Goal: Task Accomplishment & Management: Manage account settings

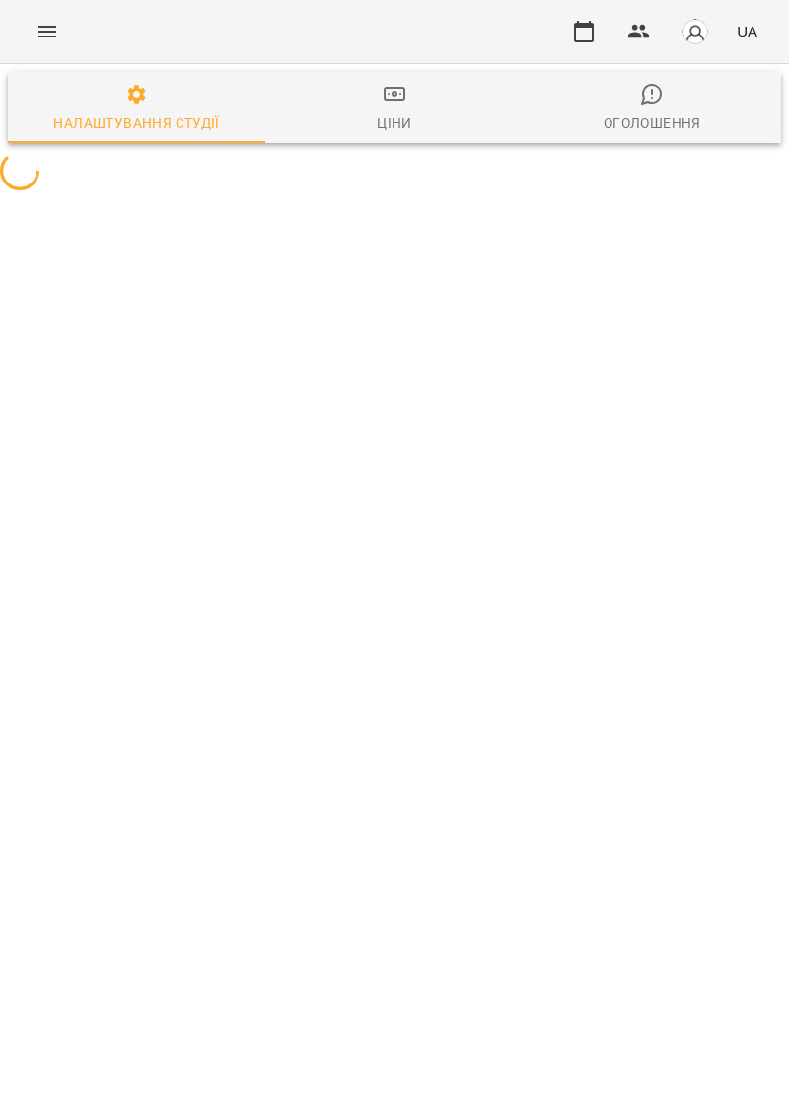
select select "**"
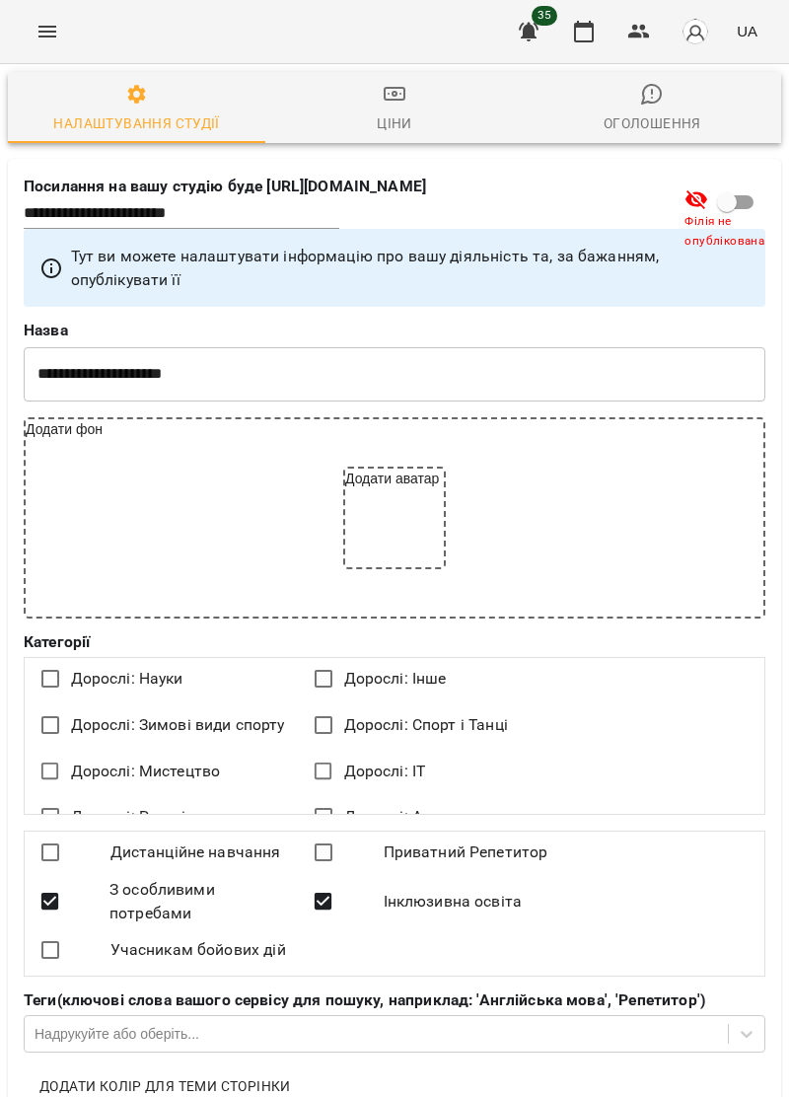
click at [32, 33] on button "Menu" at bounding box center [47, 31] width 47 height 47
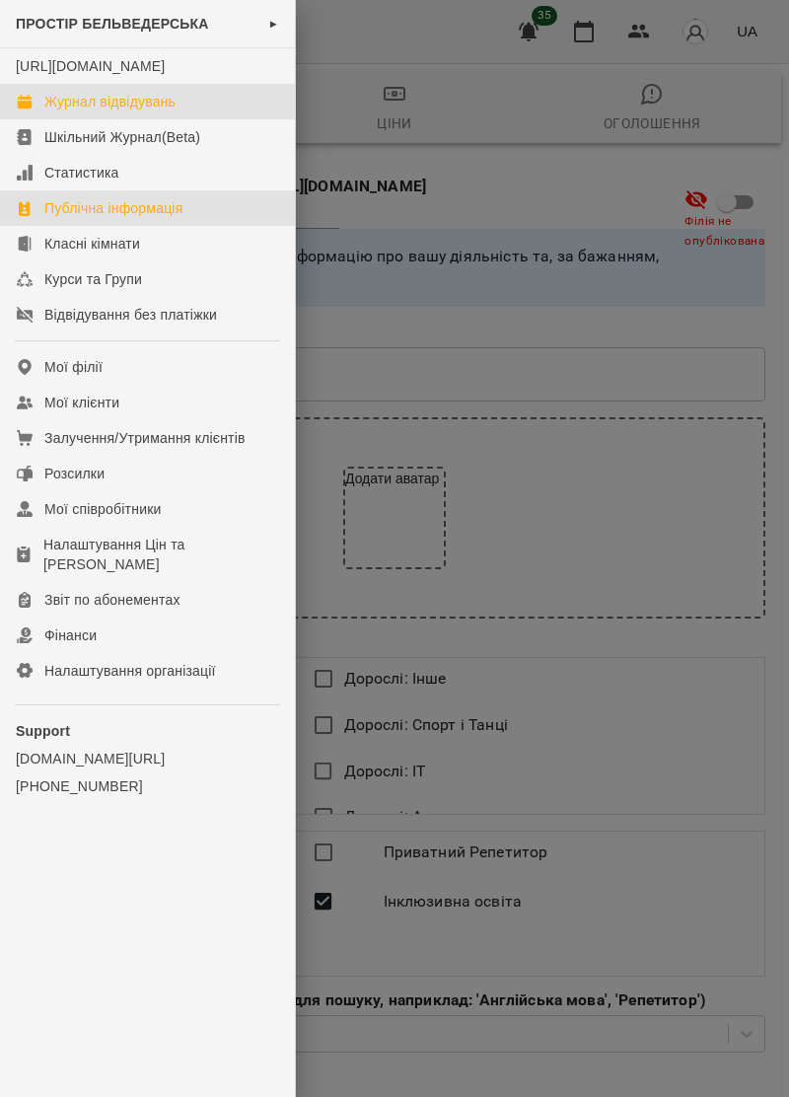
click at [51, 112] on div "Журнал відвідувань" at bounding box center [109, 102] width 131 height 20
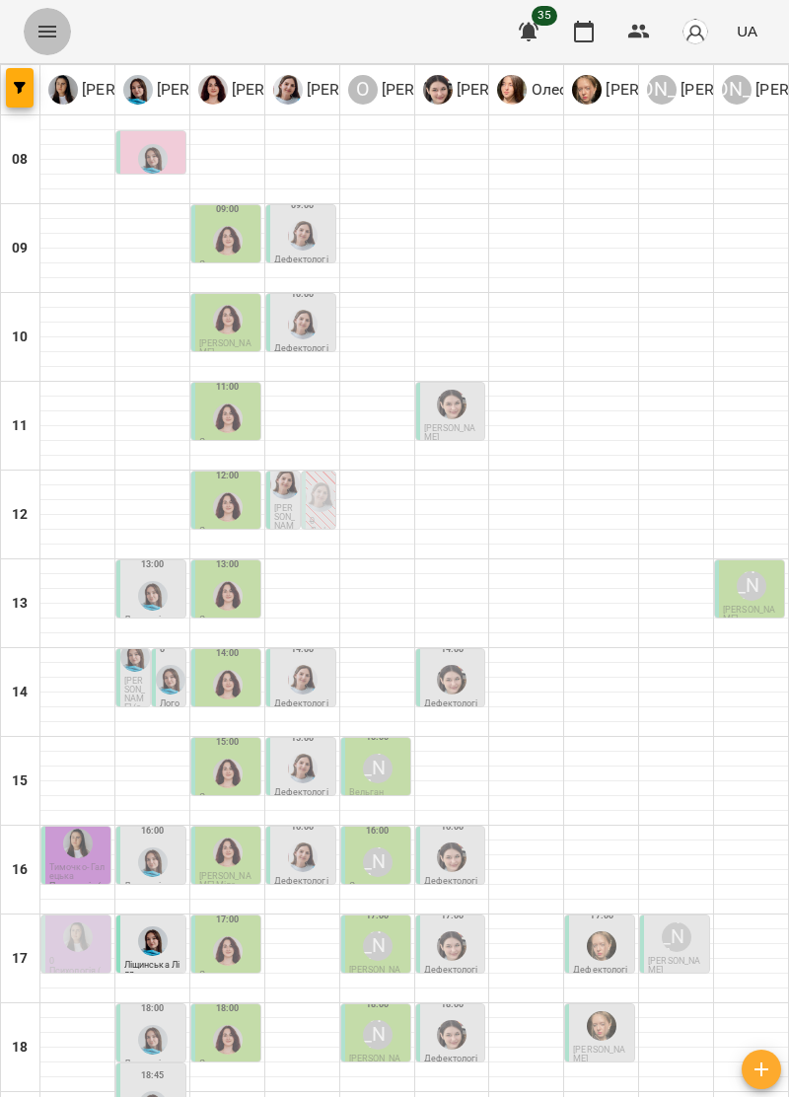
click at [44, 34] on icon "Menu" at bounding box center [48, 32] width 24 height 24
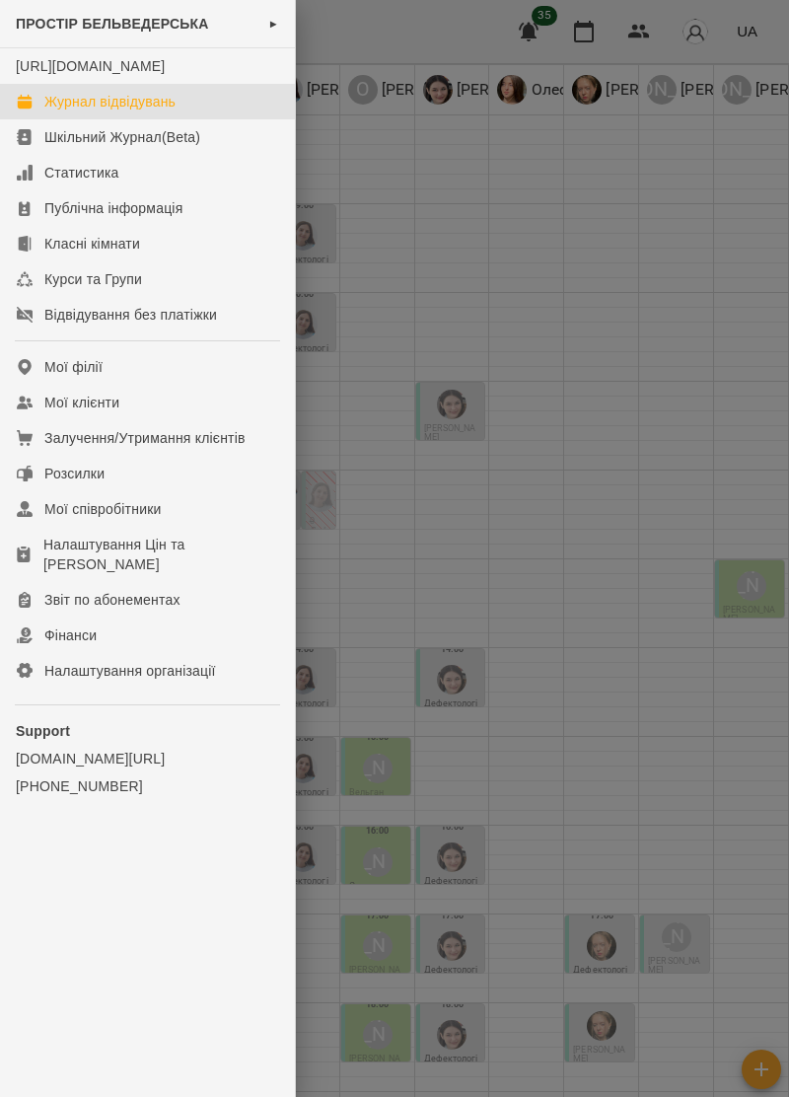
click at [628, 714] on div at bounding box center [394, 548] width 789 height 1097
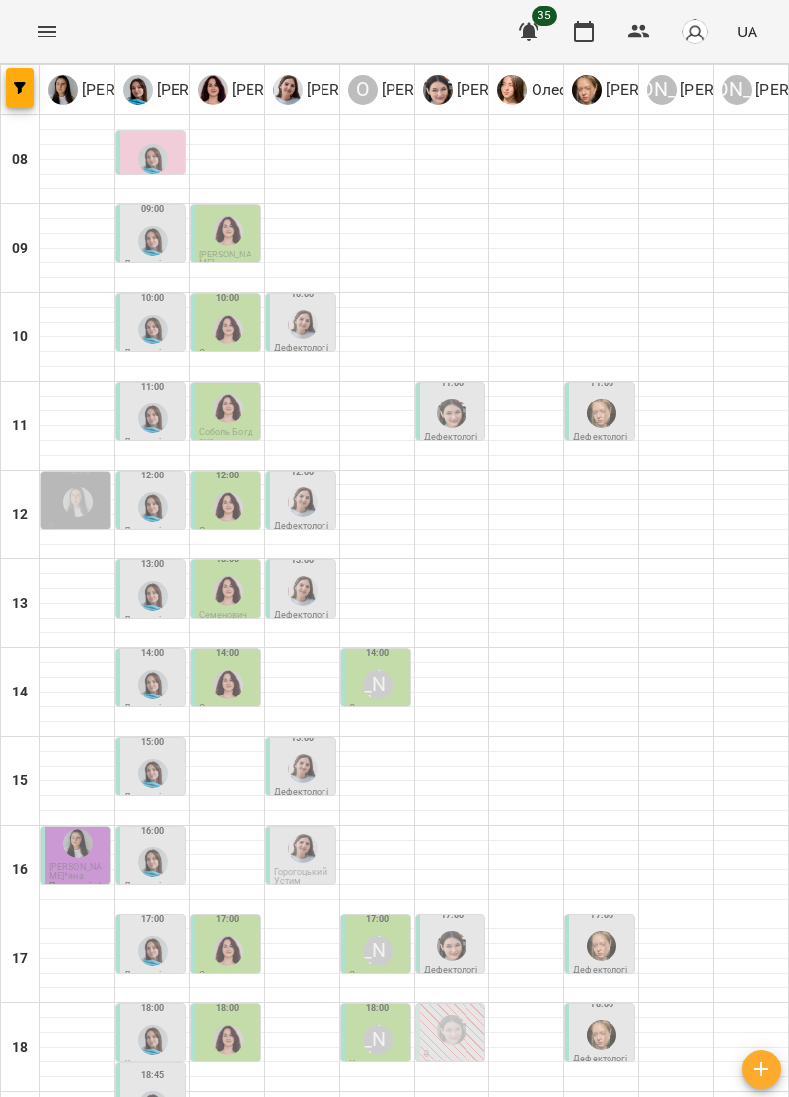
scroll to position [97, 0]
click at [149, 581] on img "Тетяна Хомин" at bounding box center [153, 596] width 30 height 30
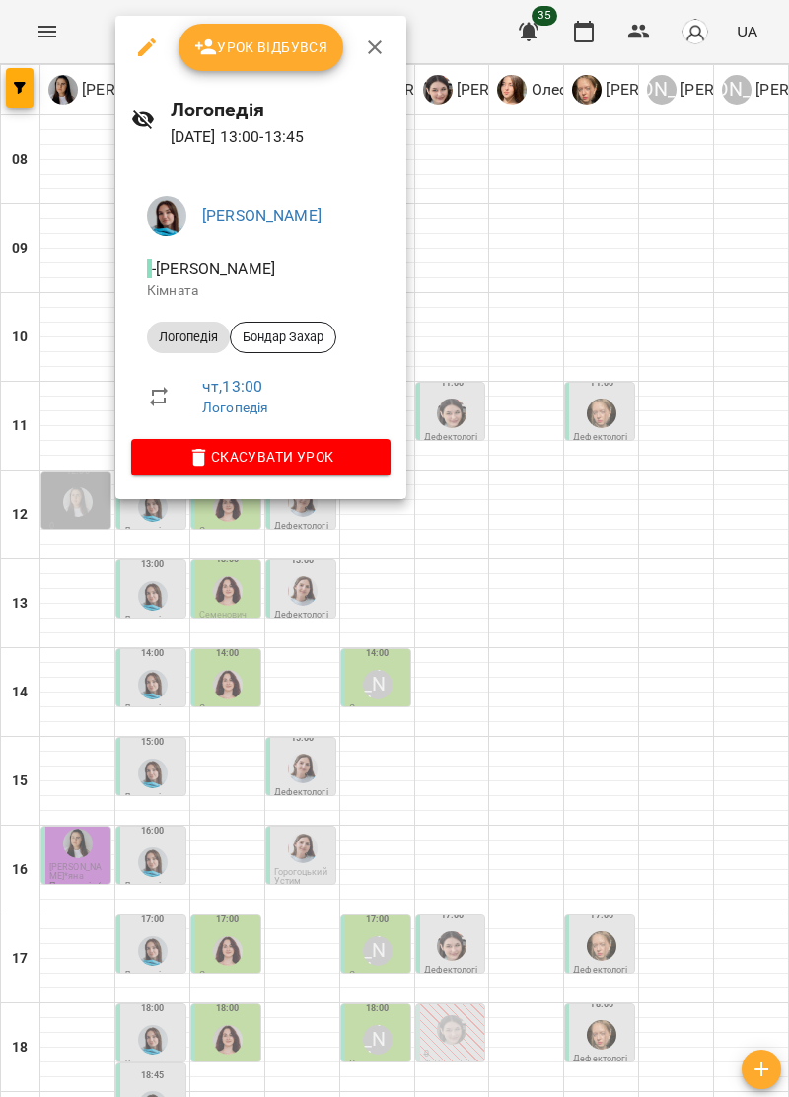
click at [677, 709] on div at bounding box center [394, 548] width 789 height 1097
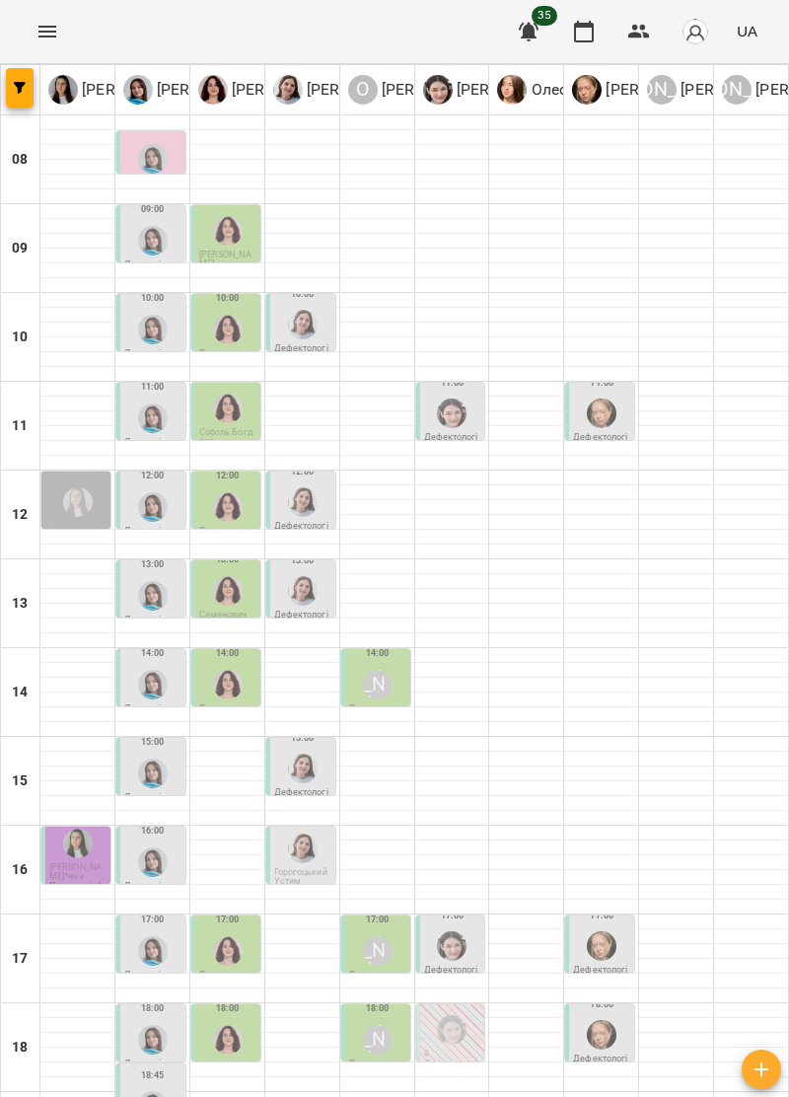
click at [229, 670] on img "Ольга Крикун" at bounding box center [228, 685] width 30 height 30
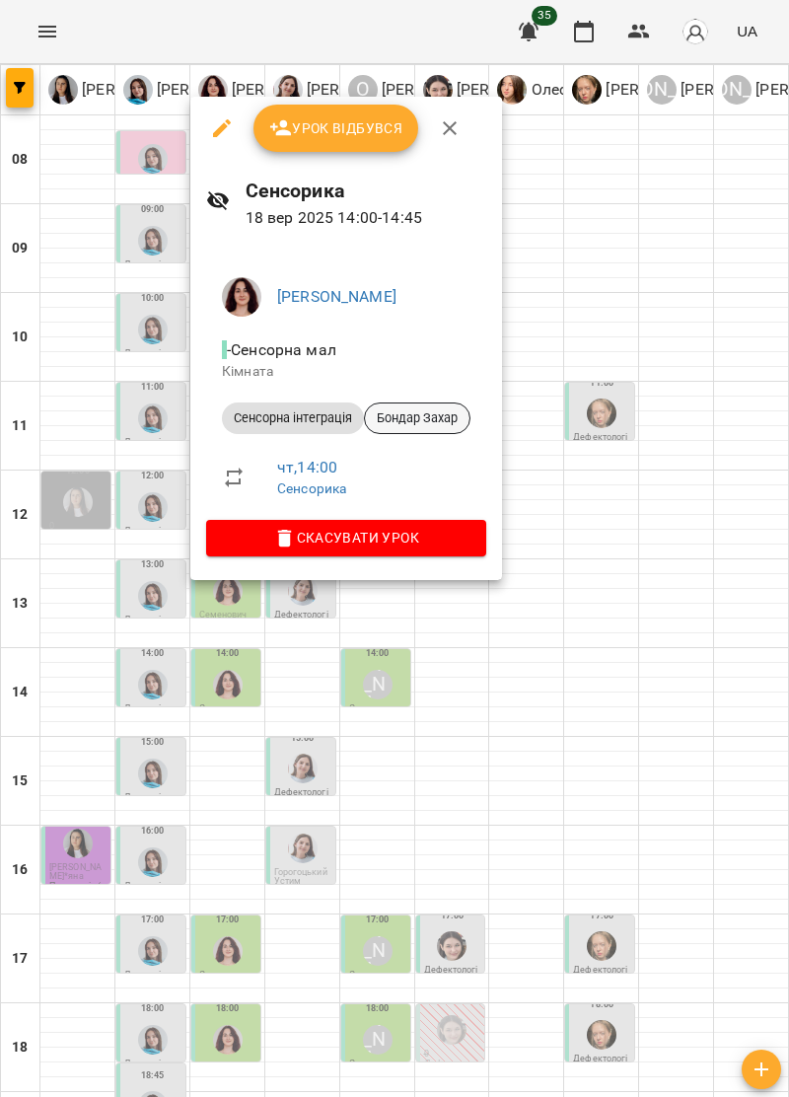
click at [414, 432] on div "Бондар Захар" at bounding box center [417, 419] width 107 height 32
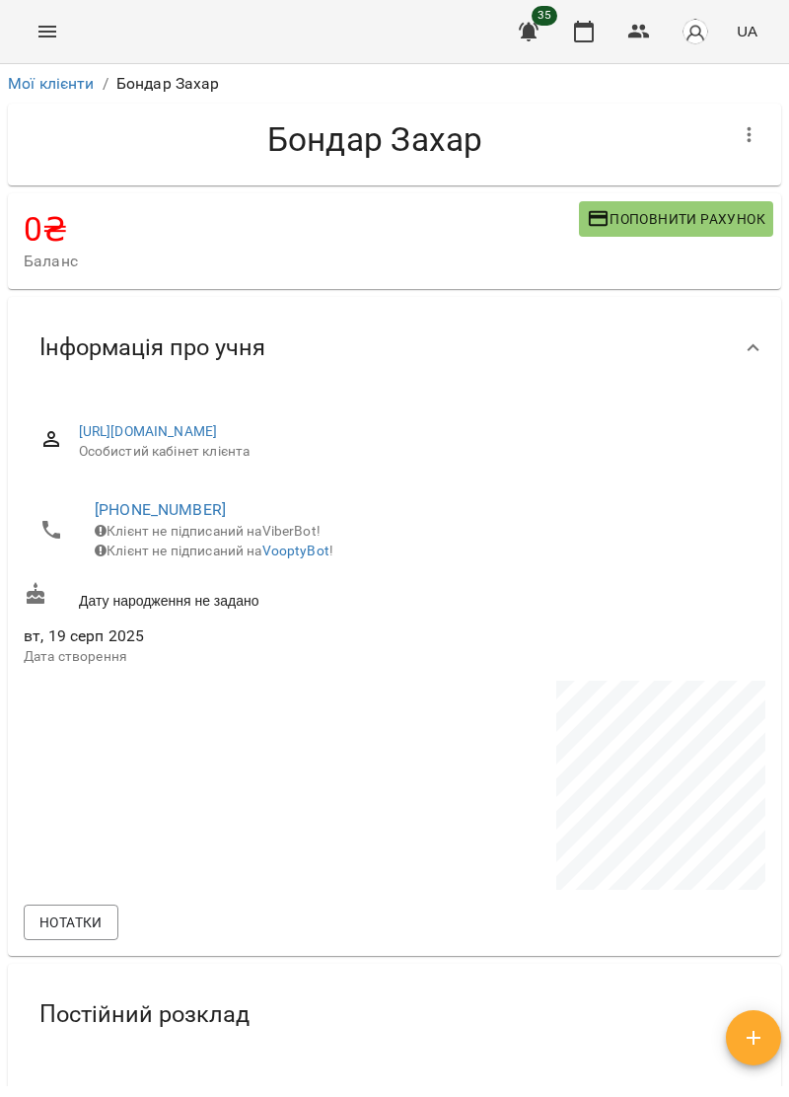
click at [41, 43] on button "Menu" at bounding box center [47, 31] width 47 height 47
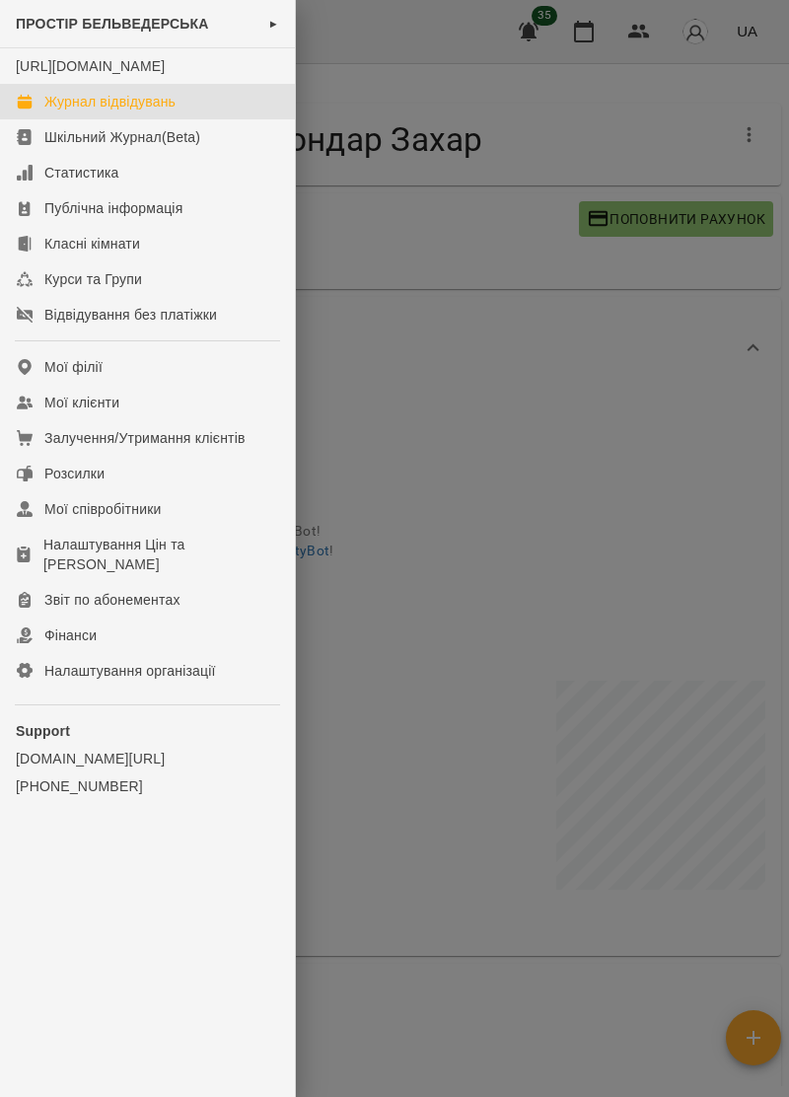
click at [58, 112] on div "Журнал відвідувань" at bounding box center [109, 102] width 131 height 20
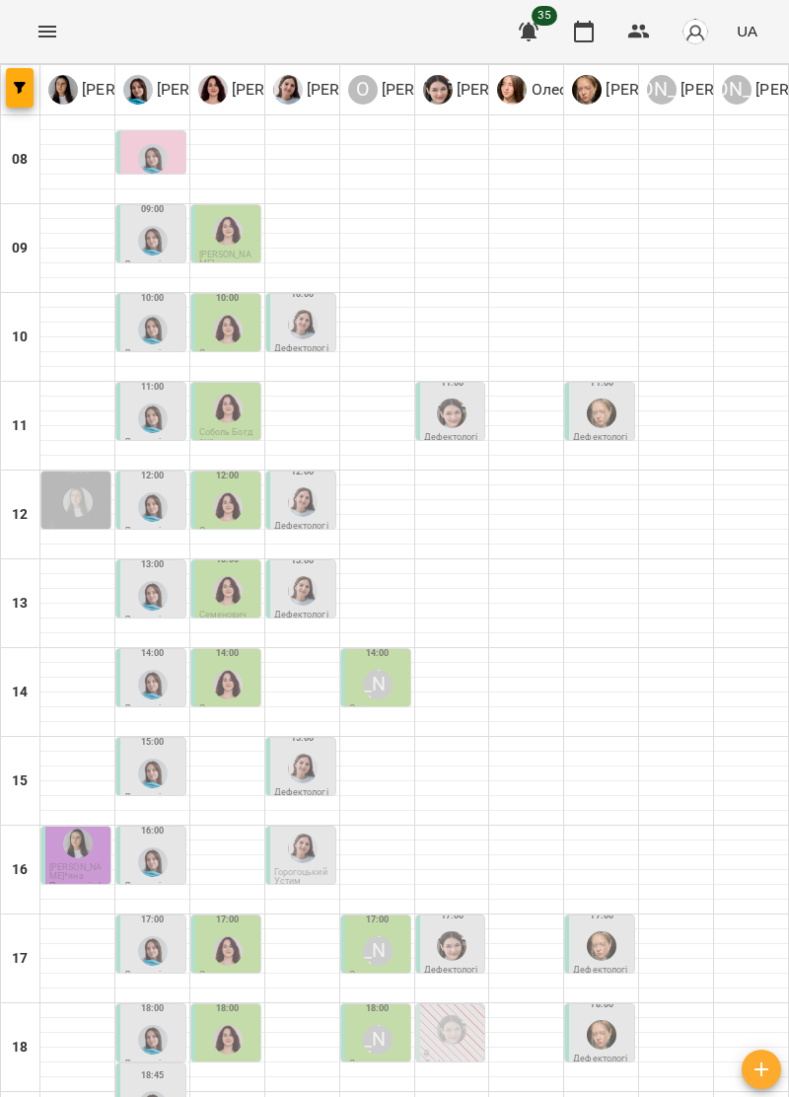
scroll to position [193, 0]
click at [156, 759] on img "Тетяна Хомин" at bounding box center [153, 774] width 30 height 30
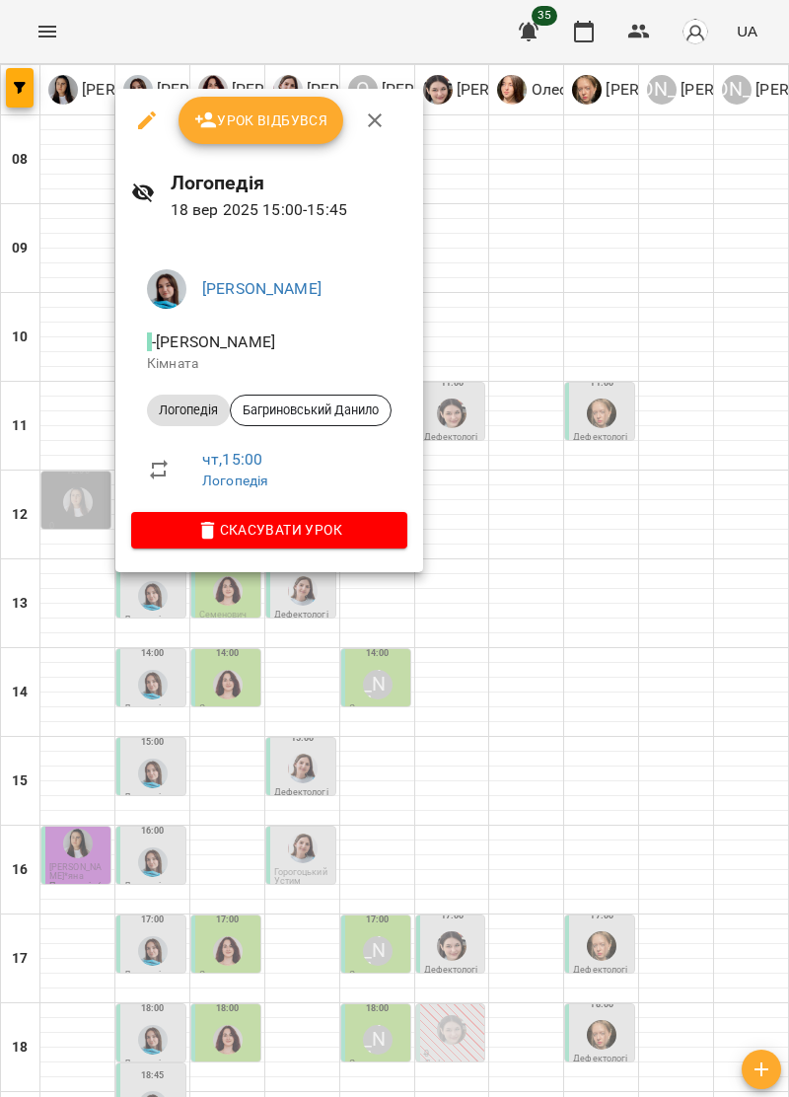
click at [694, 915] on div at bounding box center [394, 548] width 789 height 1097
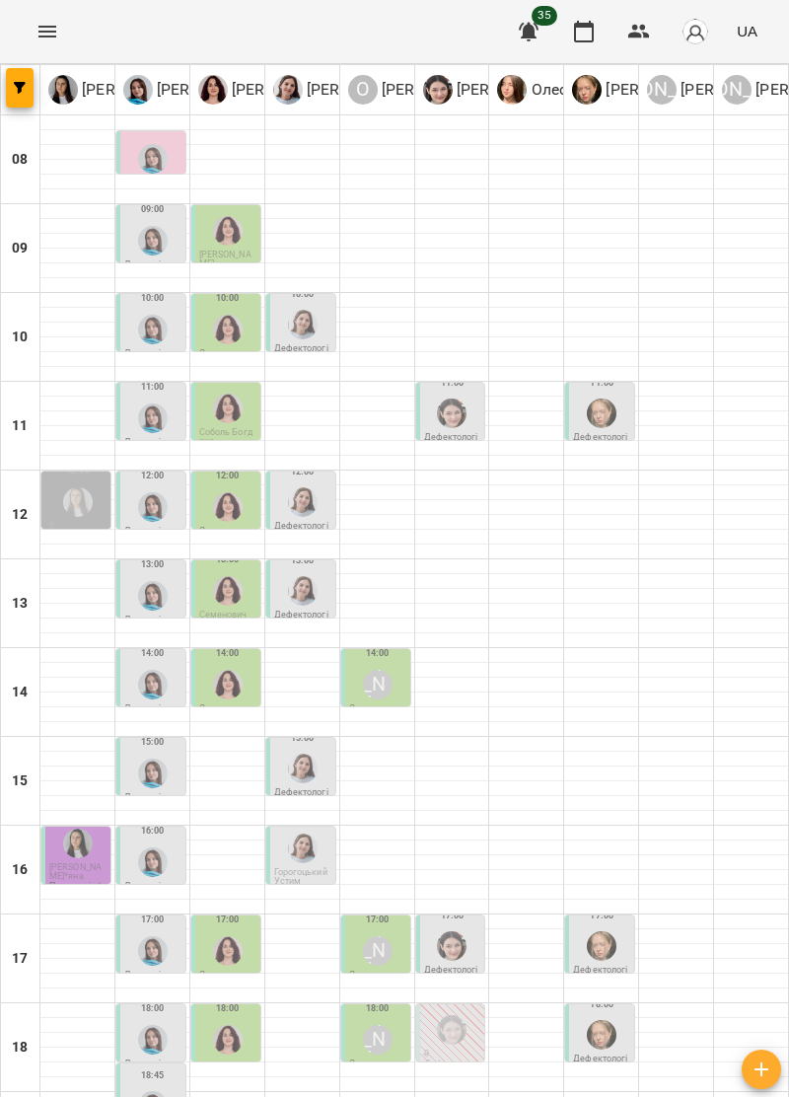
click at [154, 848] on img "Тетяна Хомин" at bounding box center [153, 863] width 30 height 30
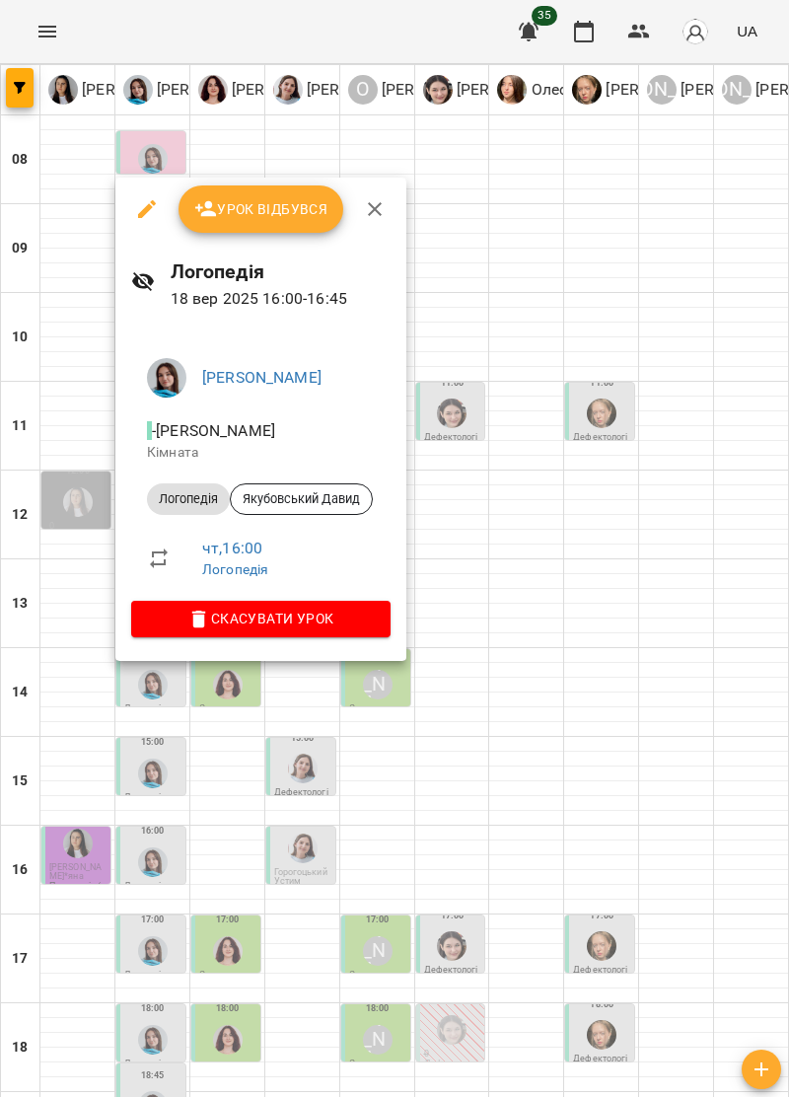
click at [685, 910] on div at bounding box center [394, 548] width 789 height 1097
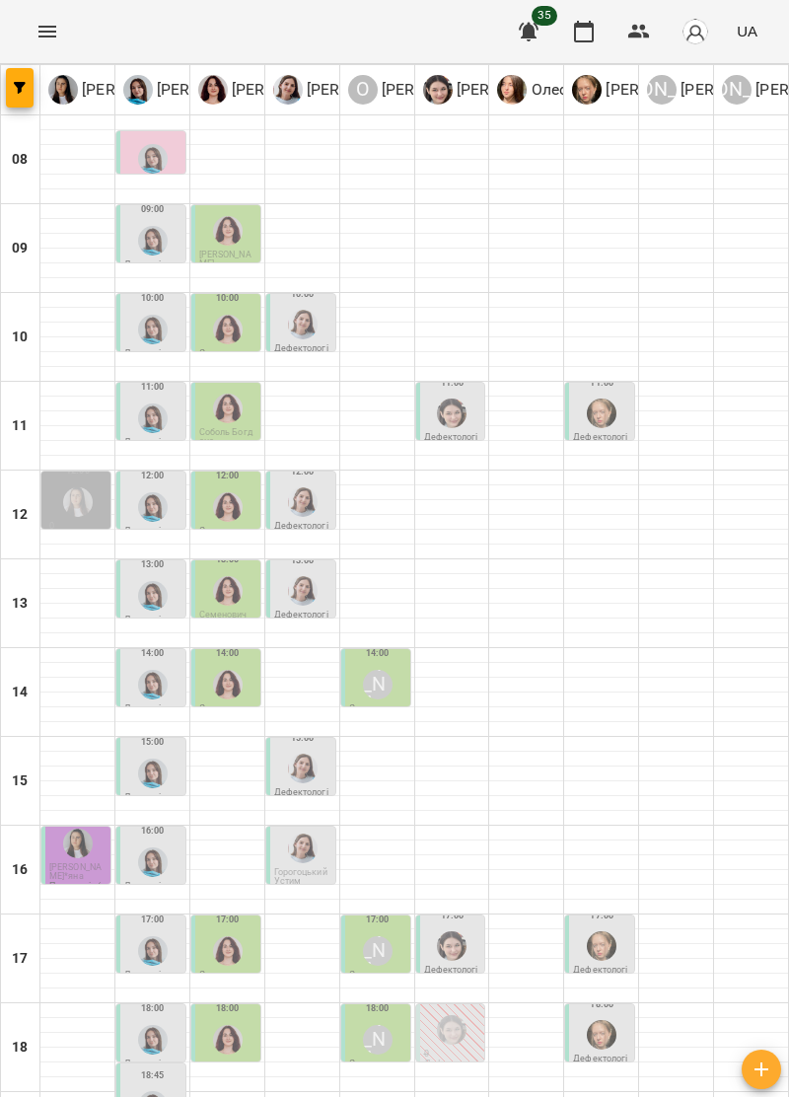
click at [142, 936] on img "Тетяна Хомин" at bounding box center [153, 951] width 30 height 30
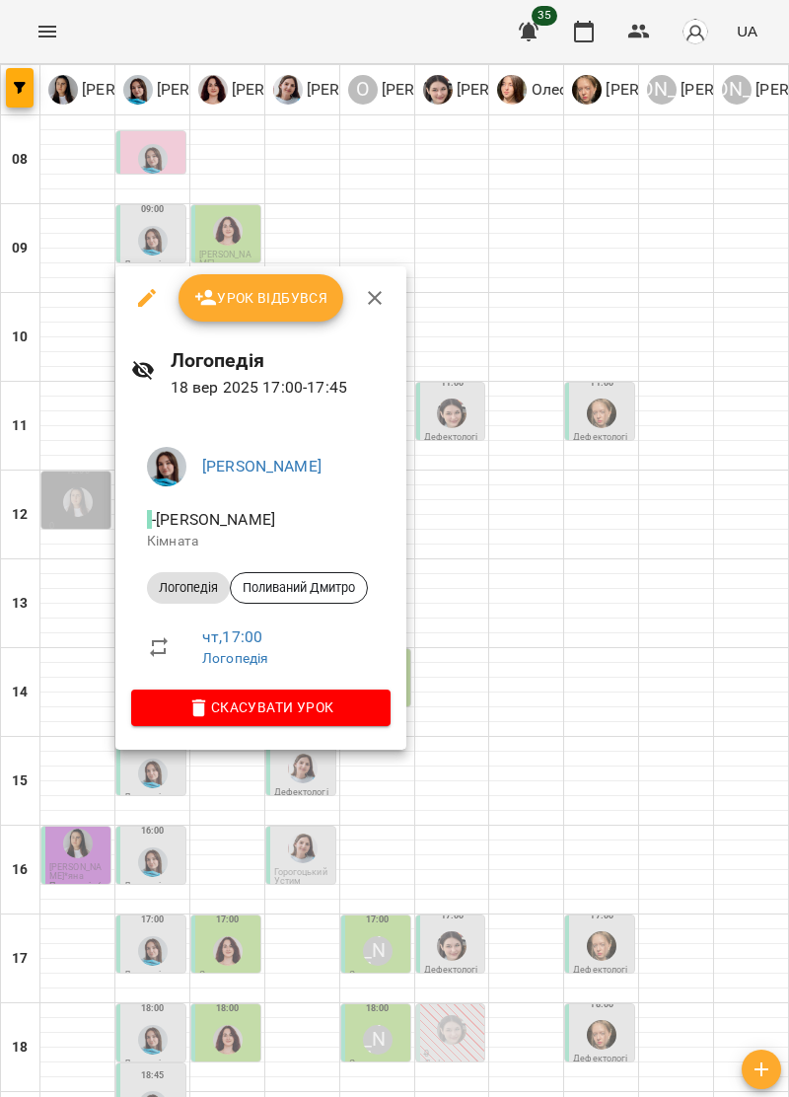
click at [679, 894] on div at bounding box center [394, 548] width 789 height 1097
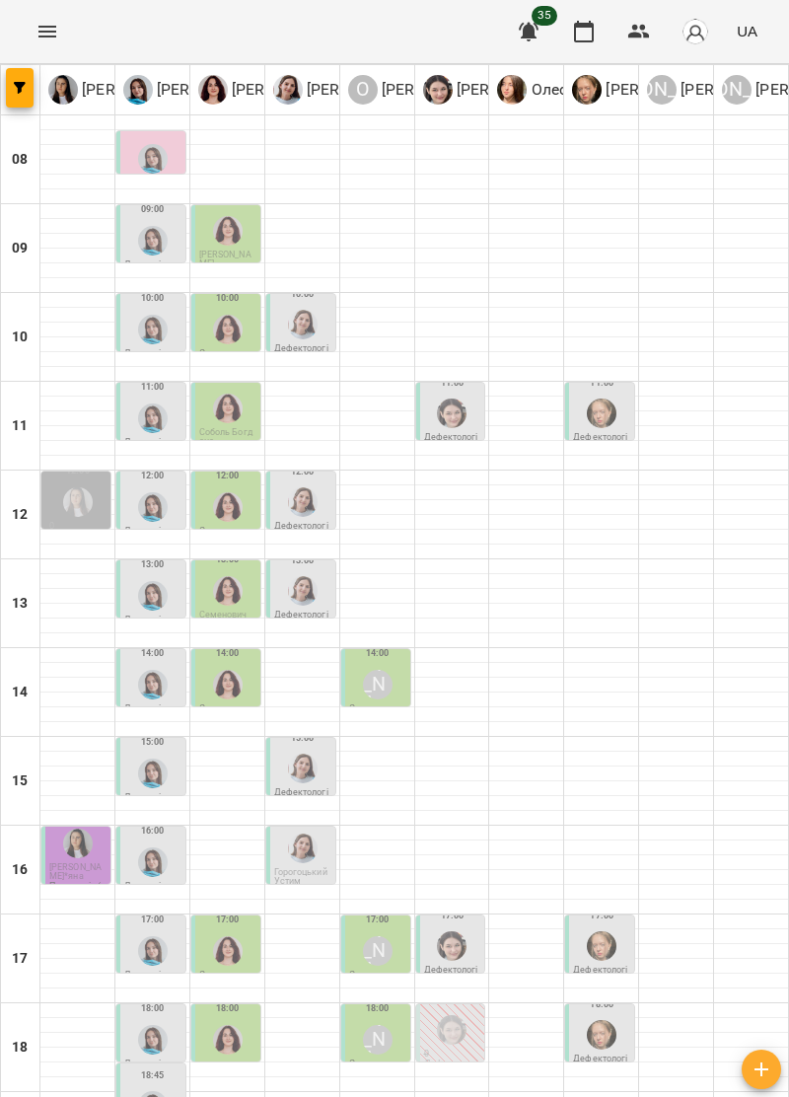
click at [138, 1025] on img "Тетяна Хомин" at bounding box center [153, 1040] width 30 height 30
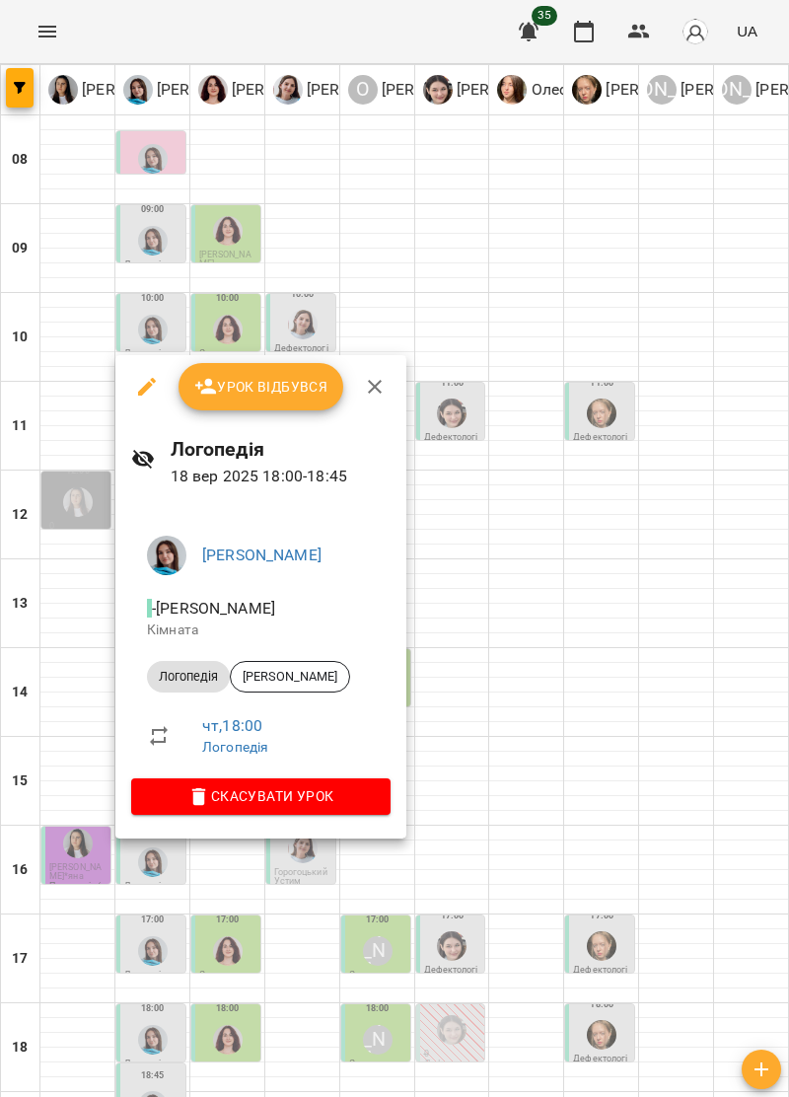
click at [682, 894] on div at bounding box center [394, 548] width 789 height 1097
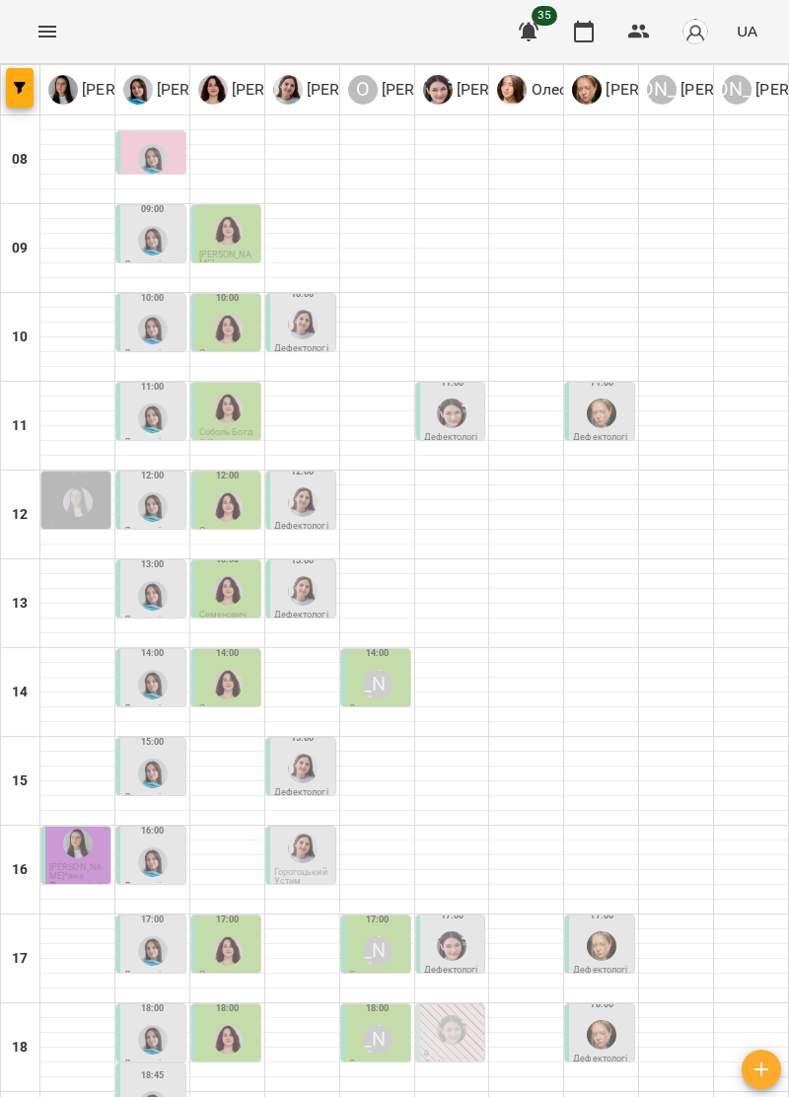
scroll to position [0, 0]
click at [136, 418] on div at bounding box center [152, 418] width 37 height 37
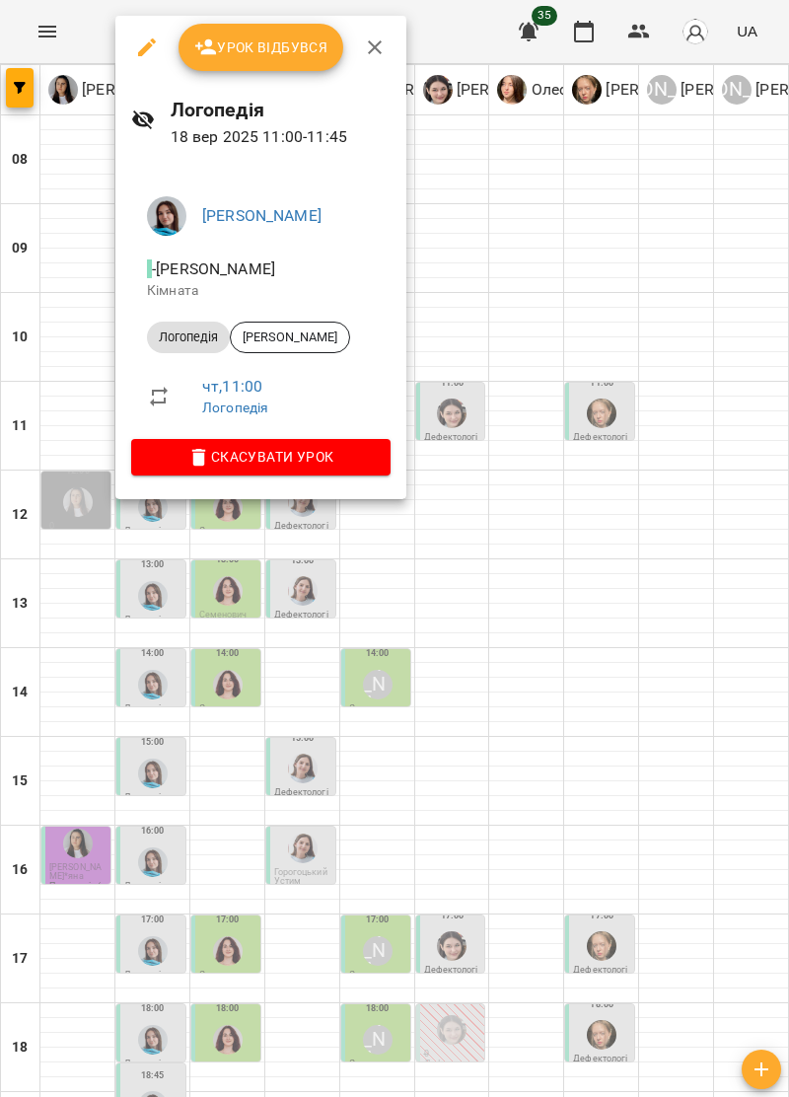
click at [683, 748] on div at bounding box center [394, 548] width 789 height 1097
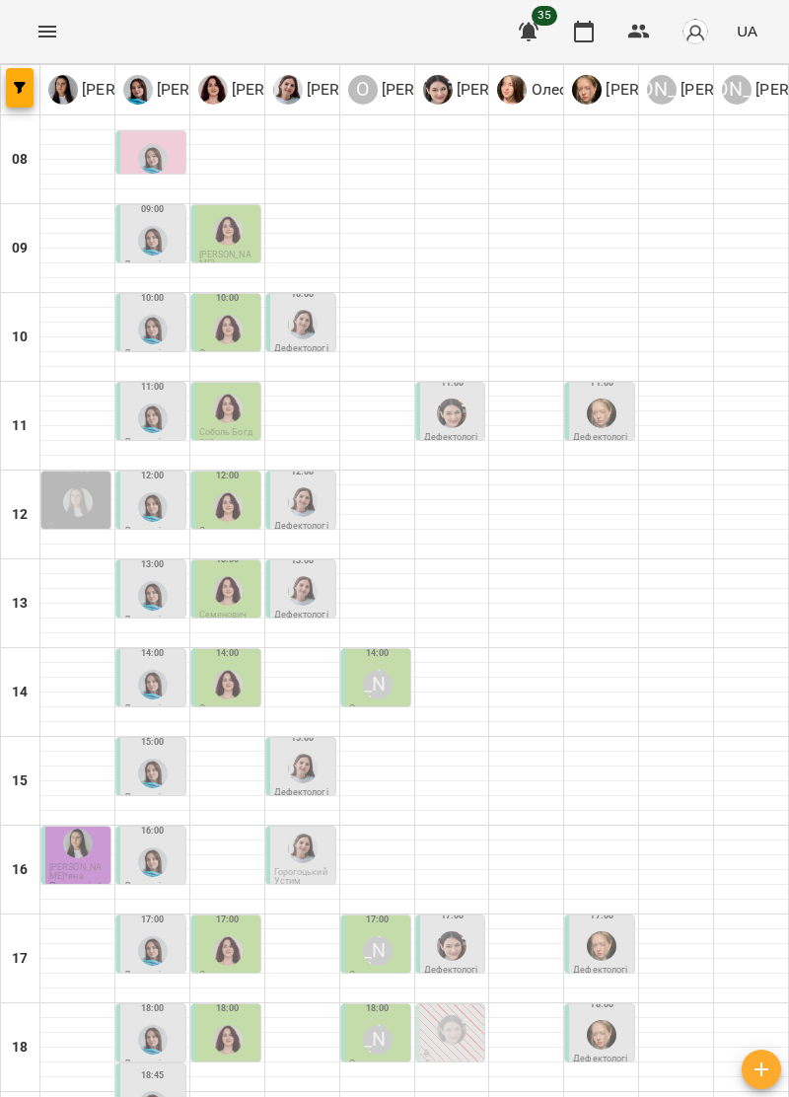
click at [142, 326] on img "Тетяна Хомин" at bounding box center [153, 330] width 30 height 30
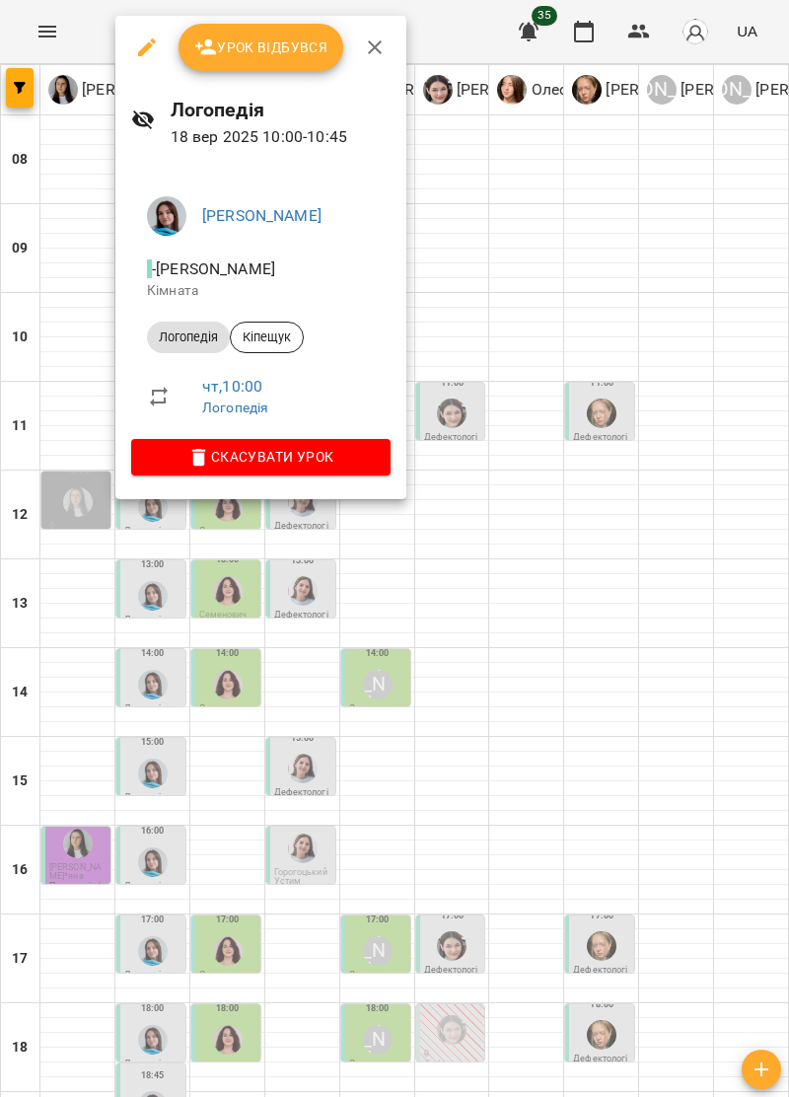
click at [658, 758] on div at bounding box center [394, 548] width 789 height 1097
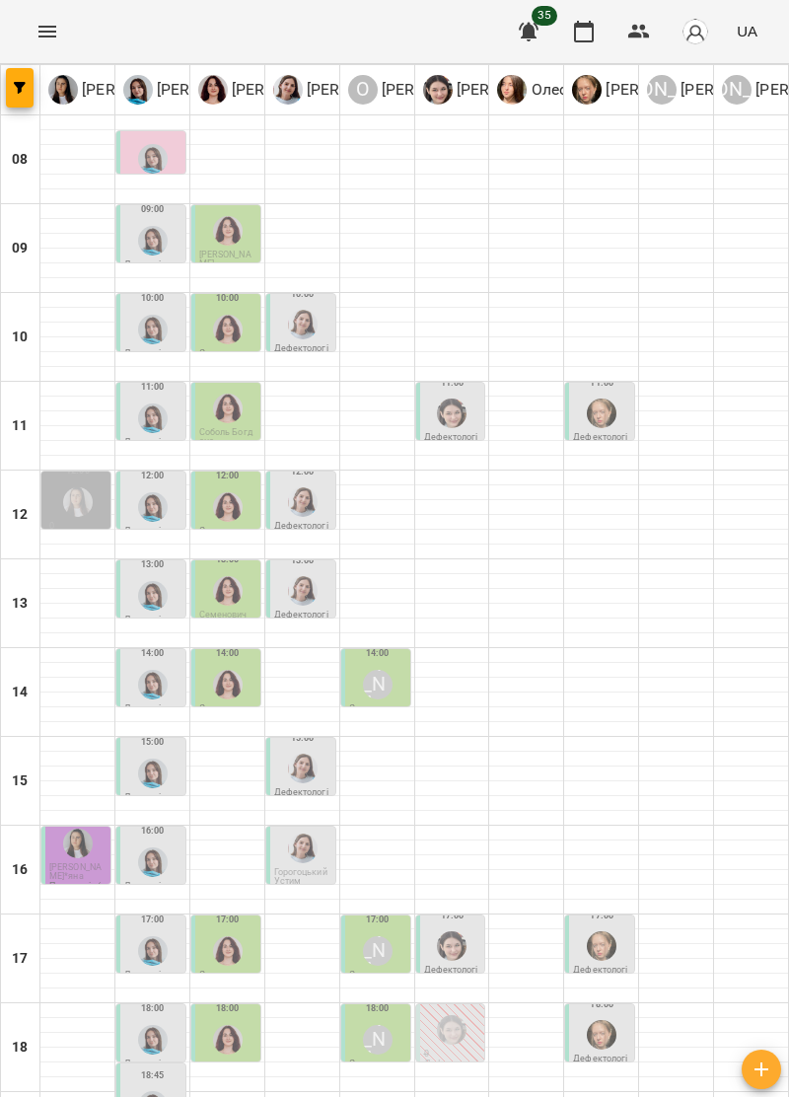
click at [150, 244] on img "Тетяна Хомин" at bounding box center [153, 241] width 30 height 30
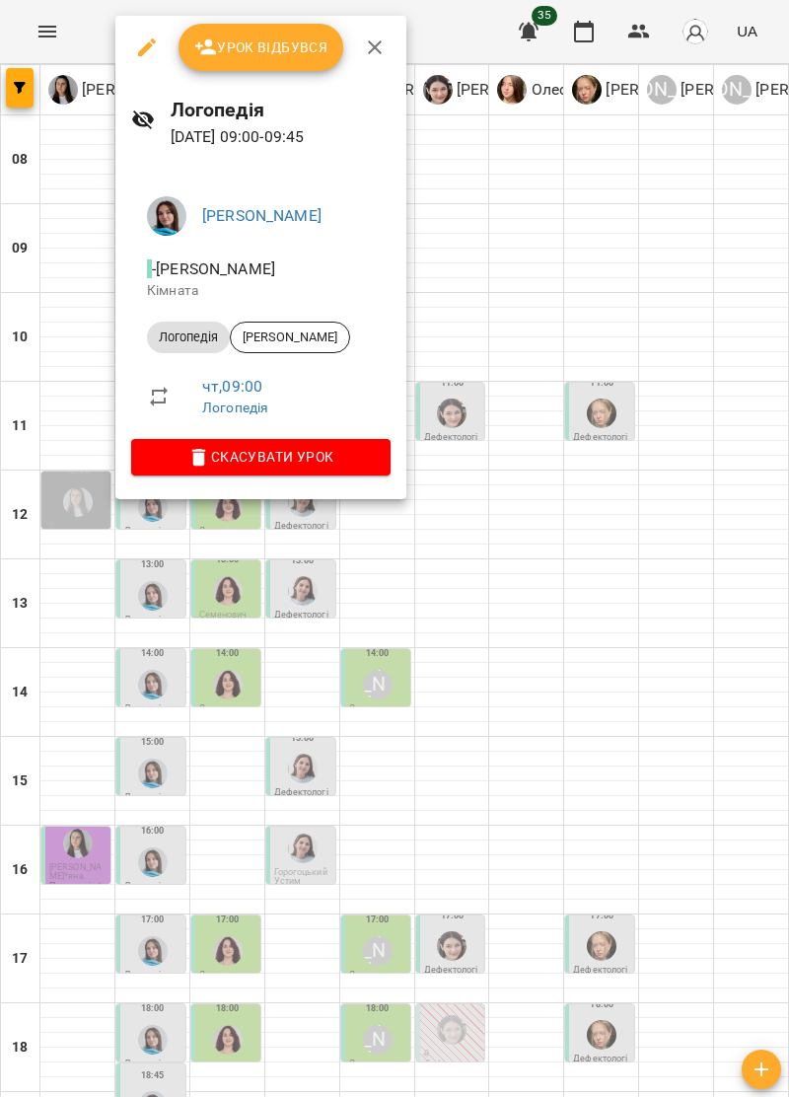
click at [653, 801] on div at bounding box center [394, 548] width 789 height 1097
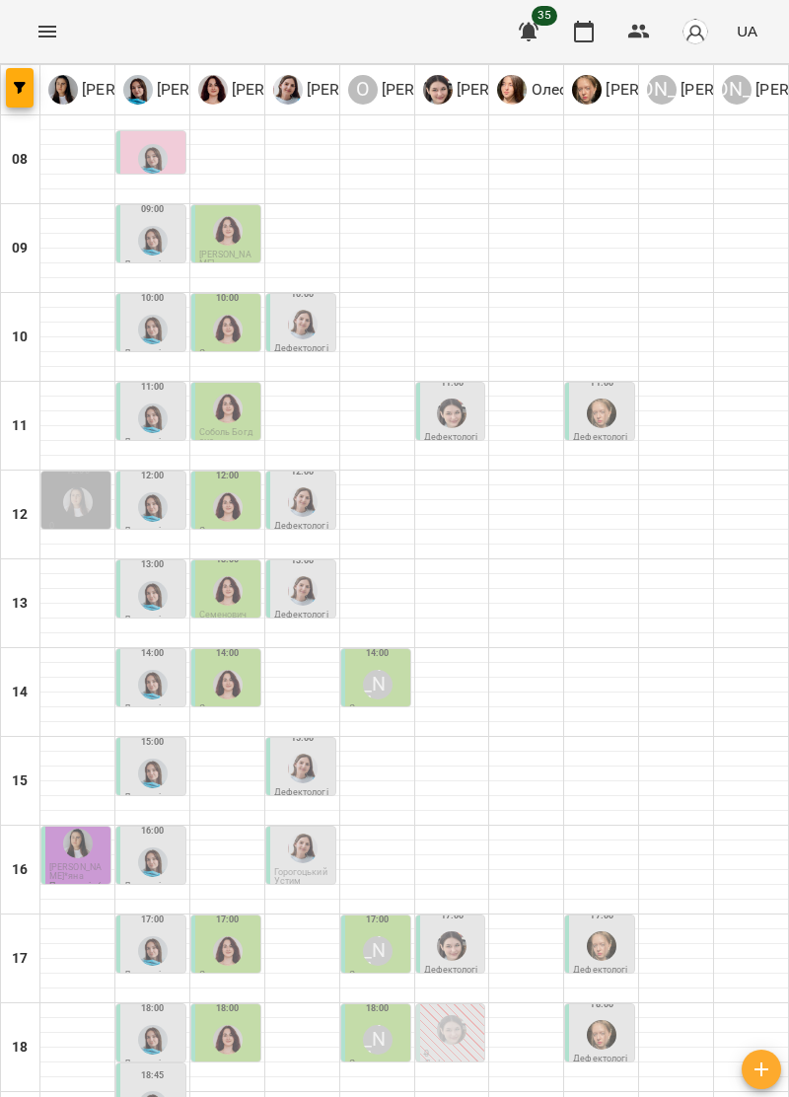
click at [152, 341] on img "Тетяна Хомин" at bounding box center [153, 330] width 30 height 30
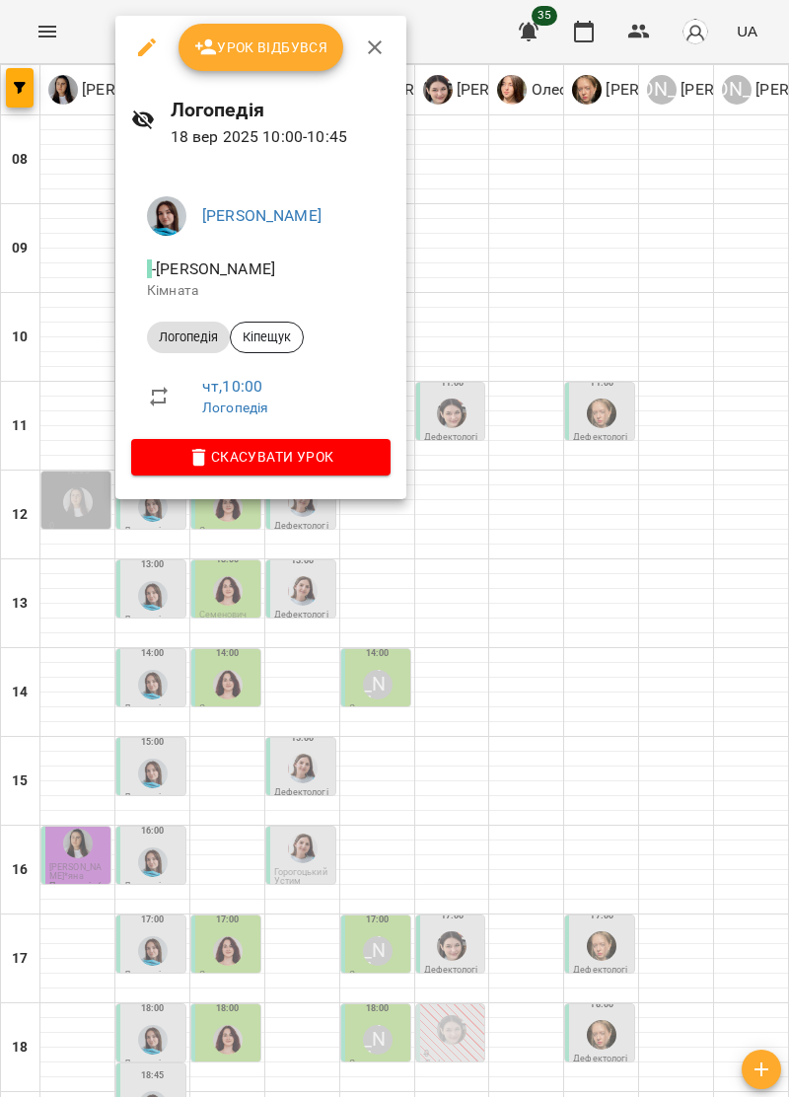
click at [663, 795] on div at bounding box center [394, 548] width 789 height 1097
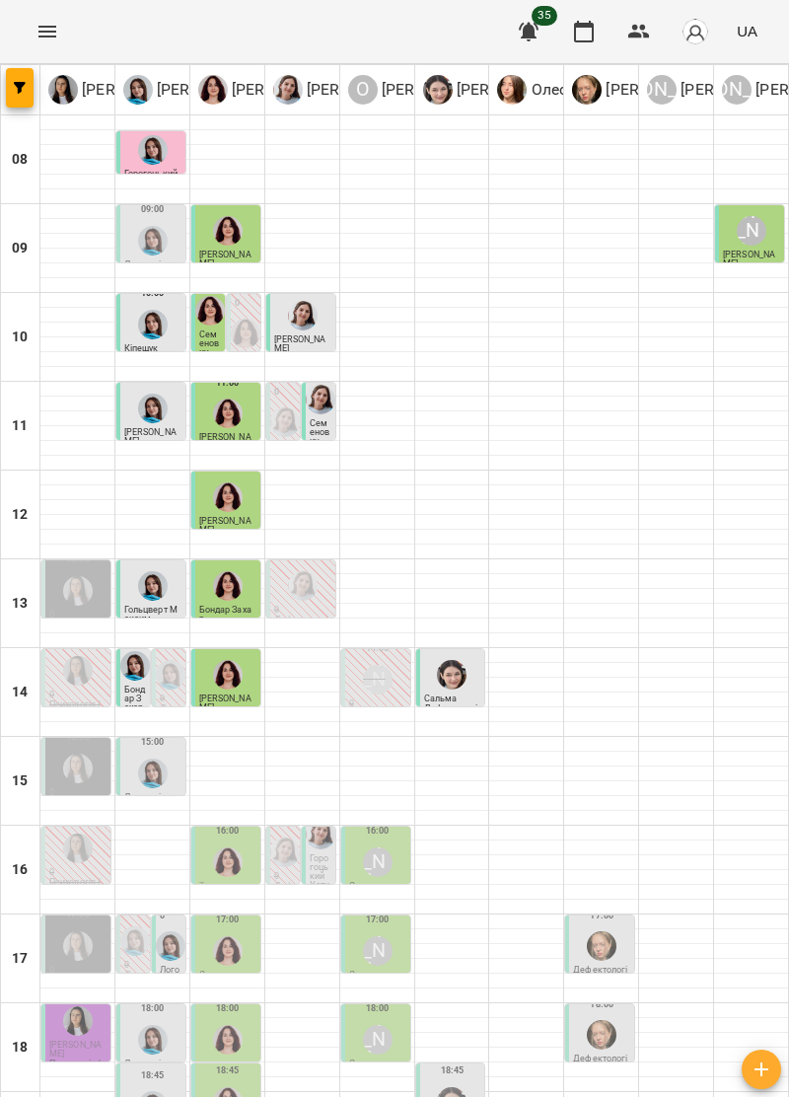
click at [141, 254] on div at bounding box center [152, 240] width 37 height 37
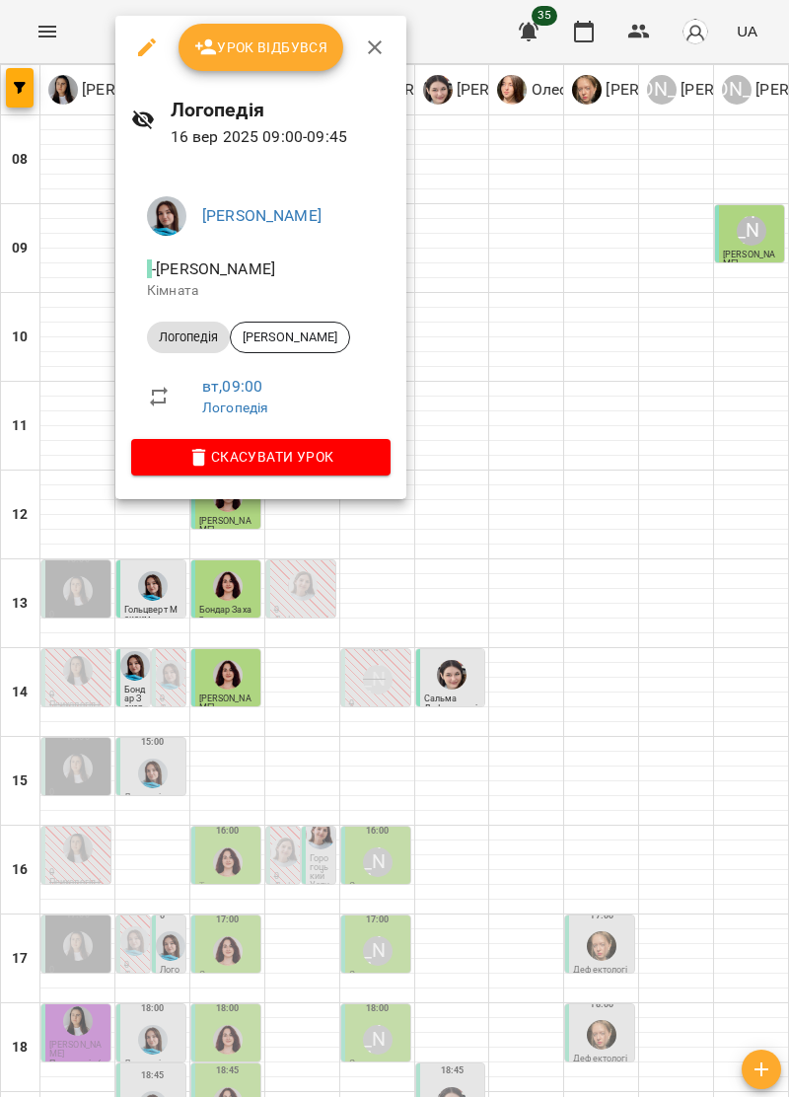
click at [41, 446] on div at bounding box center [394, 548] width 789 height 1097
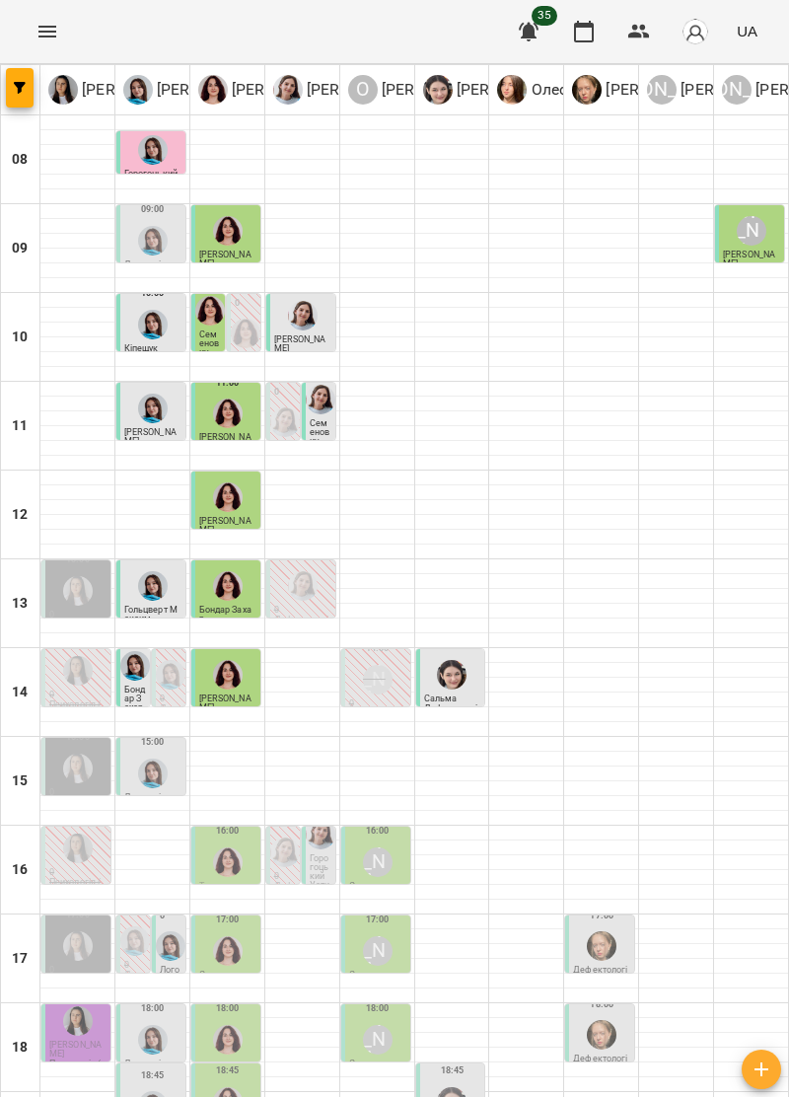
scroll to position [193, 0]
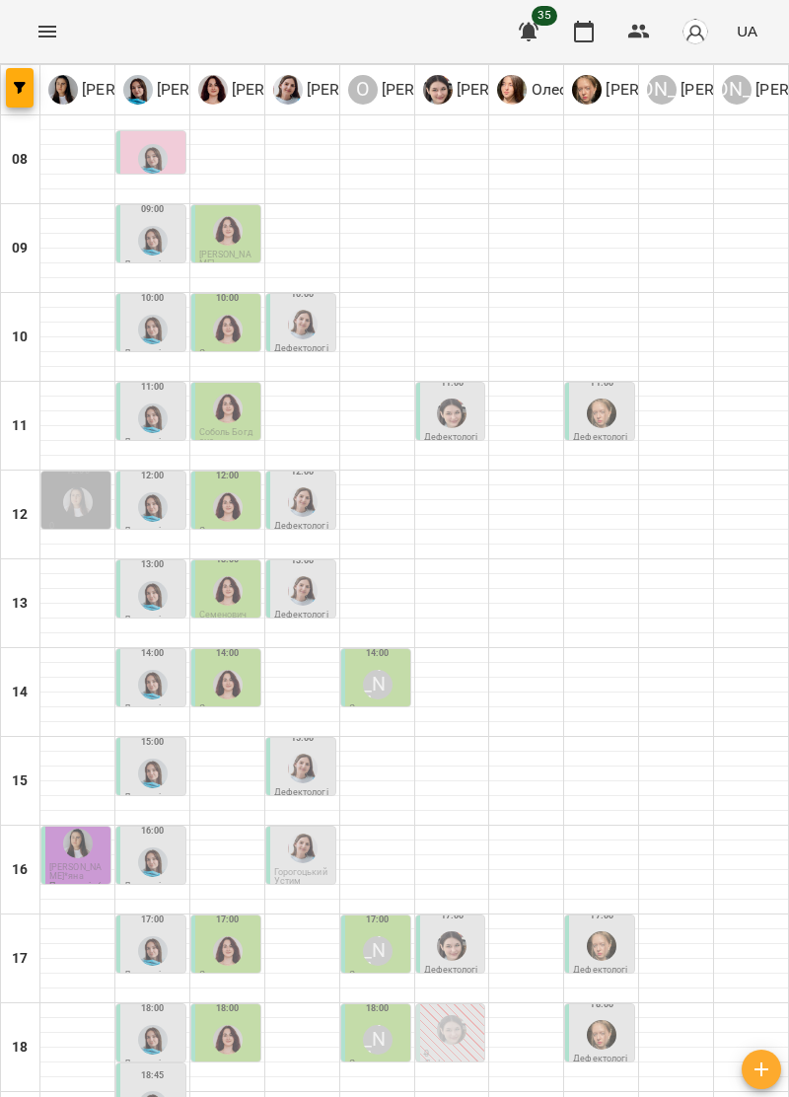
click at [137, 666] on div at bounding box center [152, 684] width 37 height 37
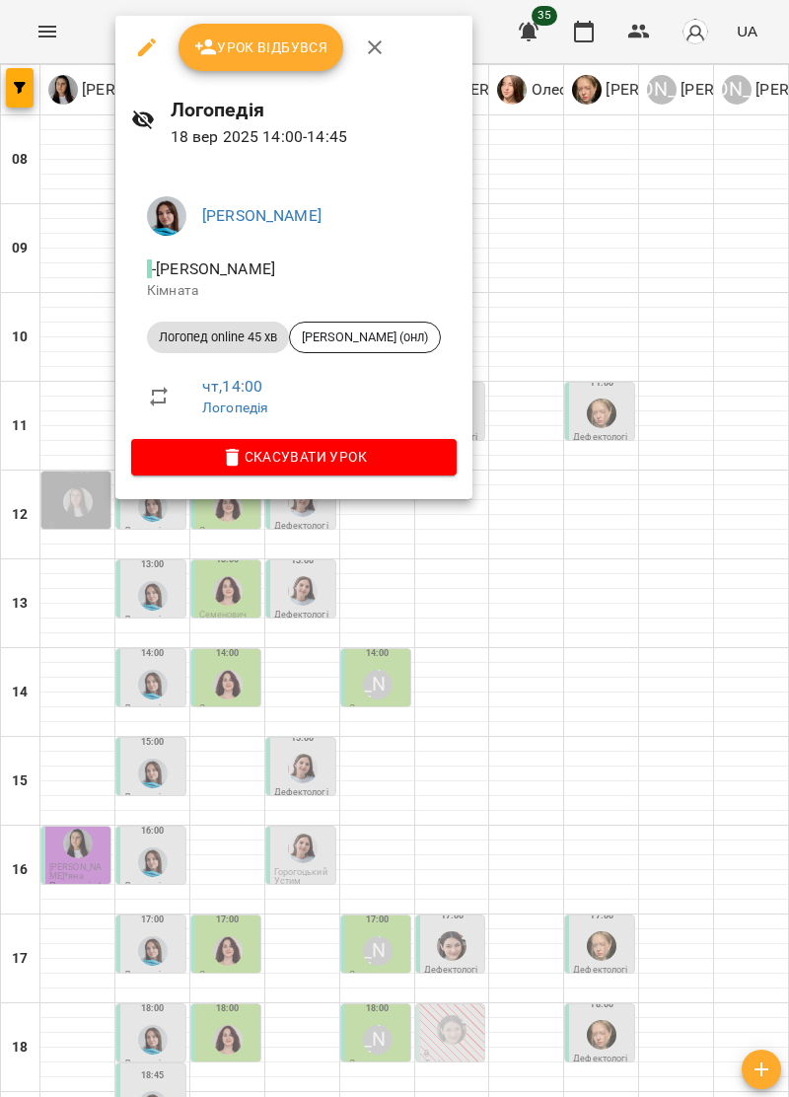
click at [713, 679] on div at bounding box center [394, 548] width 789 height 1097
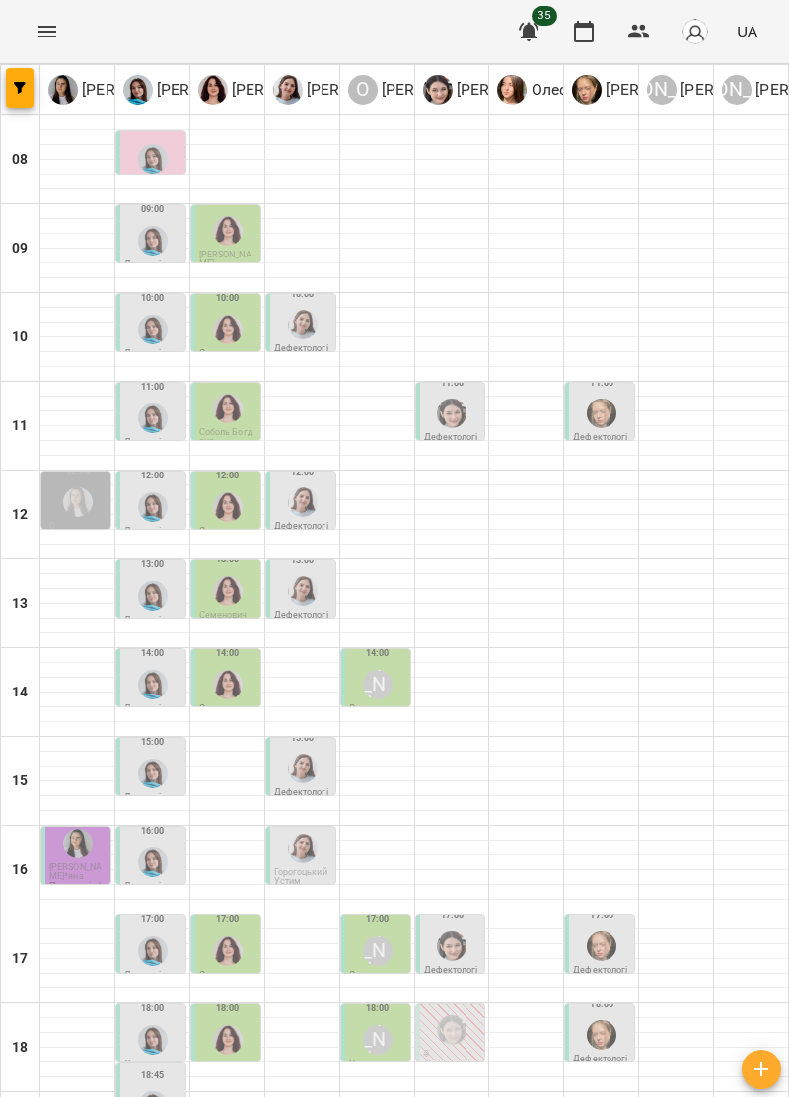
click at [144, 404] on img "Тетяна Хомин" at bounding box center [153, 419] width 30 height 30
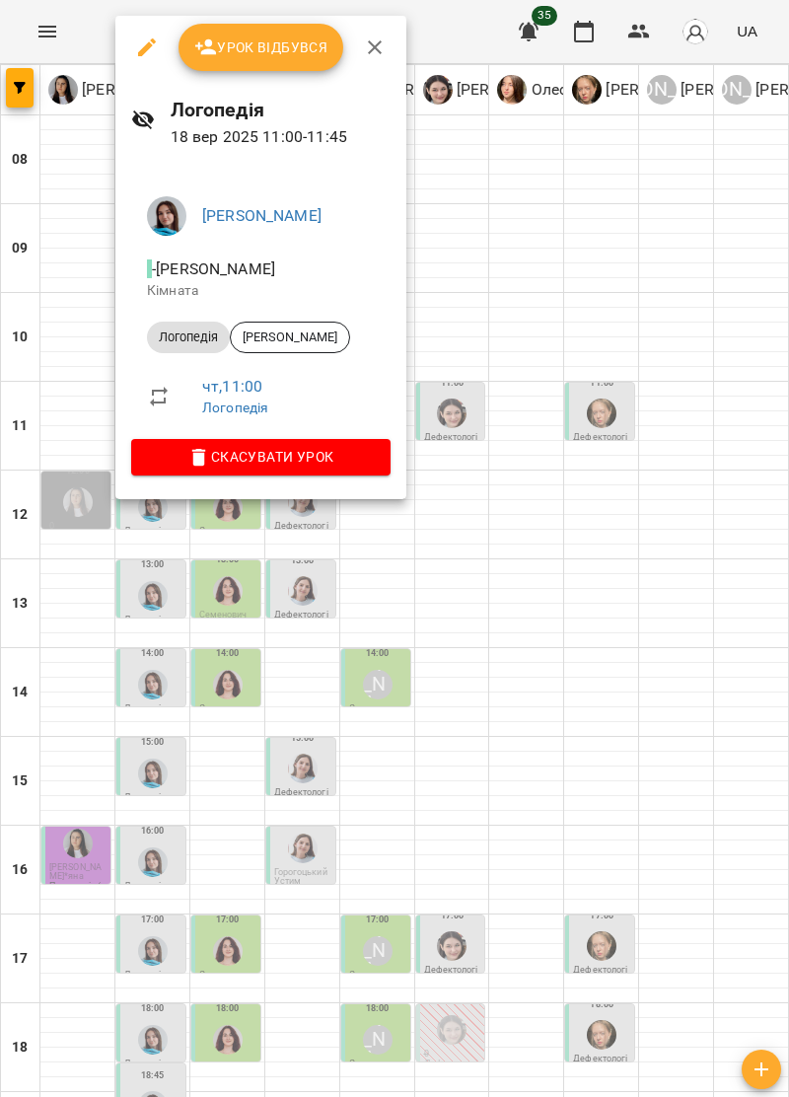
click at [708, 708] on div at bounding box center [394, 548] width 789 height 1097
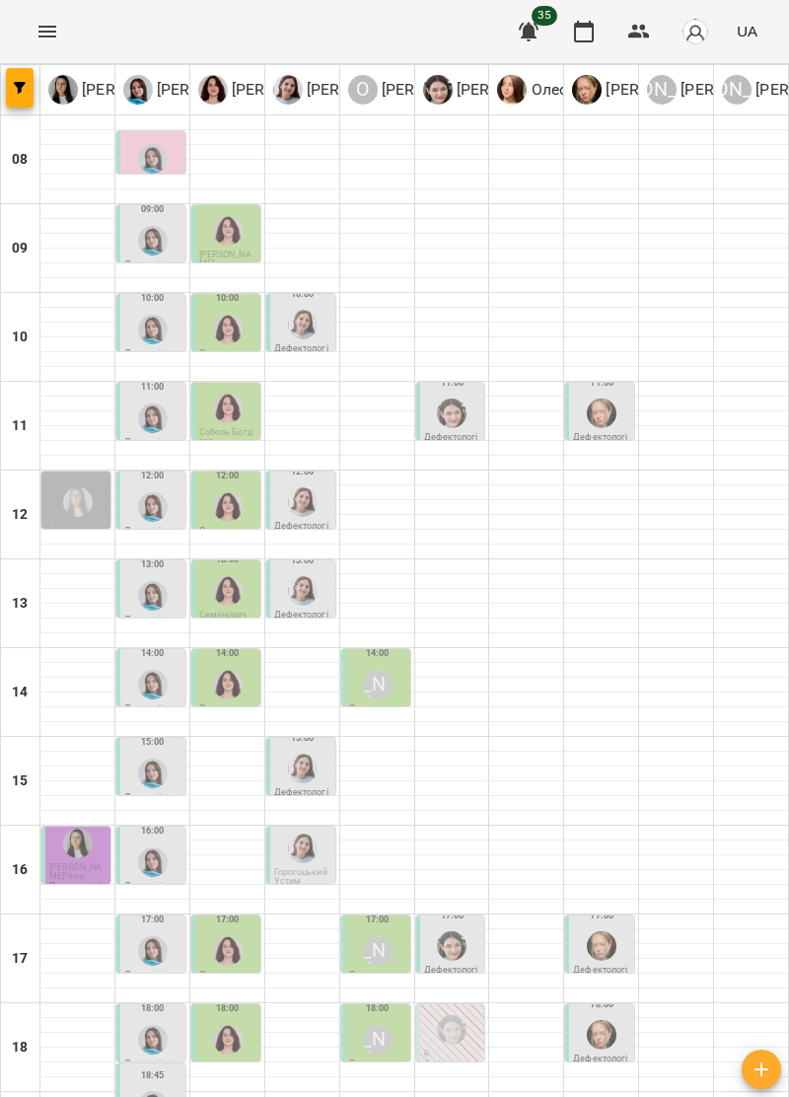
click at [139, 759] on img "Тетяна Хомин" at bounding box center [153, 774] width 30 height 30
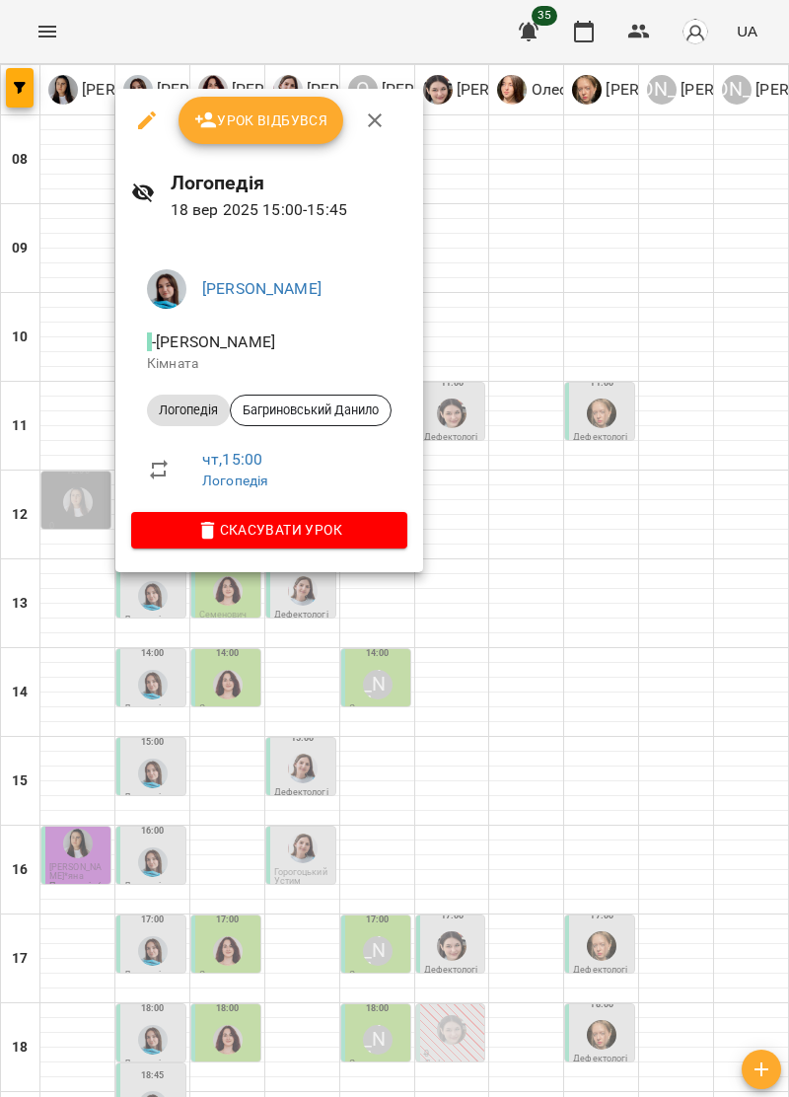
click at [703, 647] on div at bounding box center [394, 548] width 789 height 1097
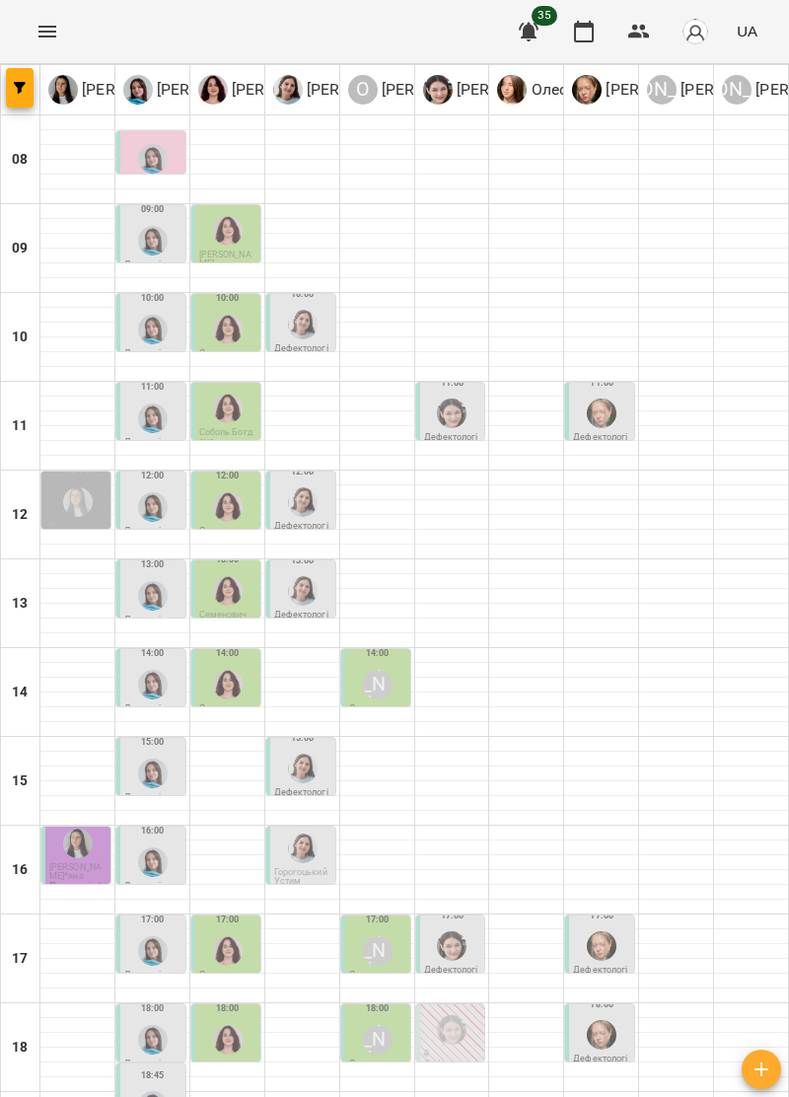
click at [298, 754] on img "Дарія Тріпадуш" at bounding box center [303, 769] width 30 height 30
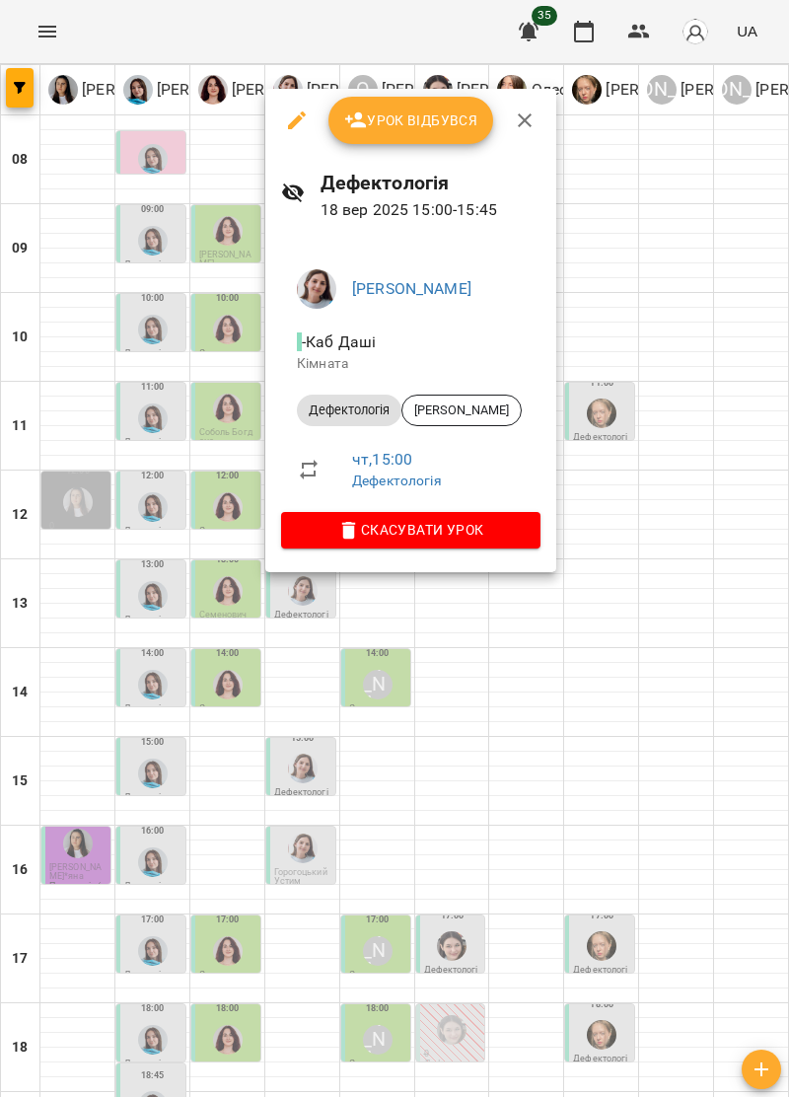
click at [714, 658] on div at bounding box center [394, 548] width 789 height 1097
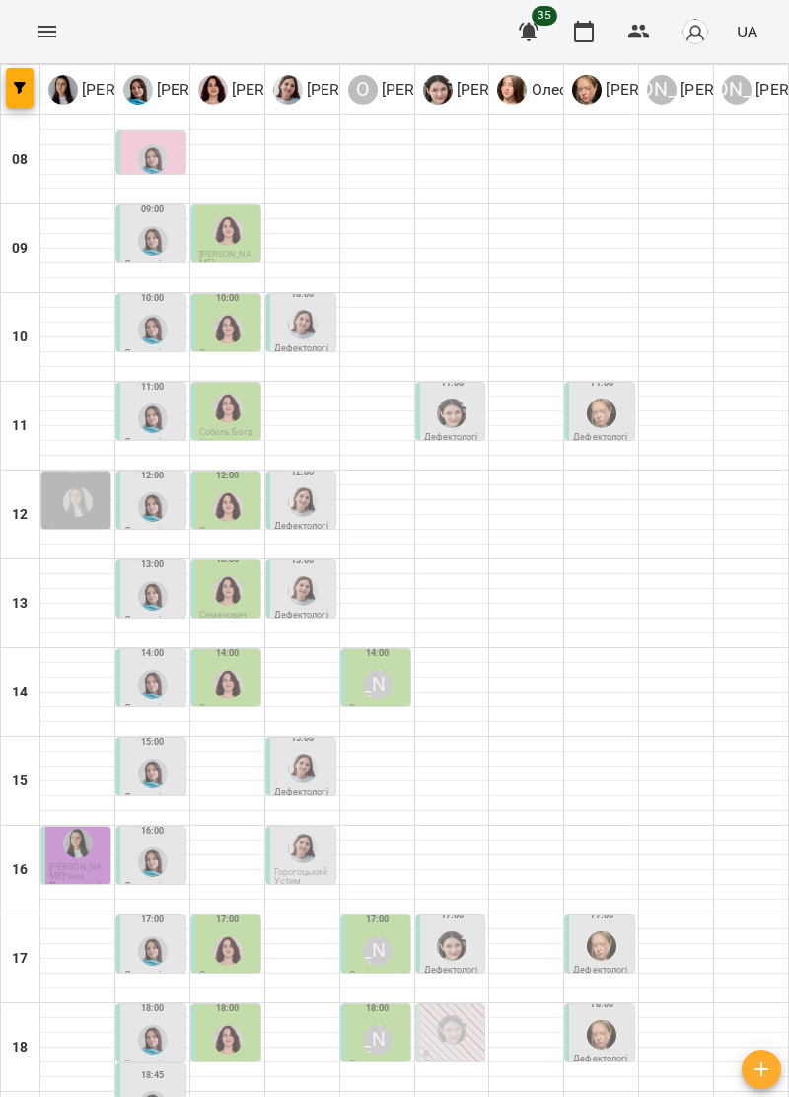
click at [158, 848] on img "Тетяна Хомин" at bounding box center [153, 863] width 30 height 30
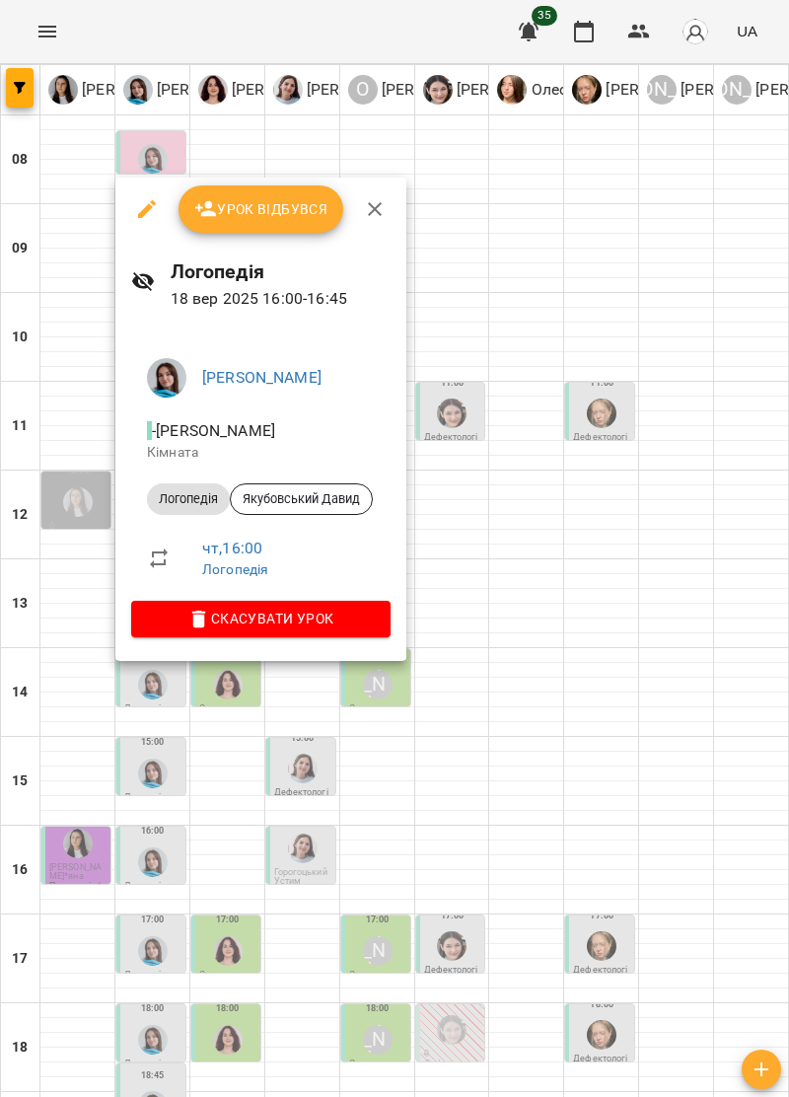
click at [714, 675] on div at bounding box center [394, 548] width 789 height 1097
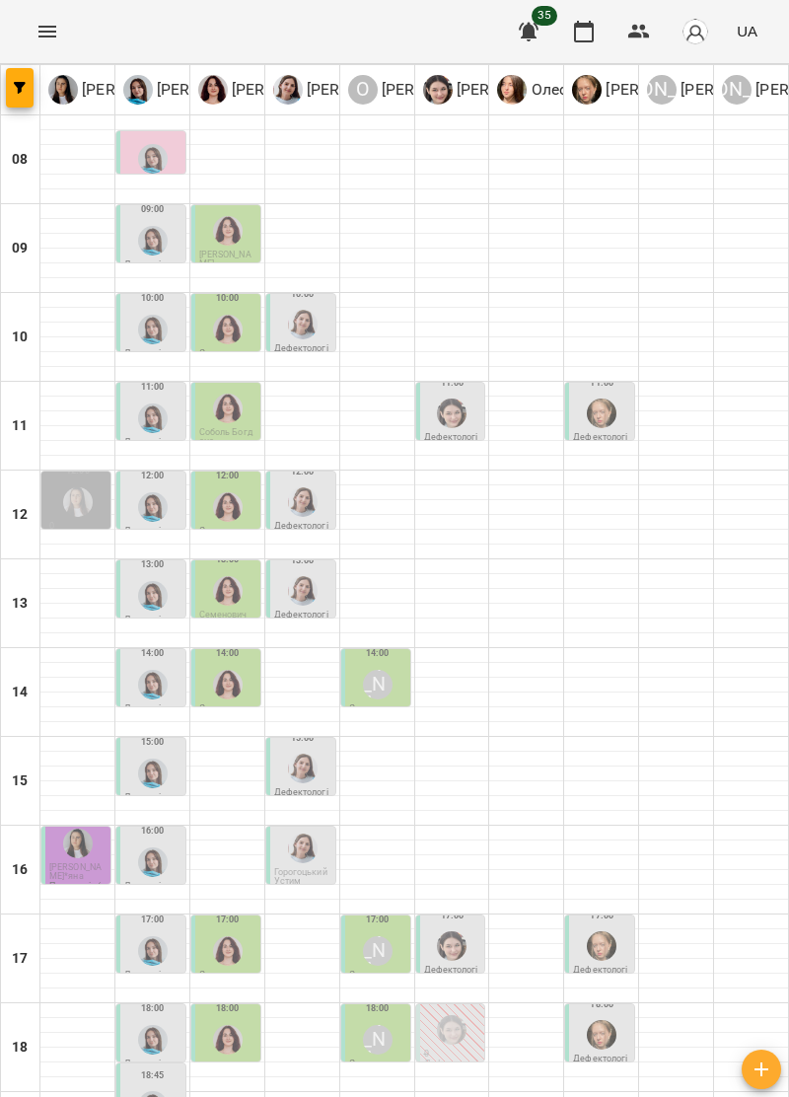
click at [154, 936] on img "Тетяна Хомин" at bounding box center [153, 951] width 30 height 30
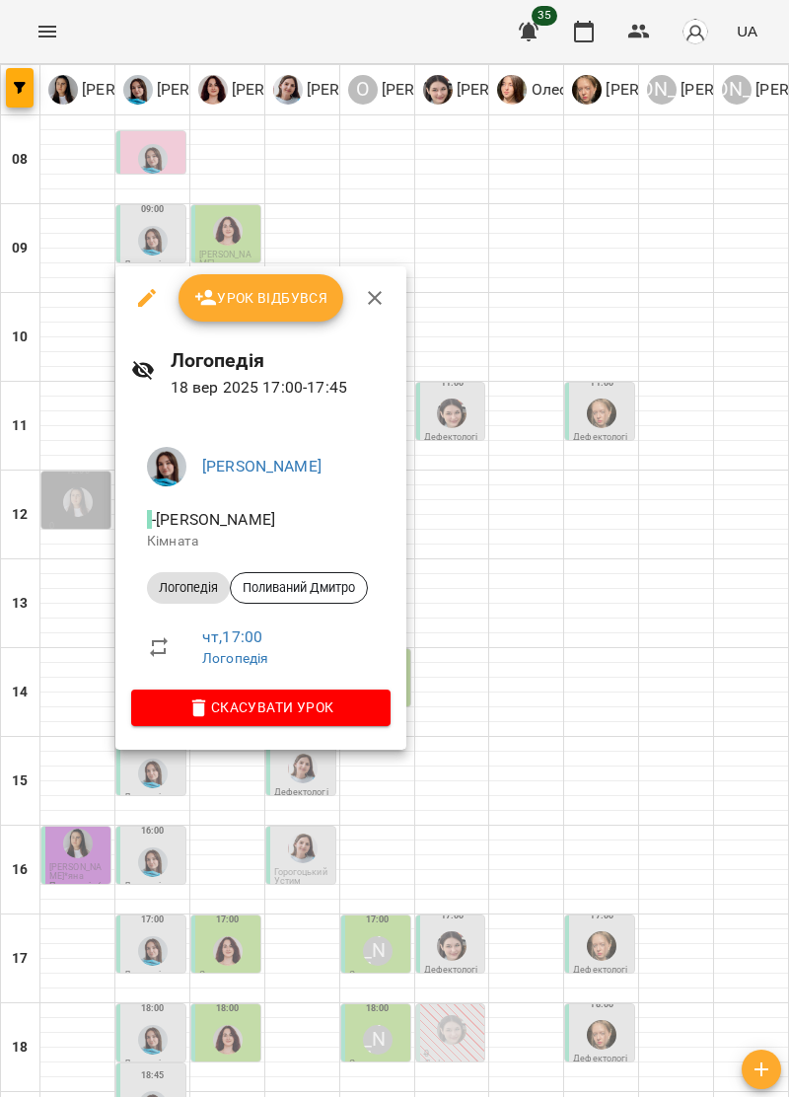
click at [737, 853] on div at bounding box center [394, 548] width 789 height 1097
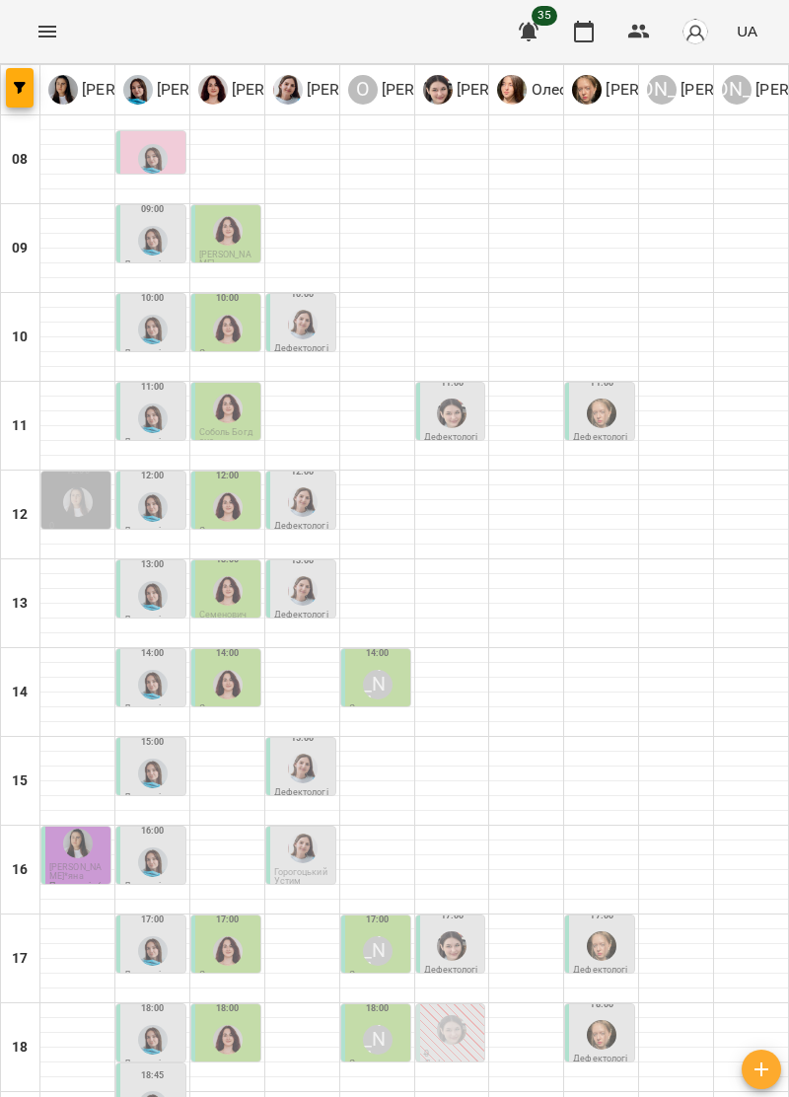
click at [454, 1050] on p "0" at bounding box center [452, 1054] width 57 height 9
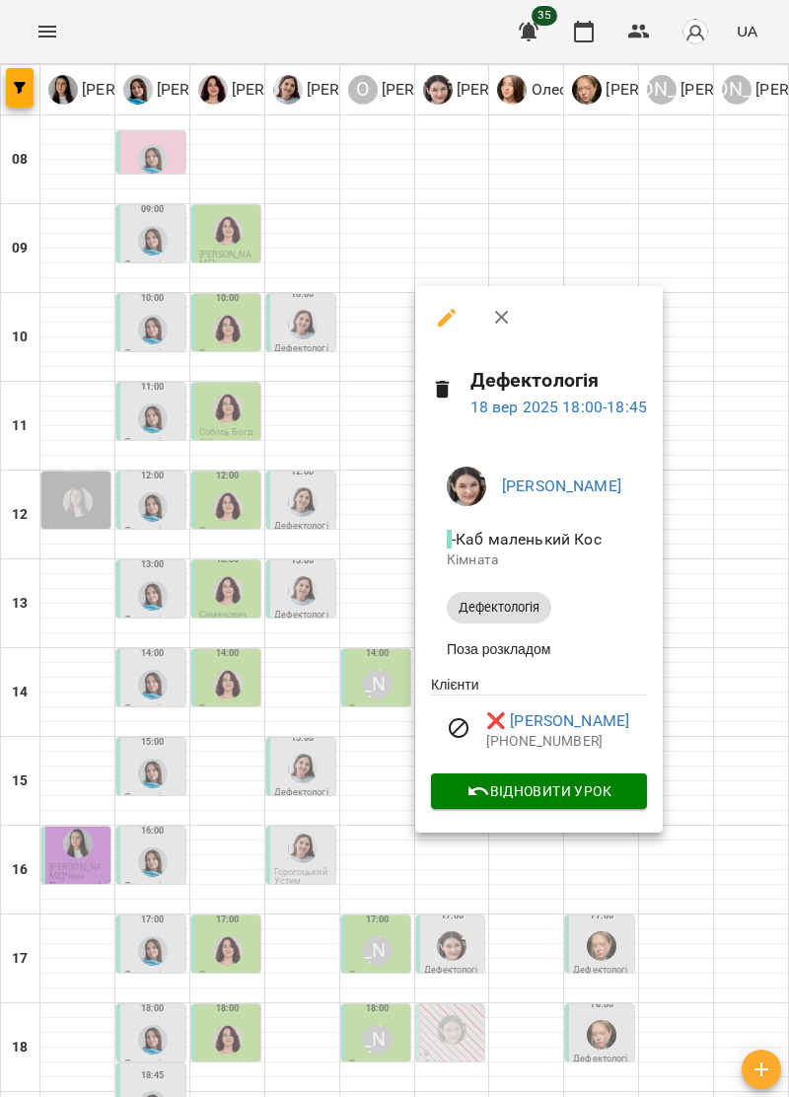
click at [737, 742] on div at bounding box center [394, 548] width 789 height 1097
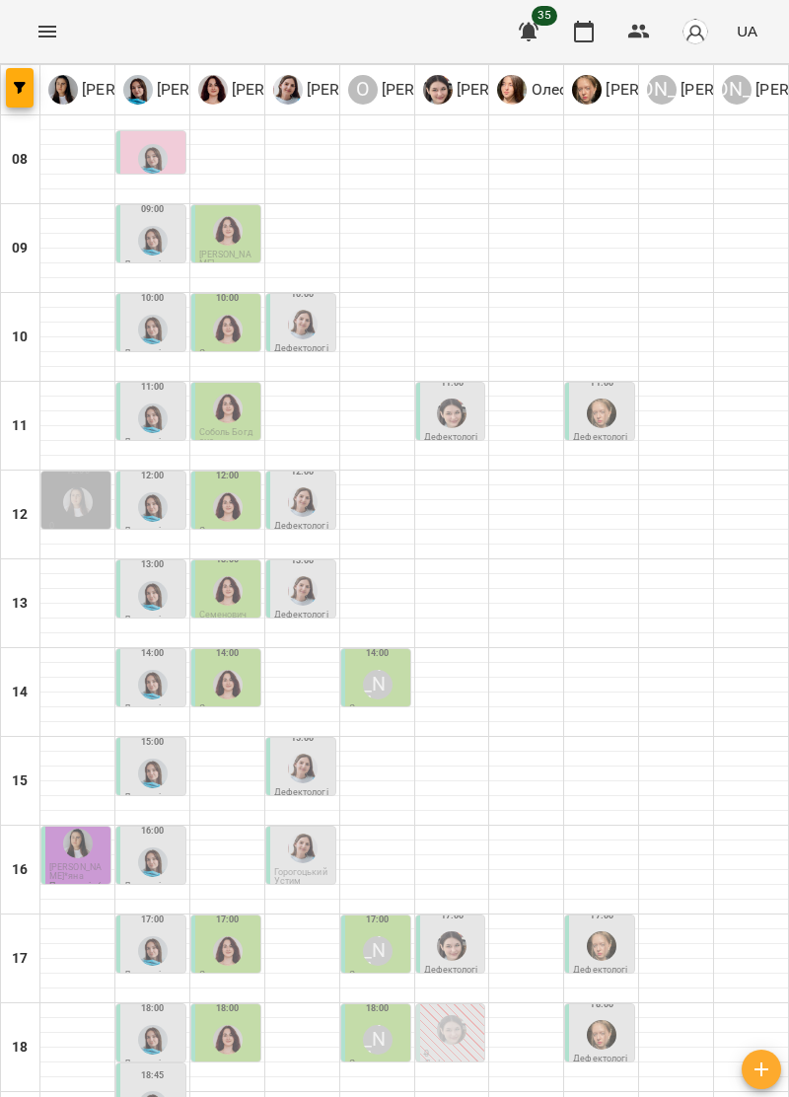
click at [138, 1021] on div at bounding box center [152, 1039] width 37 height 37
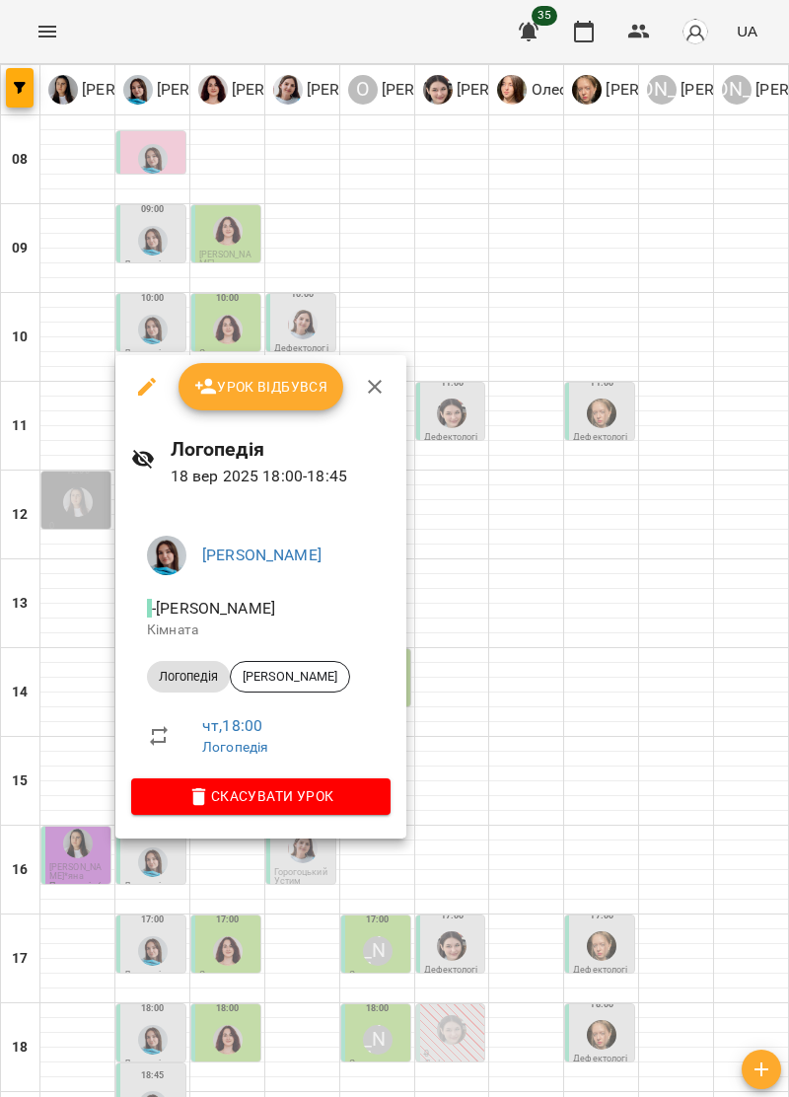
click at [714, 779] on div at bounding box center [394, 548] width 789 height 1097
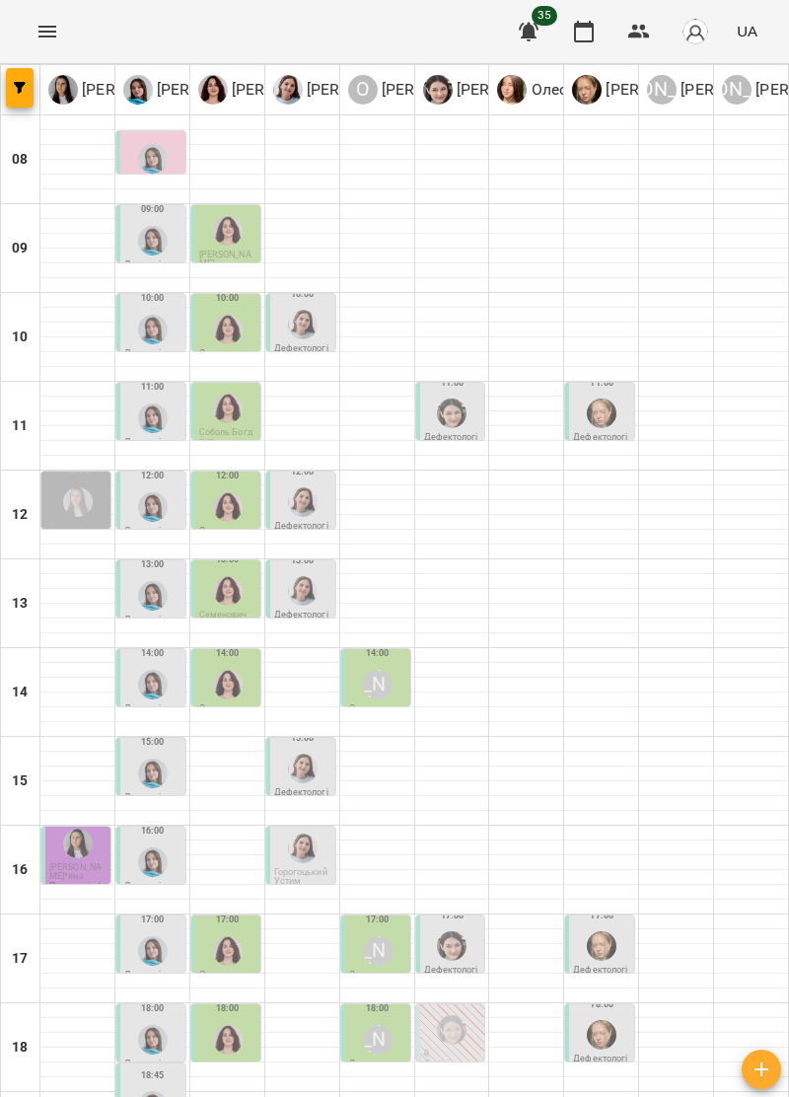
click at [149, 670] on img "Тетяна Хомин" at bounding box center [153, 685] width 30 height 30
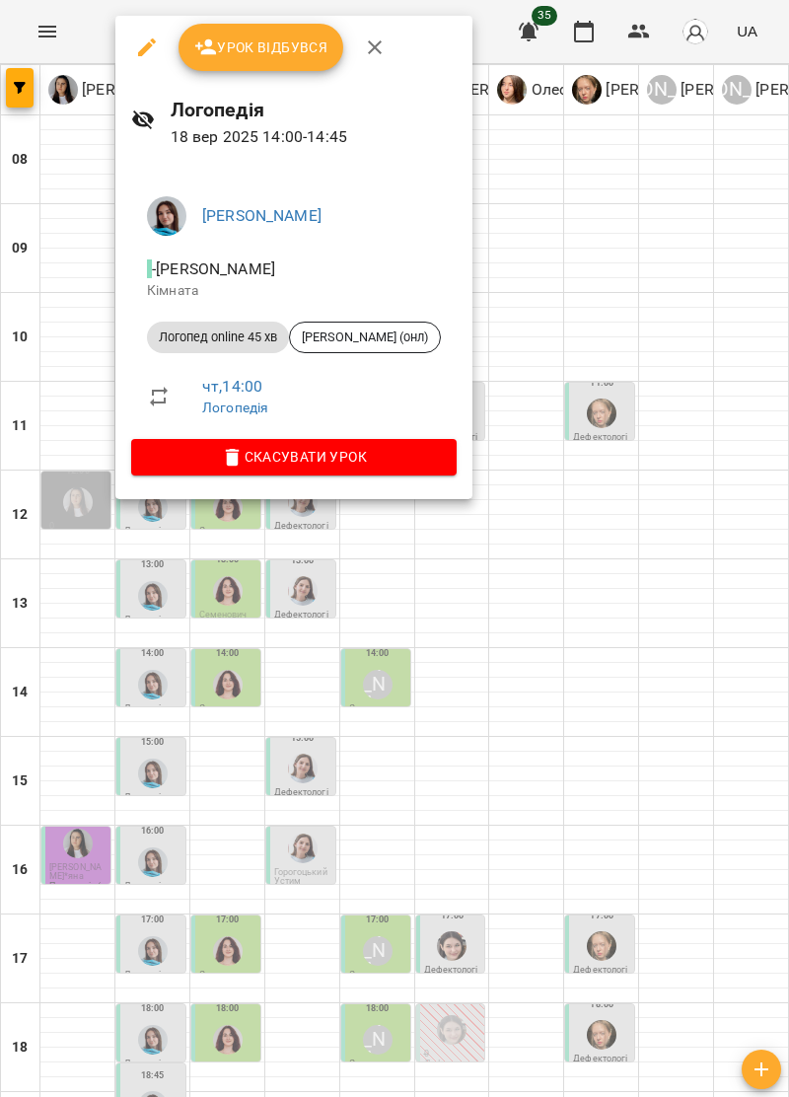
click at [666, 657] on div at bounding box center [394, 548] width 789 height 1097
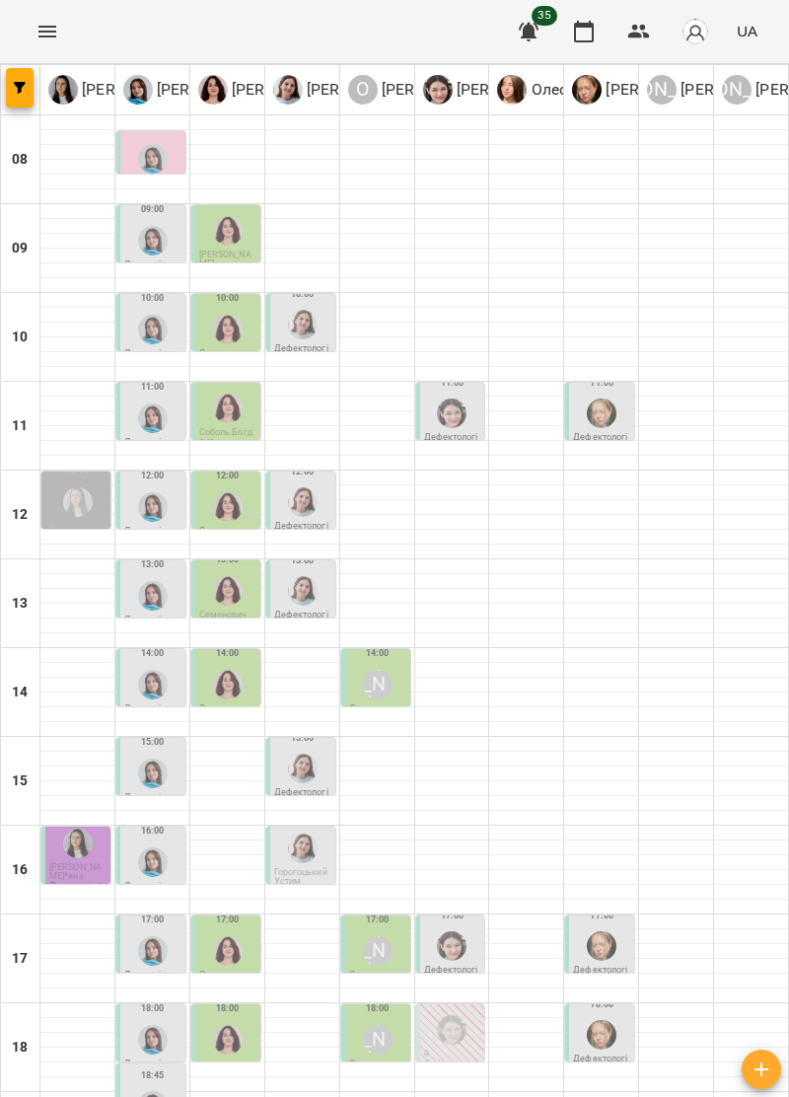
click at [158, 404] on img "Тетяна Хомин" at bounding box center [153, 419] width 30 height 30
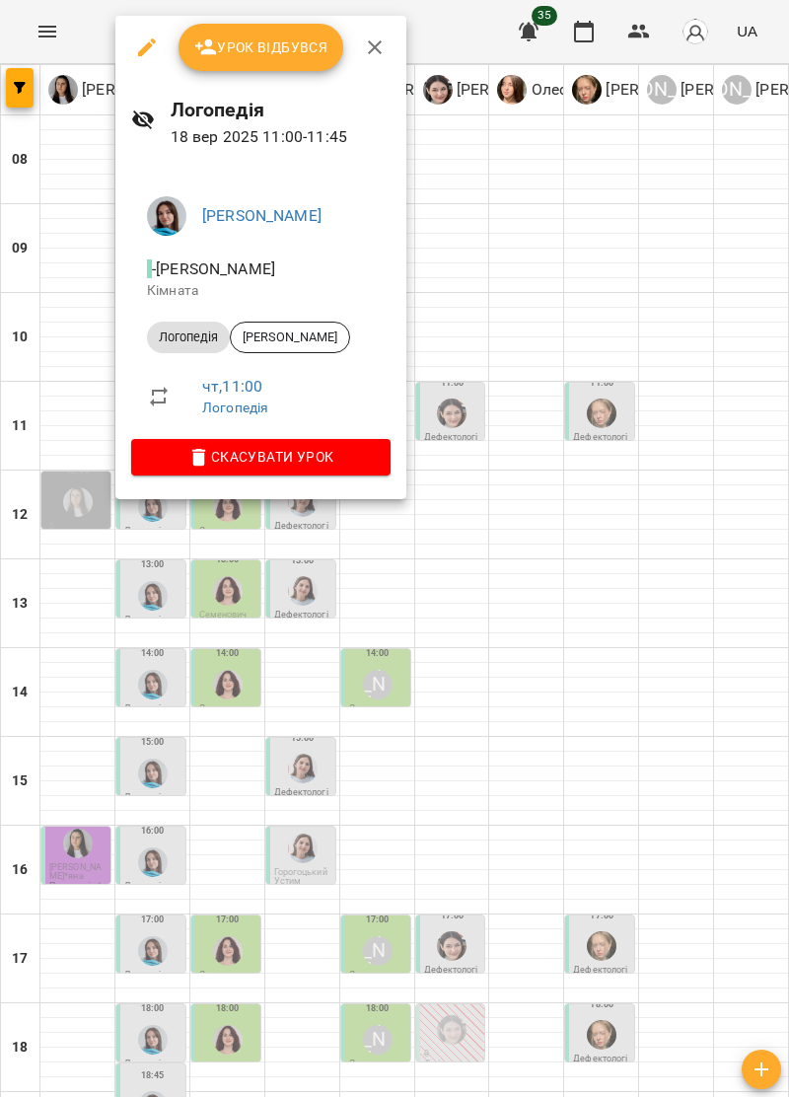
click at [646, 646] on div at bounding box center [394, 548] width 789 height 1097
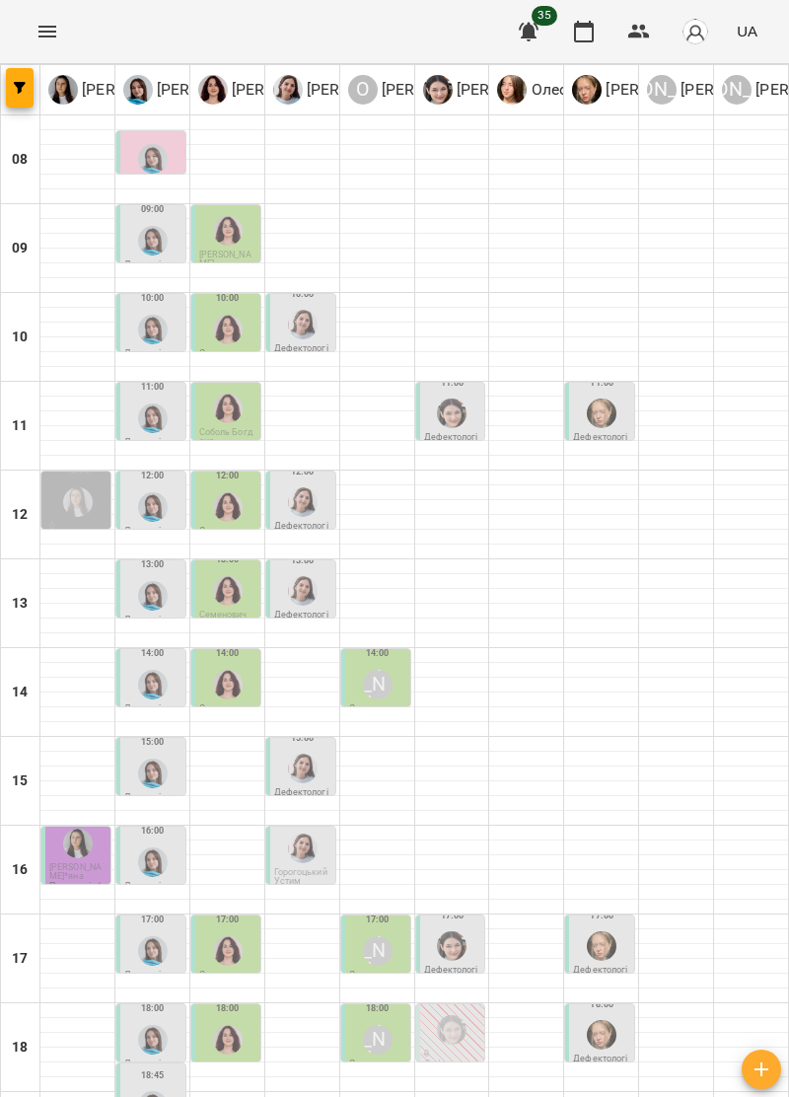
scroll to position [0, 0]
click at [149, 249] on img "Тетяна Хомин" at bounding box center [153, 241] width 30 height 30
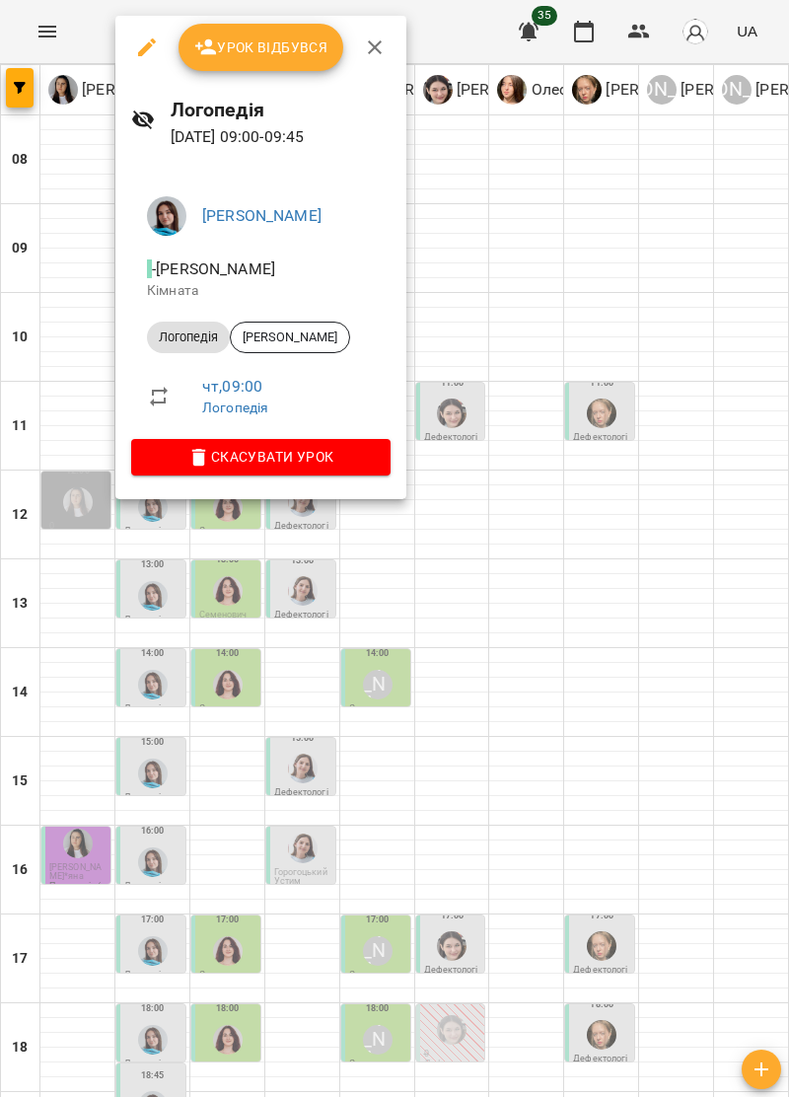
click at [631, 709] on div at bounding box center [394, 548] width 789 height 1097
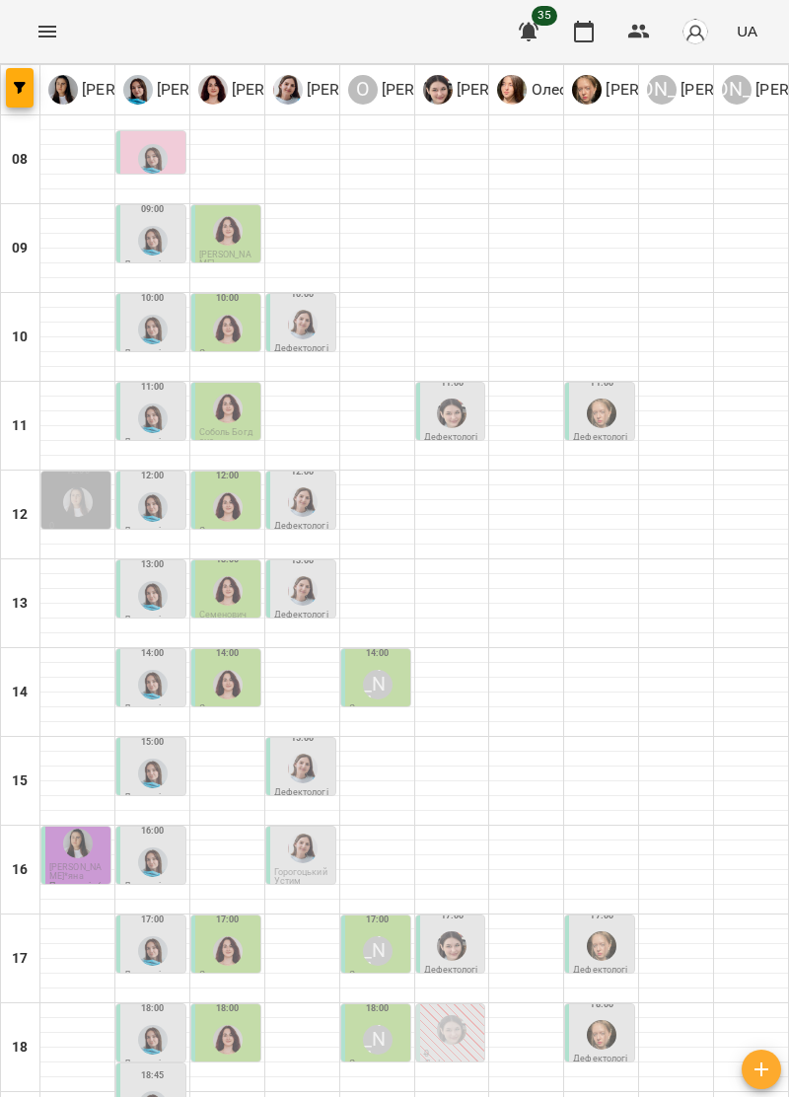
scroll to position [193, 0]
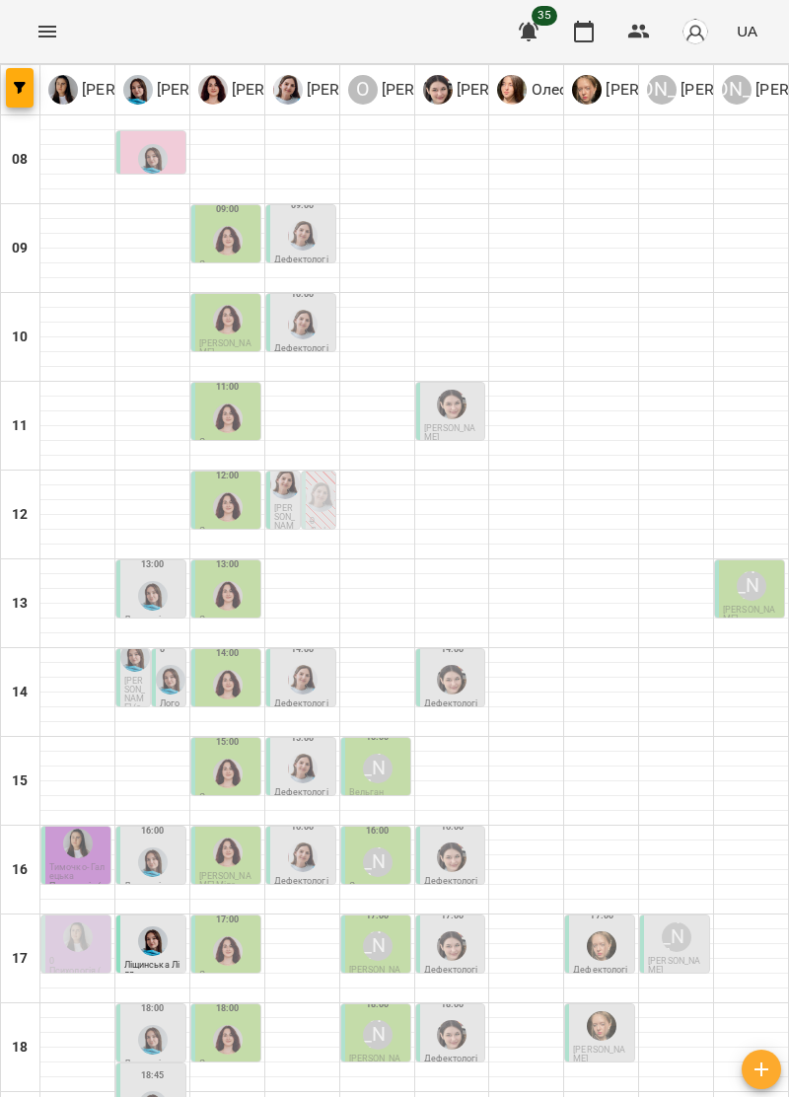
click at [225, 936] on img "Ольга Крикун" at bounding box center [228, 951] width 30 height 30
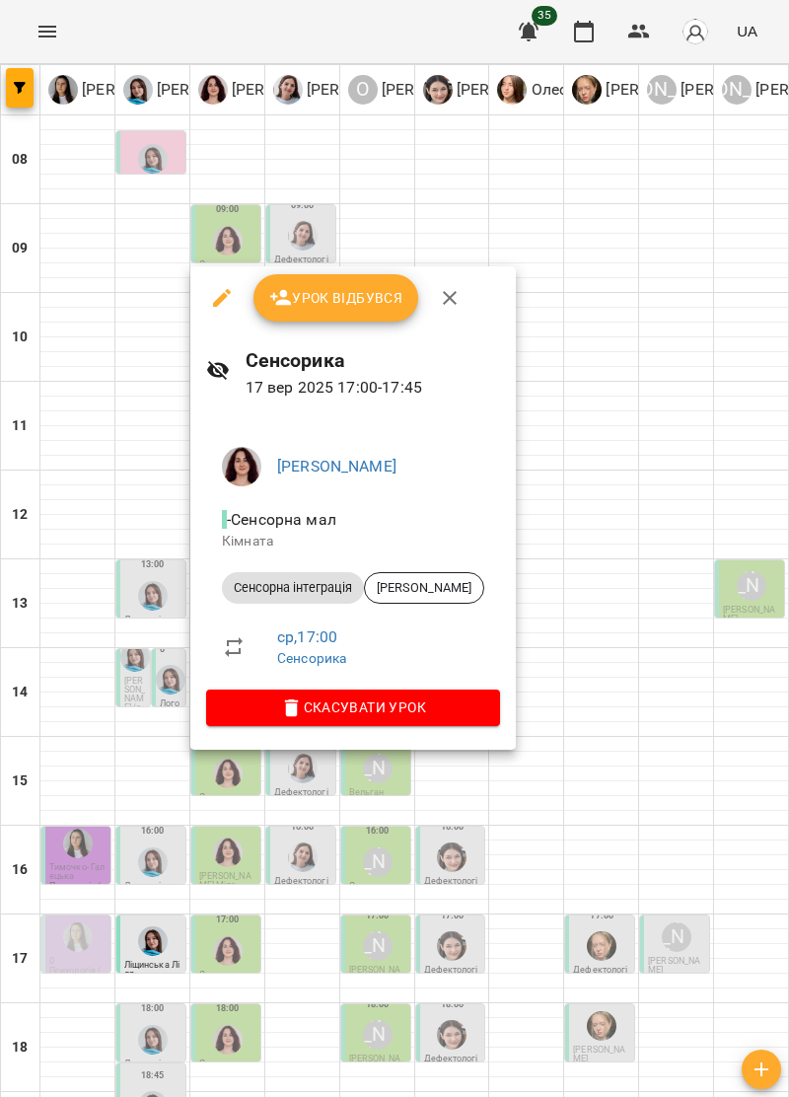
click at [658, 915] on div at bounding box center [394, 548] width 789 height 1097
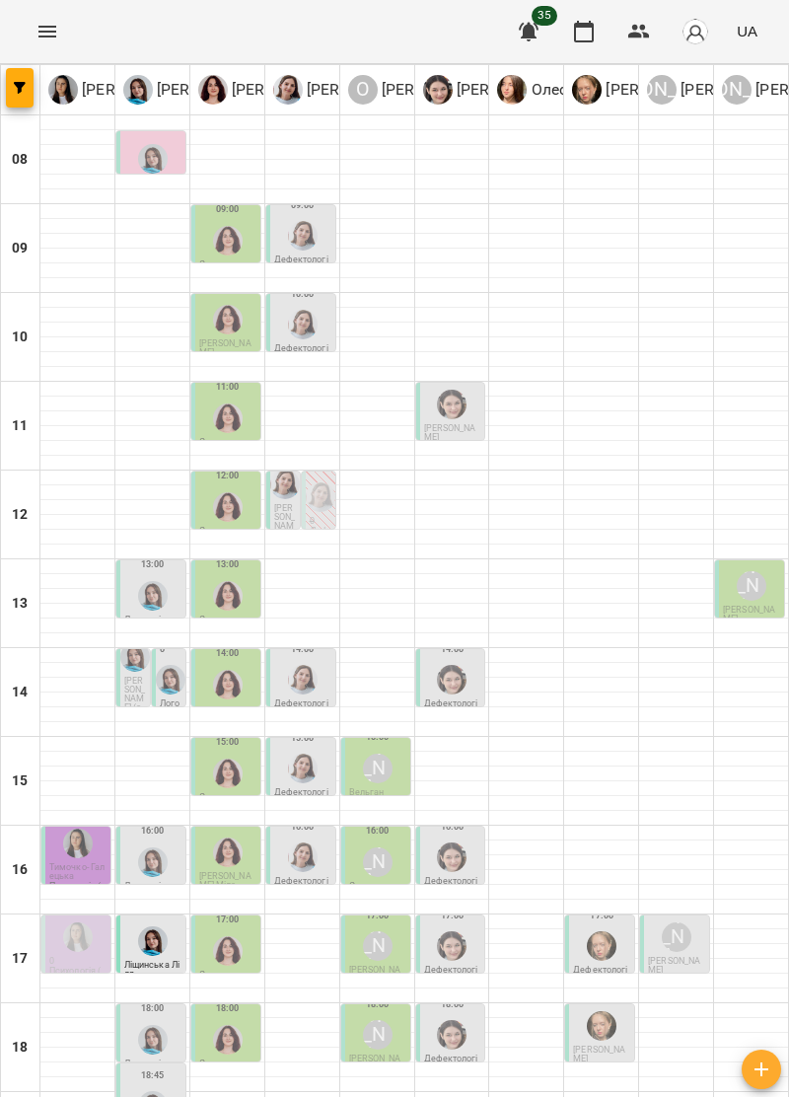
scroll to position [83, 0]
click at [8, 915] on div "17" at bounding box center [20, 959] width 39 height 89
click at [10, 915] on div "17" at bounding box center [20, 959] width 39 height 89
click at [207, 730] on div "15:00" at bounding box center [227, 760] width 57 height 61
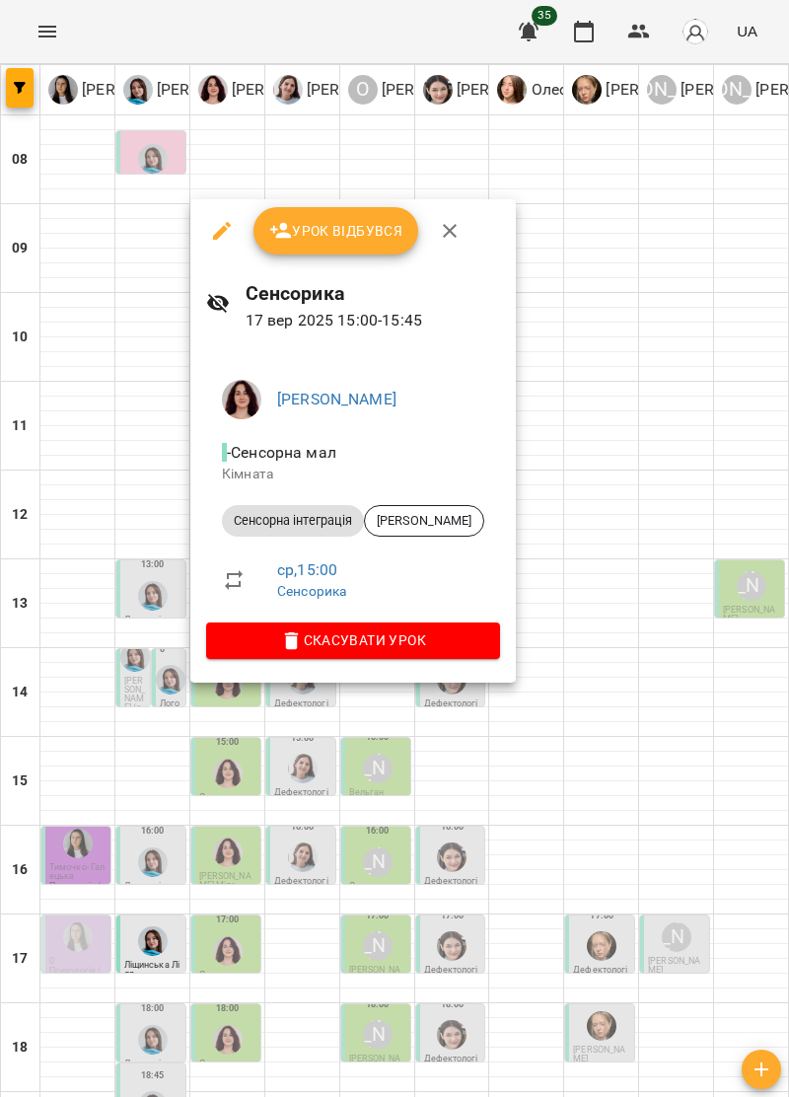
click at [661, 778] on div at bounding box center [394, 548] width 789 height 1097
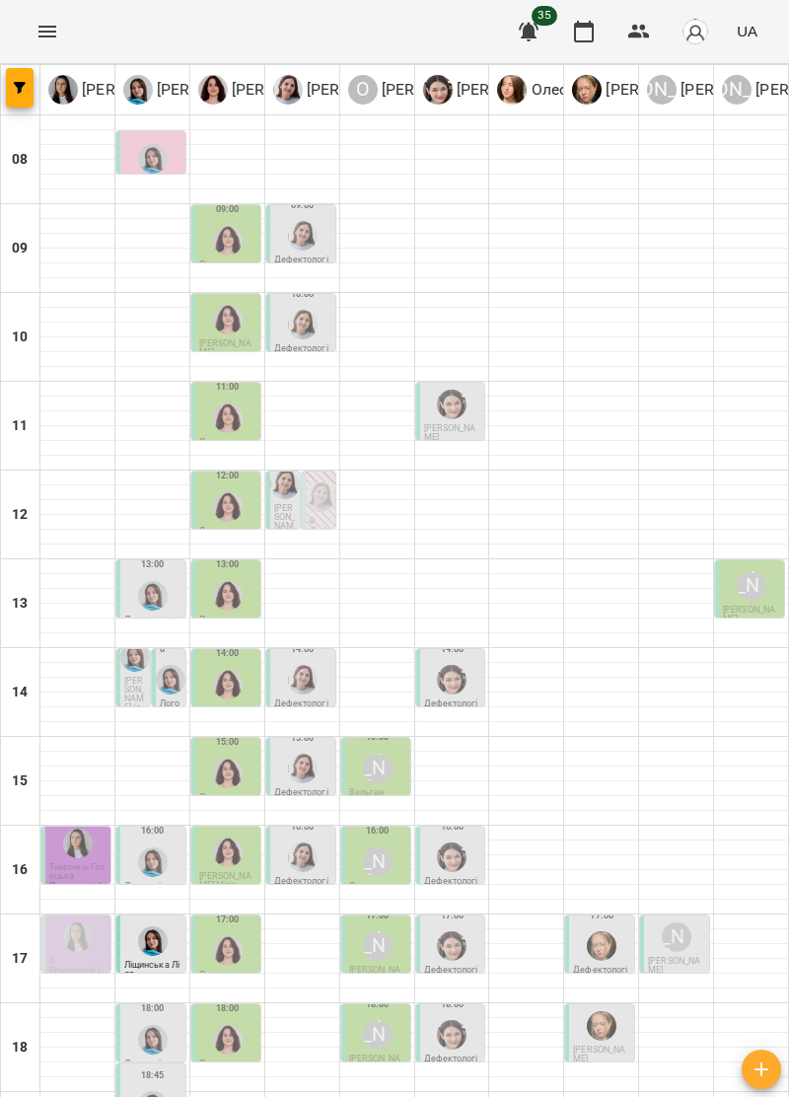
scroll to position [0, 0]
click at [217, 499] on img "Ольга Крикун" at bounding box center [228, 507] width 30 height 30
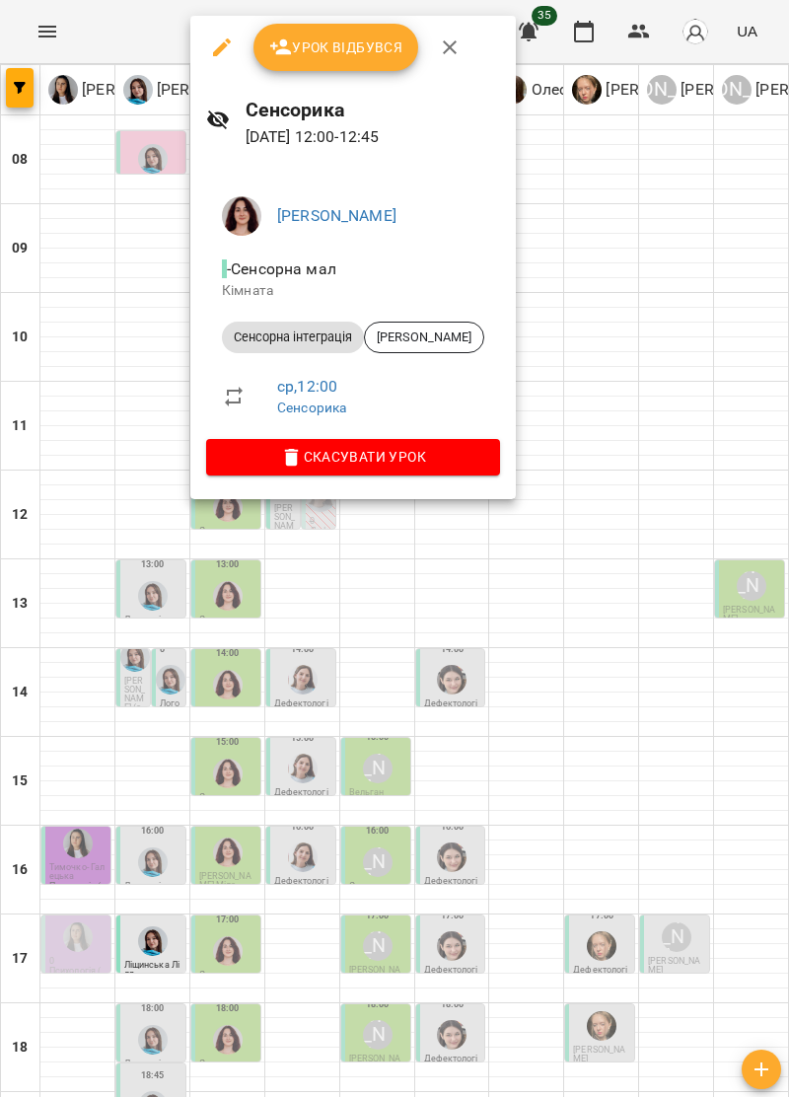
click at [651, 780] on div at bounding box center [394, 548] width 789 height 1097
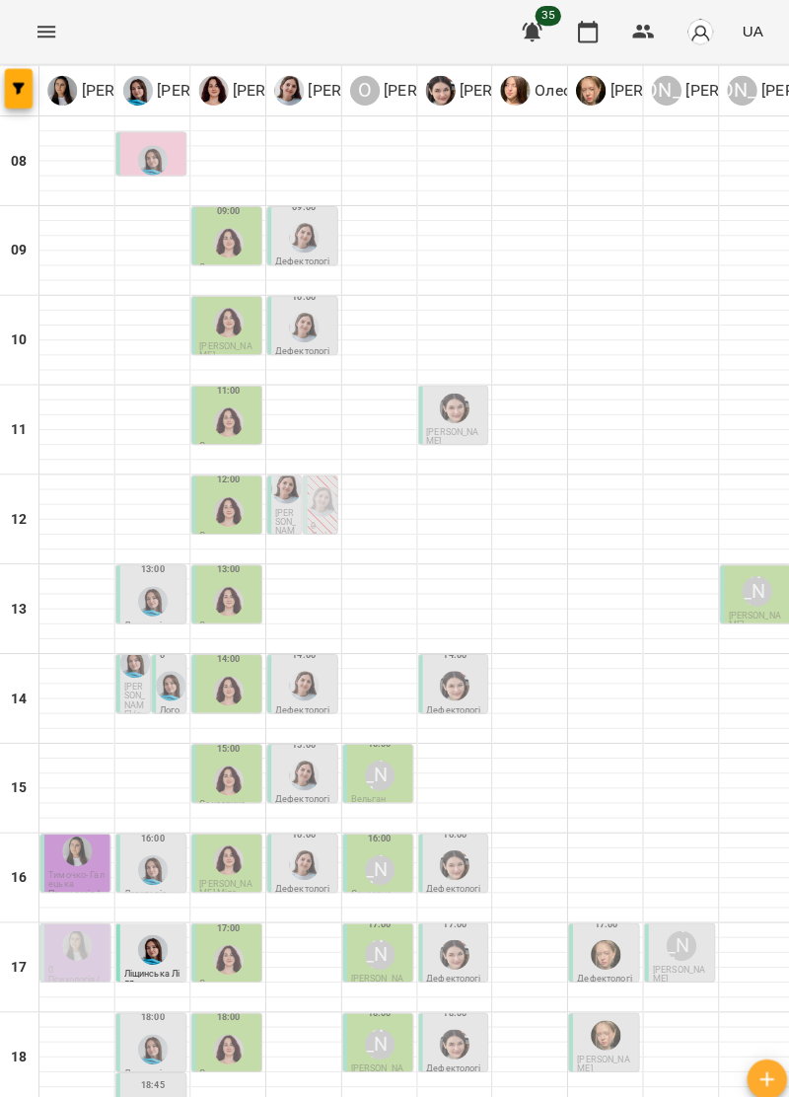
click at [228, 420] on img "Ольга Крикун" at bounding box center [228, 419] width 30 height 30
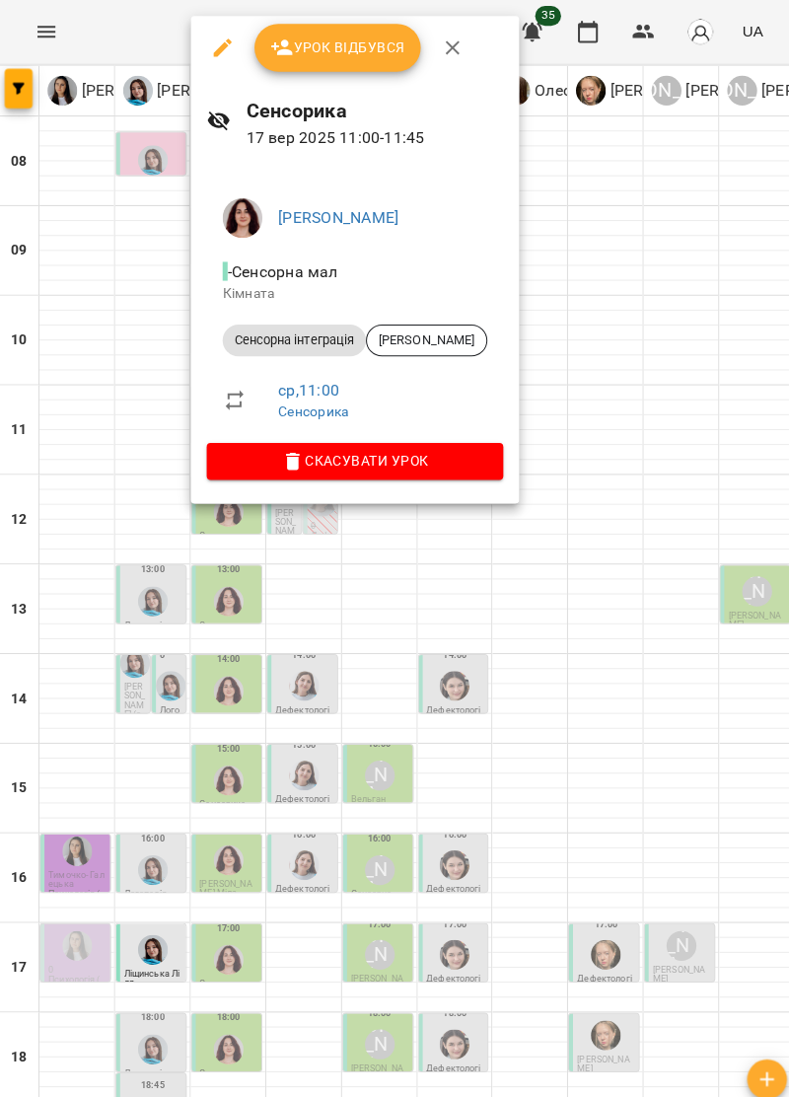
click at [655, 796] on div at bounding box center [394, 548] width 789 height 1097
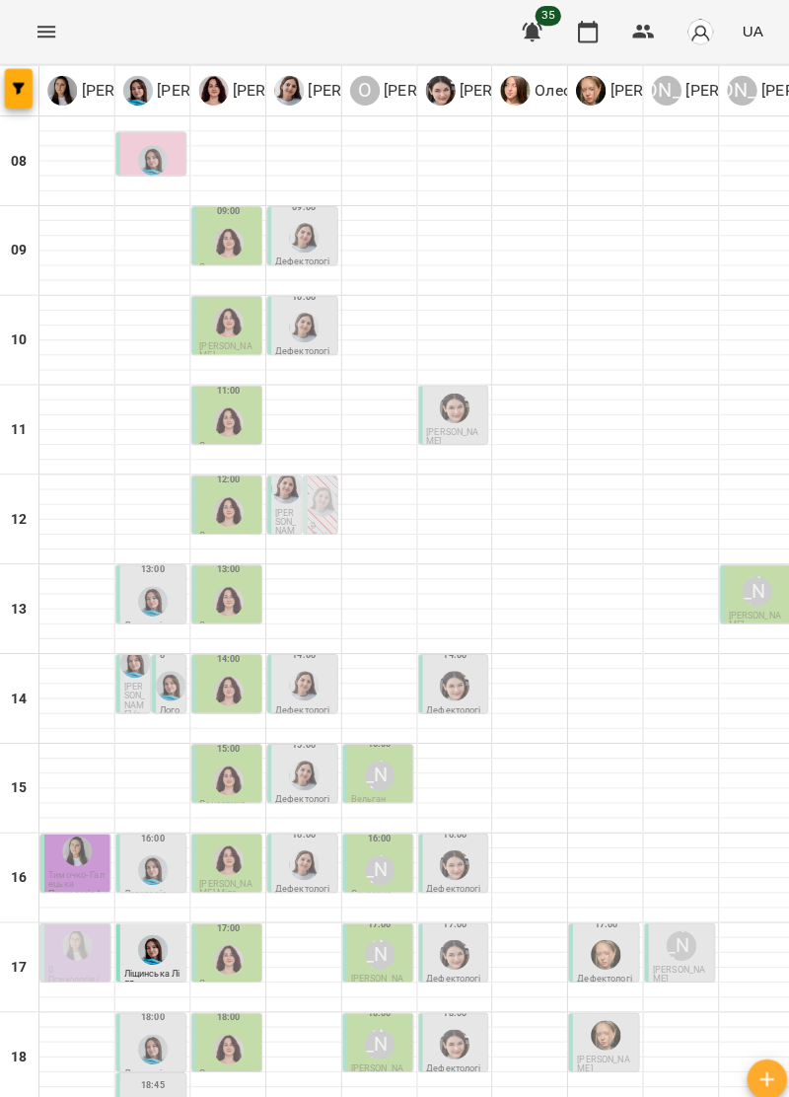
click at [231, 338] on div at bounding box center [227, 319] width 37 height 37
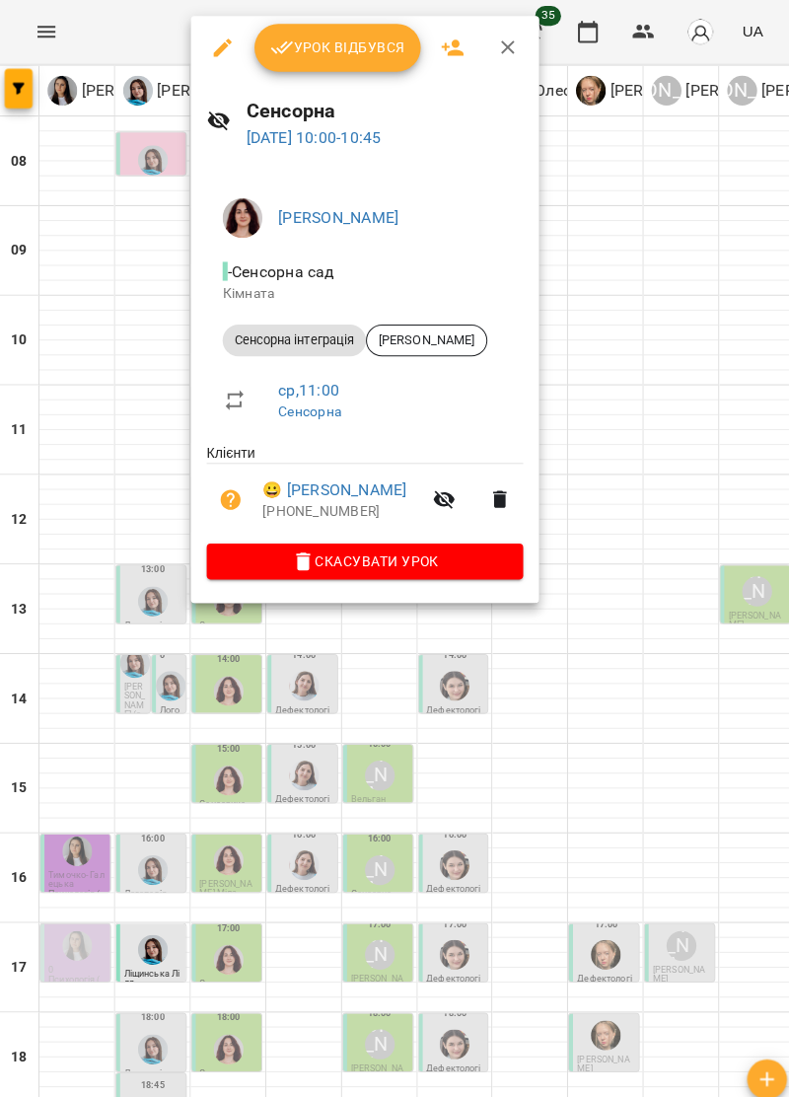
click at [638, 813] on div at bounding box center [394, 548] width 789 height 1097
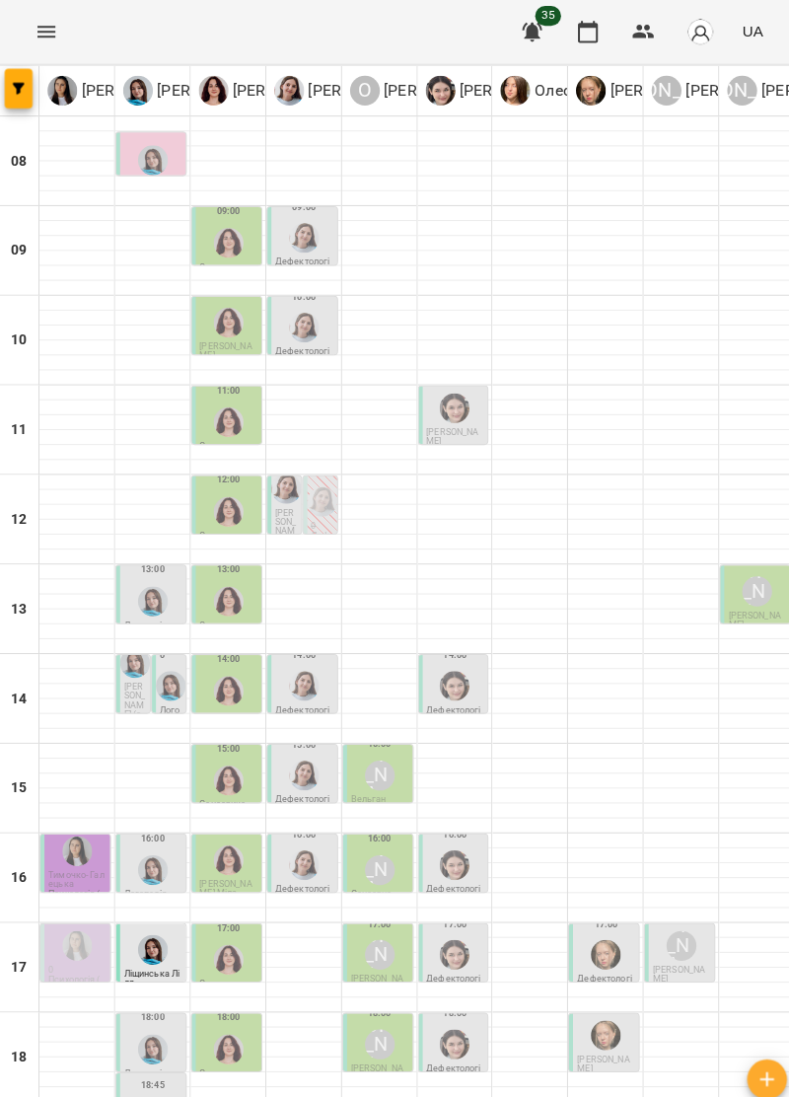
click at [234, 414] on img "Ольга Крикун" at bounding box center [228, 419] width 30 height 30
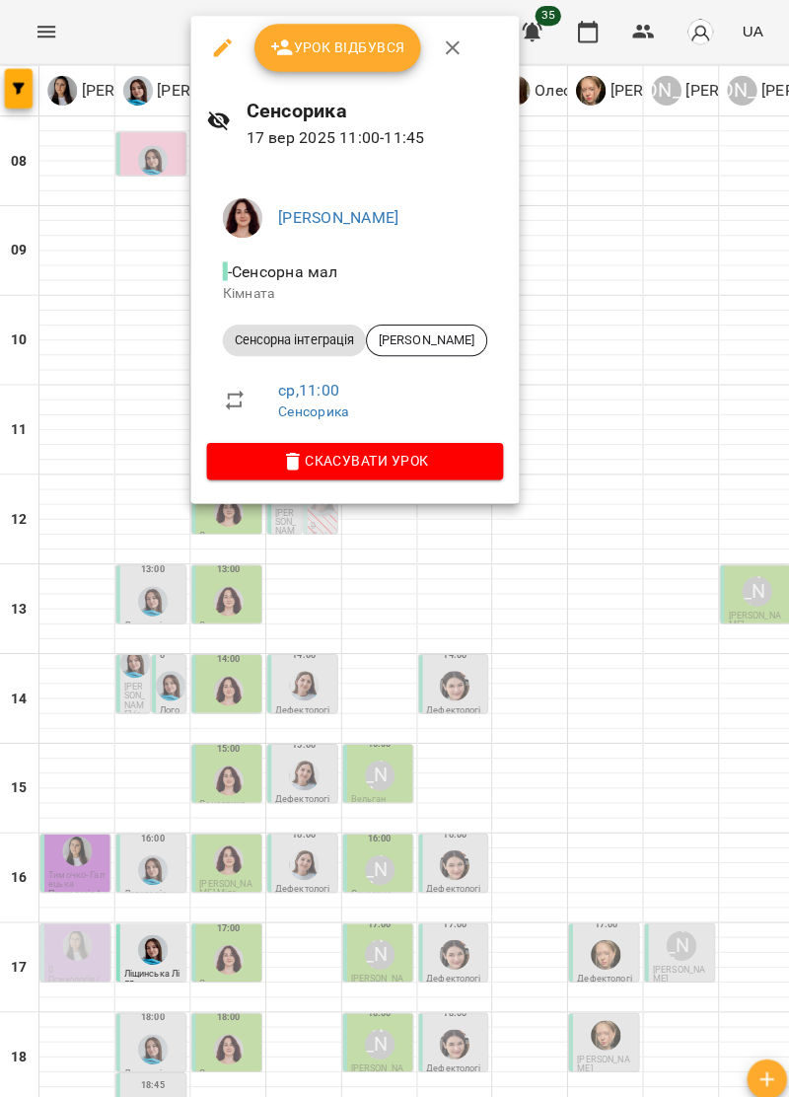
click at [632, 793] on div at bounding box center [394, 548] width 789 height 1097
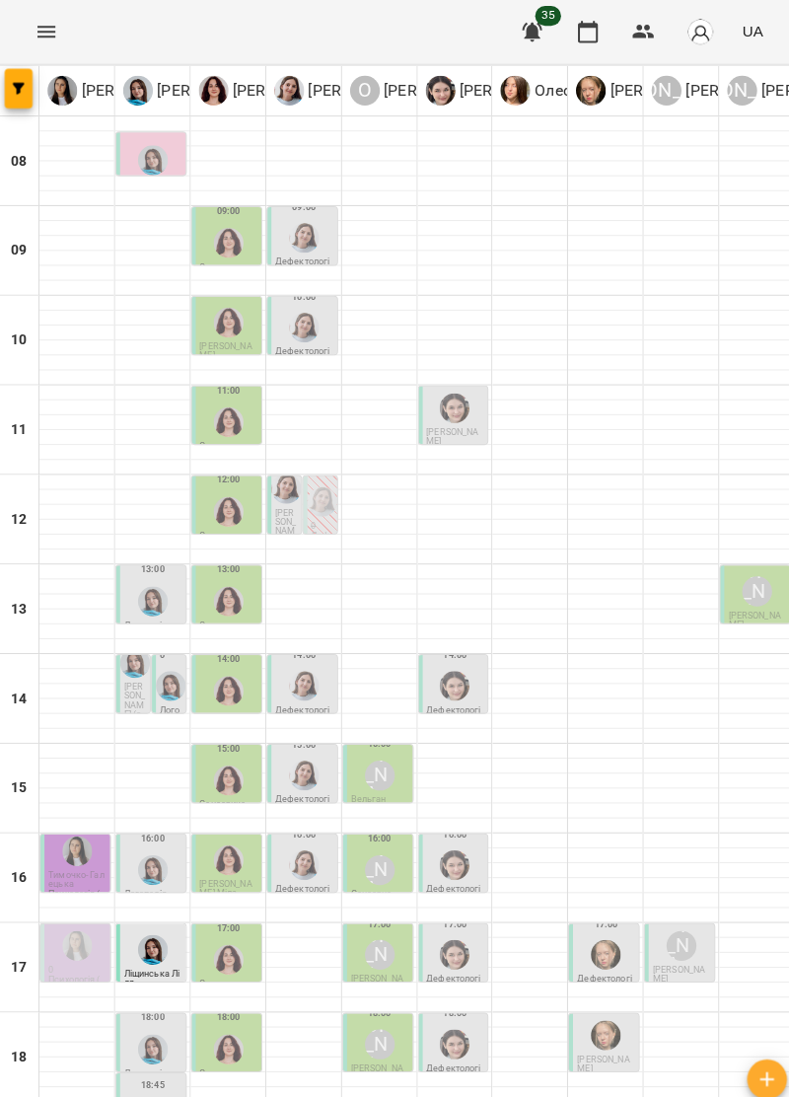
click at [229, 515] on img "Ольга Крикун" at bounding box center [228, 507] width 30 height 30
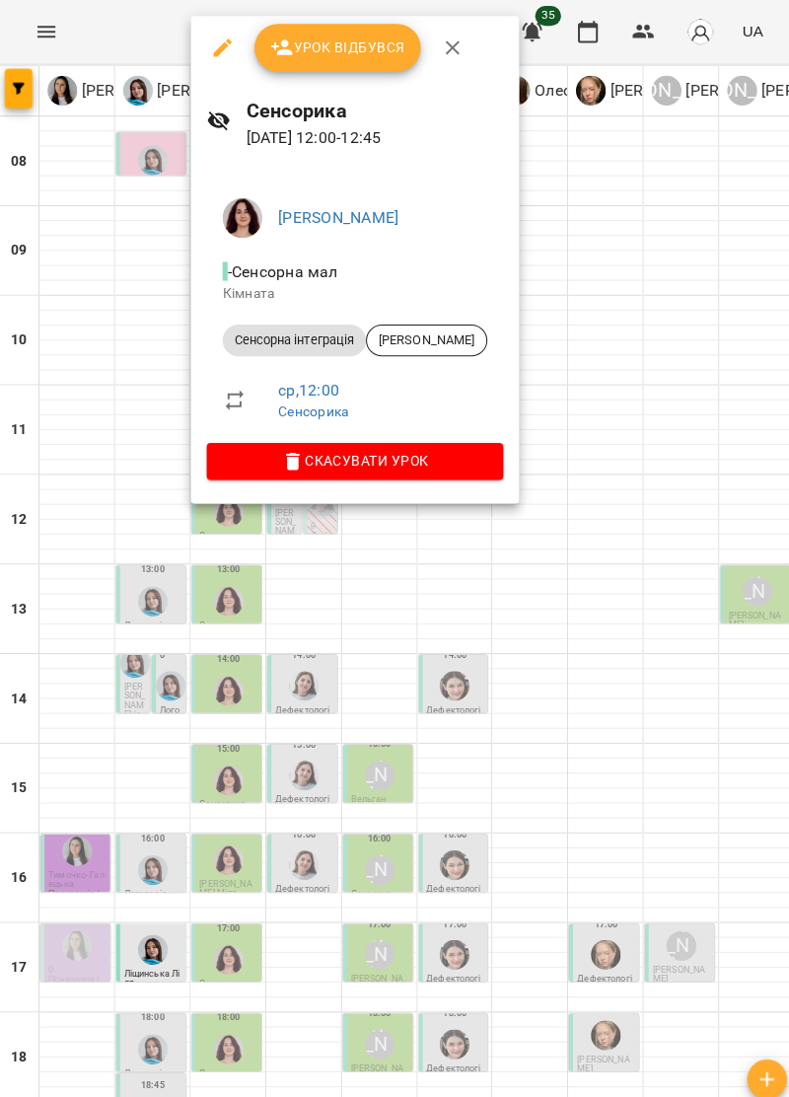
click at [635, 851] on div at bounding box center [394, 548] width 789 height 1097
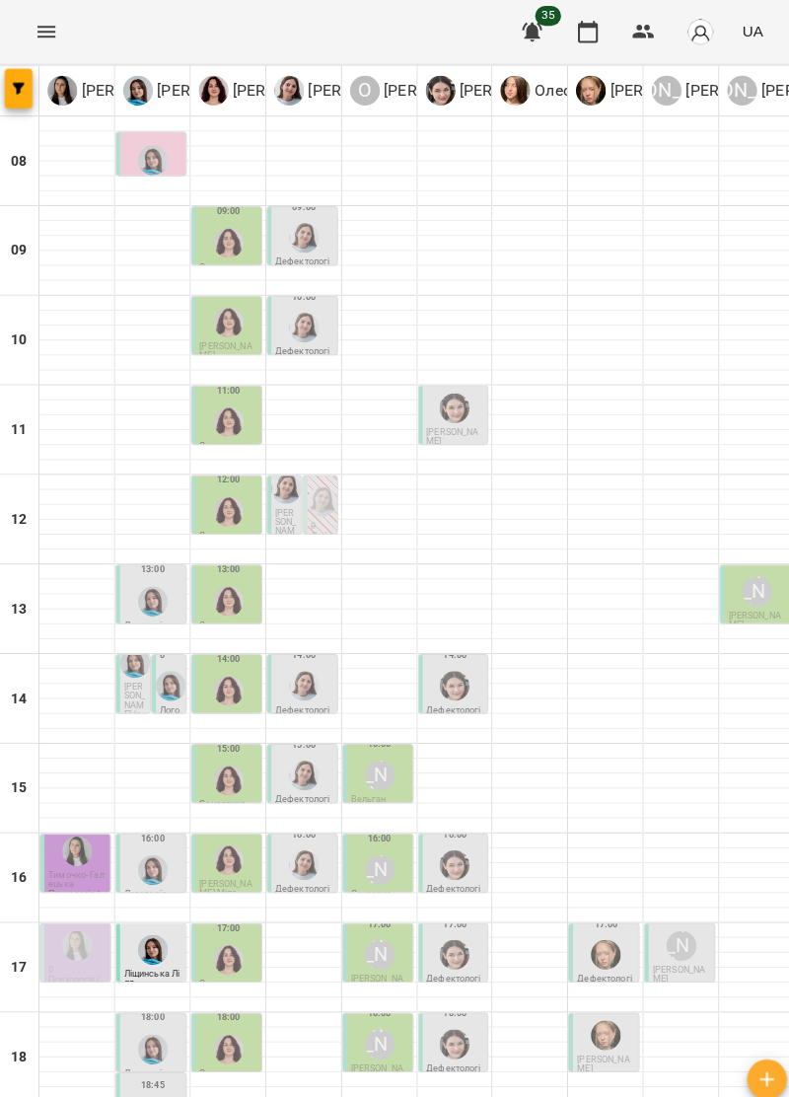
click at [144, 596] on img "Тетяна Хомин" at bounding box center [153, 596] width 30 height 30
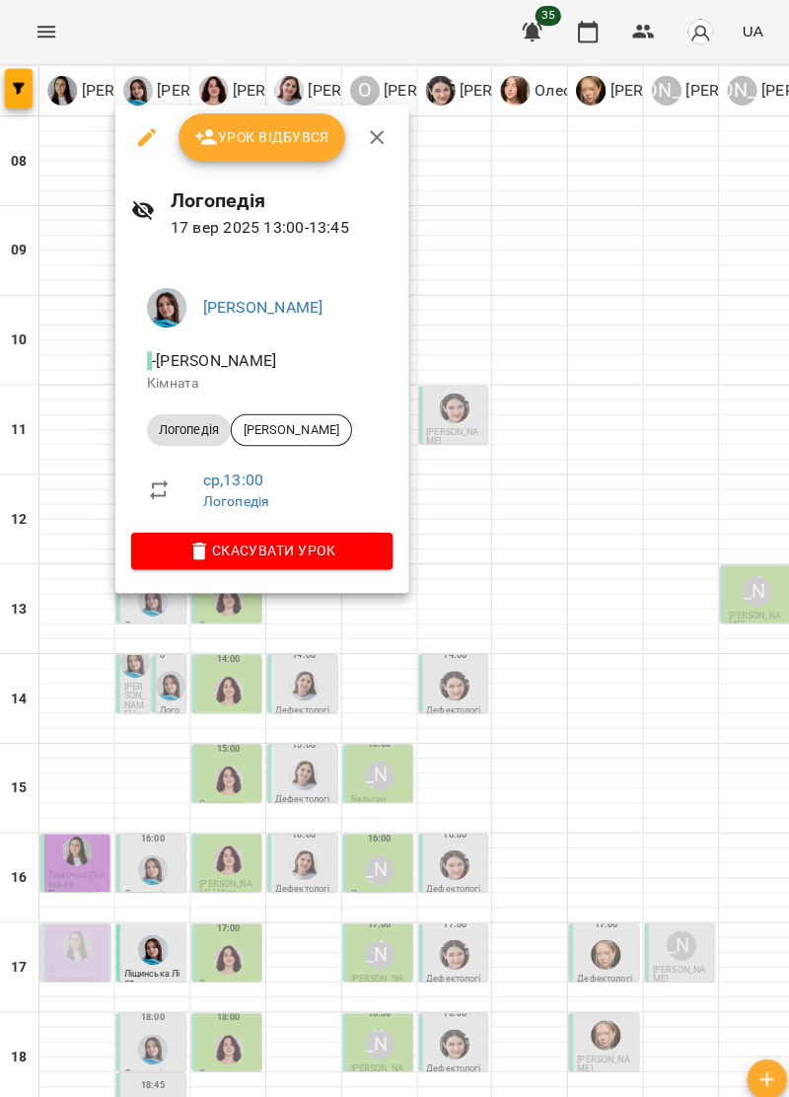
click at [638, 835] on div at bounding box center [394, 548] width 789 height 1097
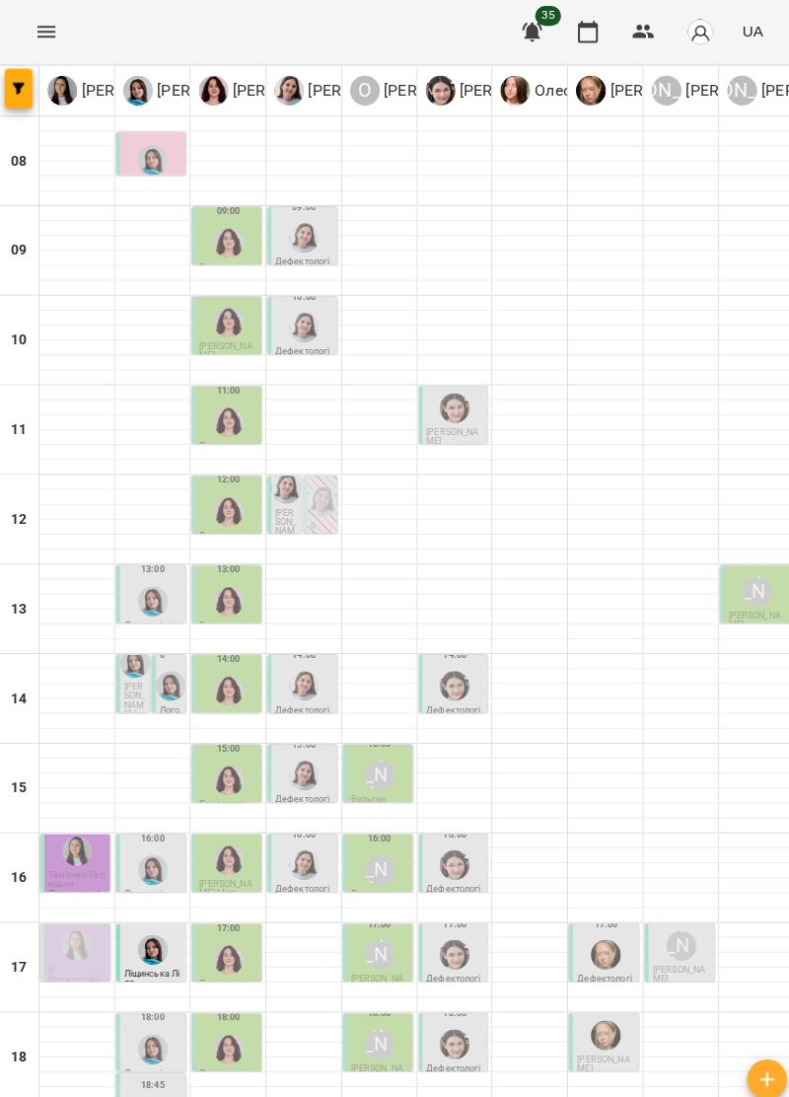
click at [45, 34] on icon "Menu" at bounding box center [48, 32] width 24 height 24
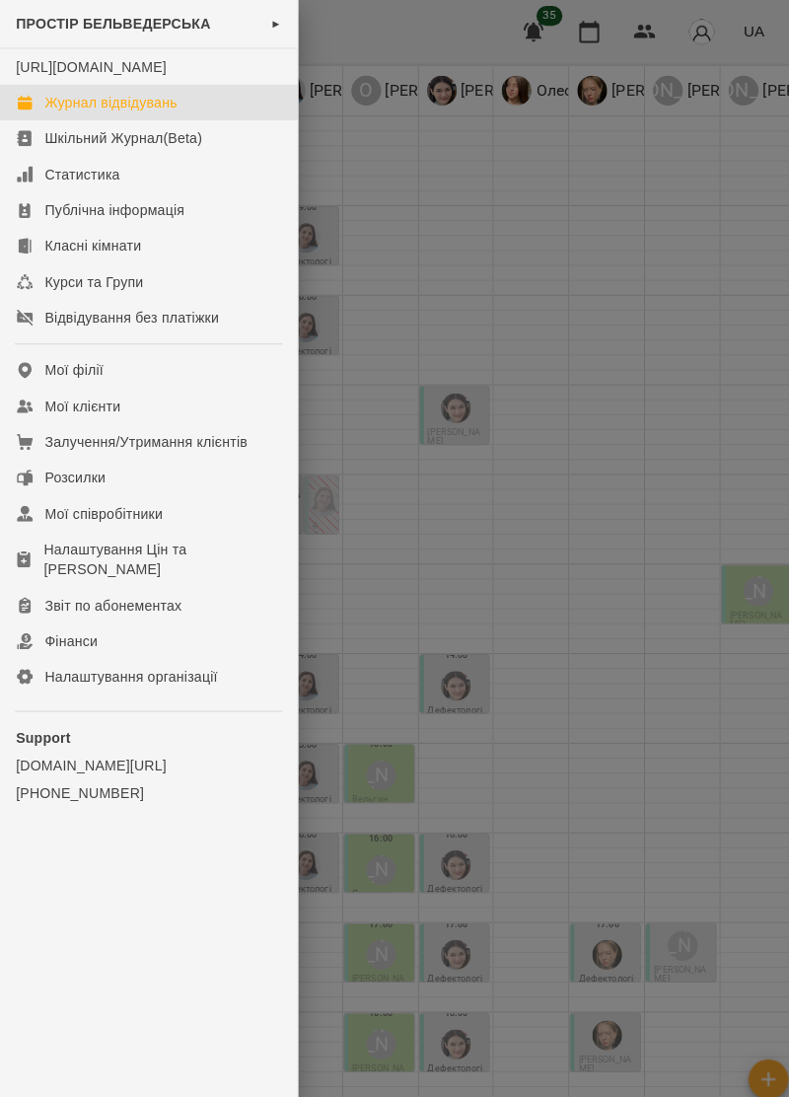
click at [644, 825] on div at bounding box center [394, 548] width 789 height 1097
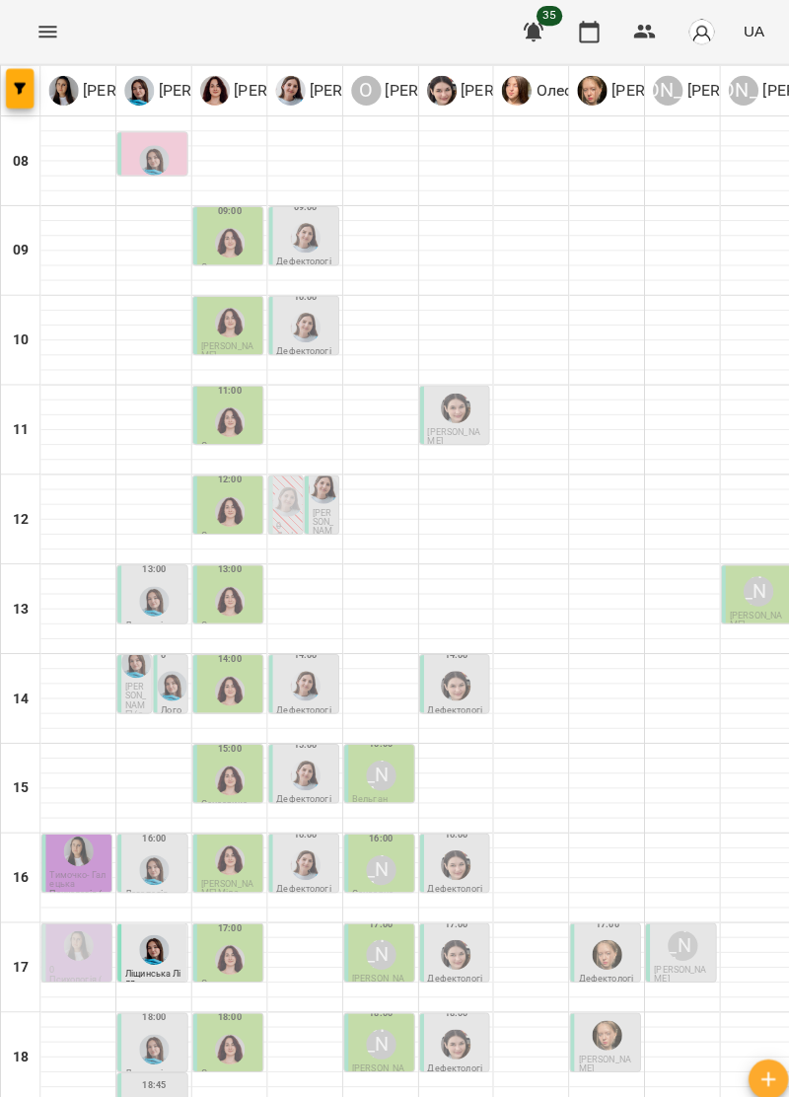
scroll to position [193, 0]
click at [124, 676] on span "[PERSON_NAME] (онл)" at bounding box center [134, 698] width 21 height 45
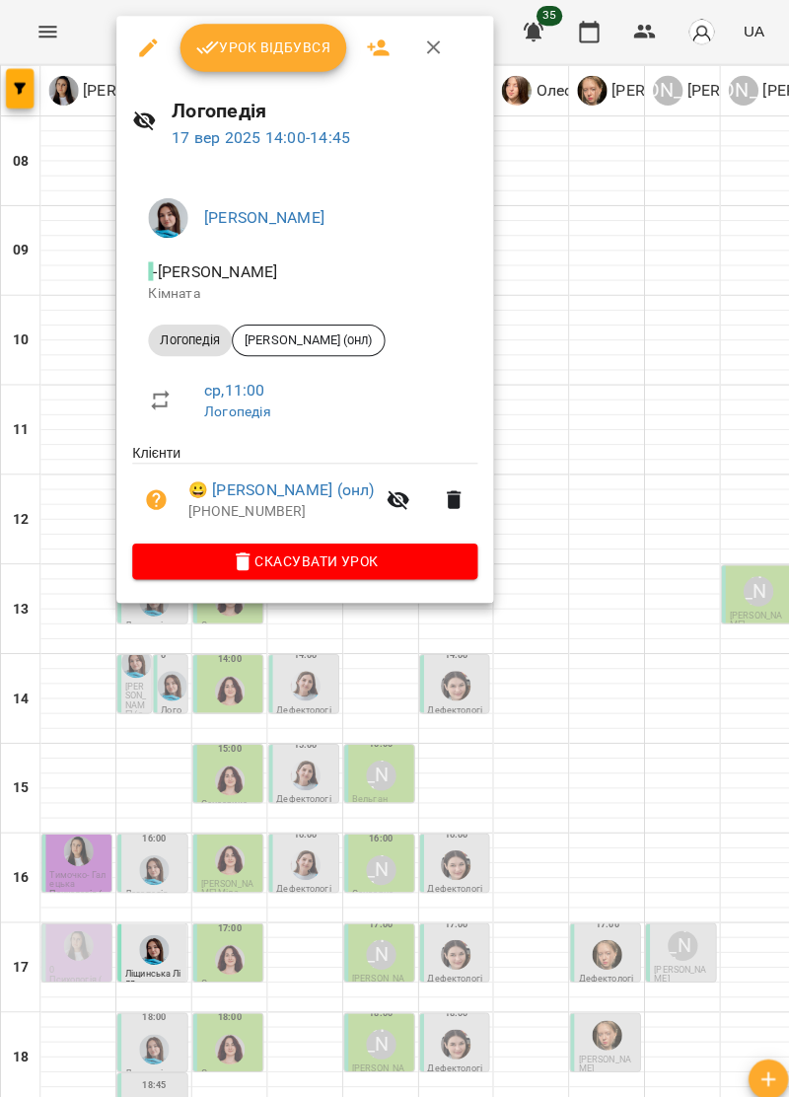
click at [703, 681] on div at bounding box center [394, 548] width 789 height 1097
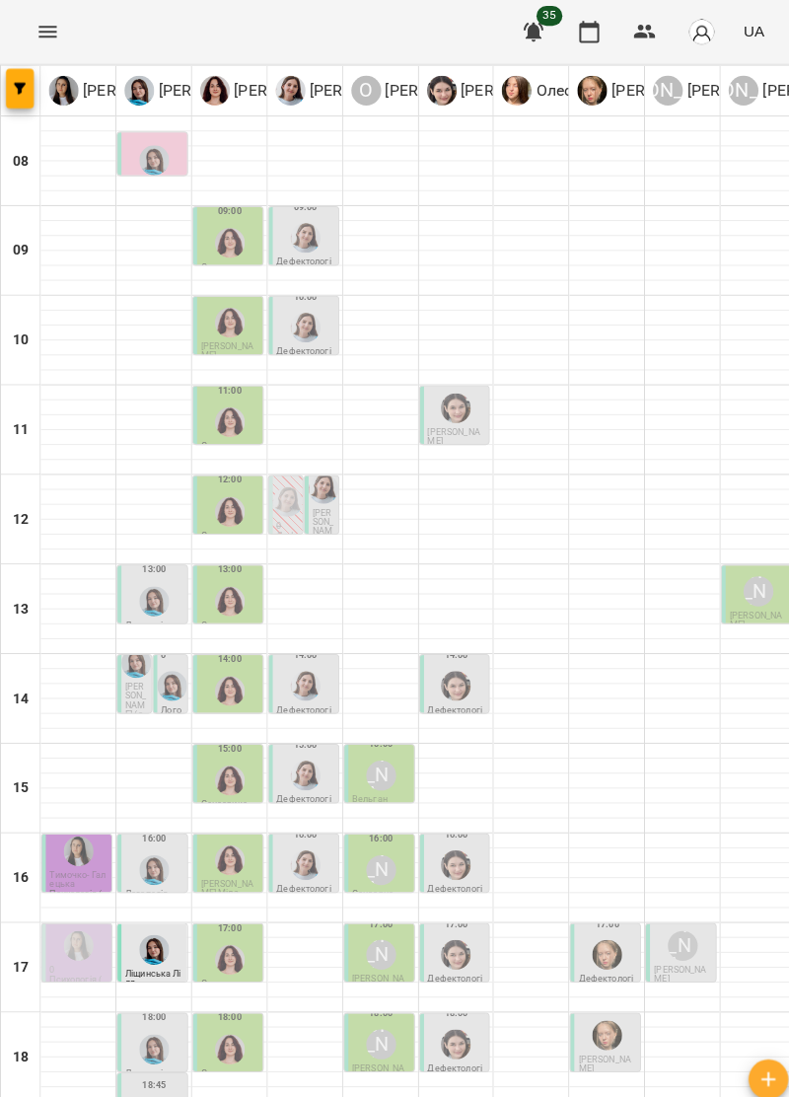
click at [170, 661] on div at bounding box center [170, 679] width 37 height 37
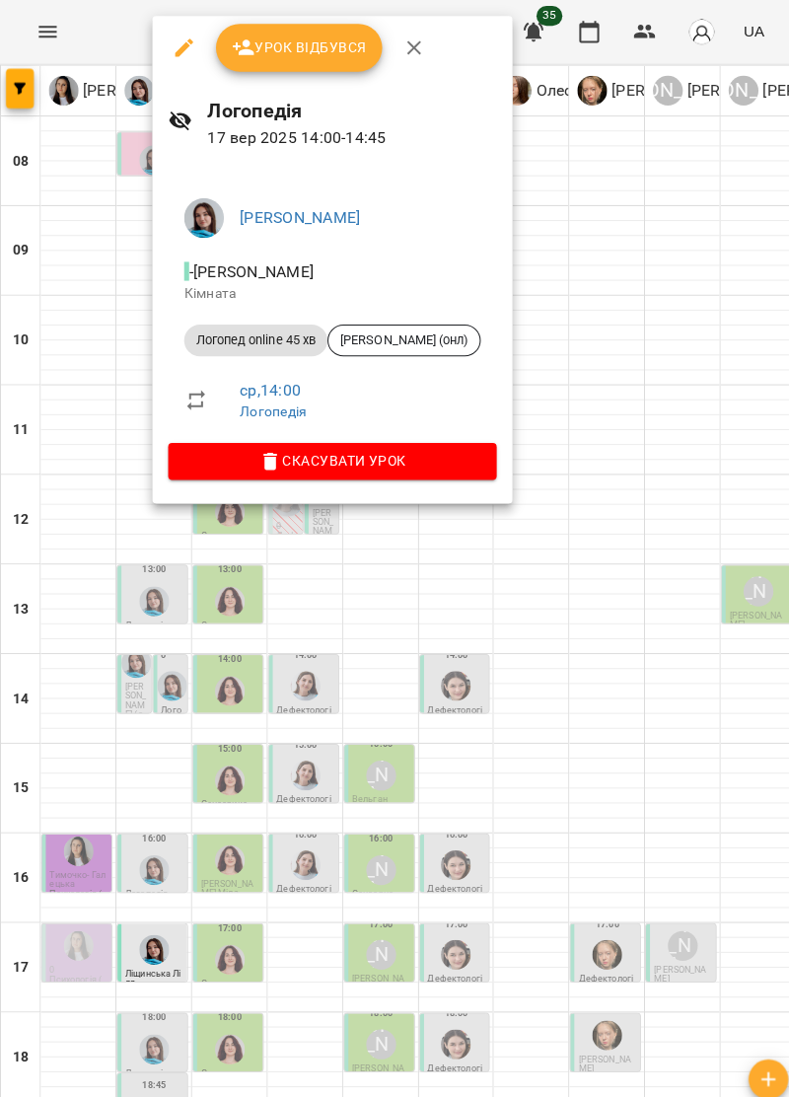
click at [702, 703] on div at bounding box center [394, 548] width 789 height 1097
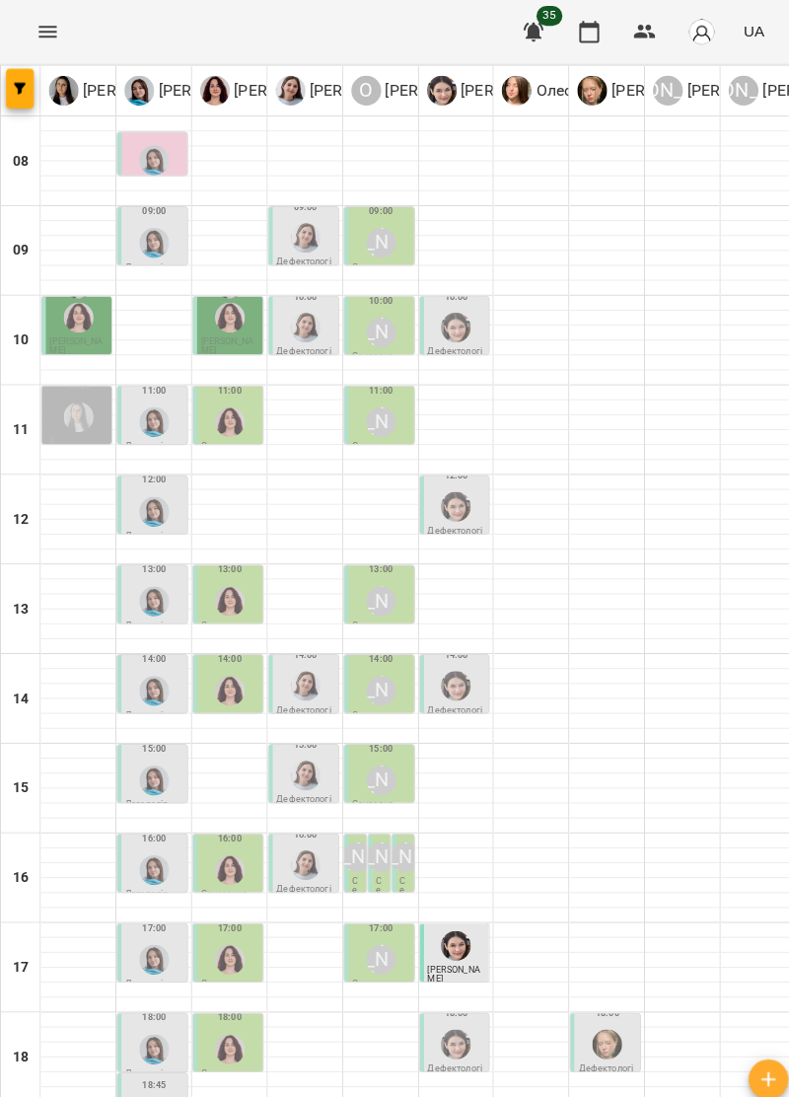
click at [145, 670] on img "Тетяна Хомин" at bounding box center [153, 685] width 30 height 30
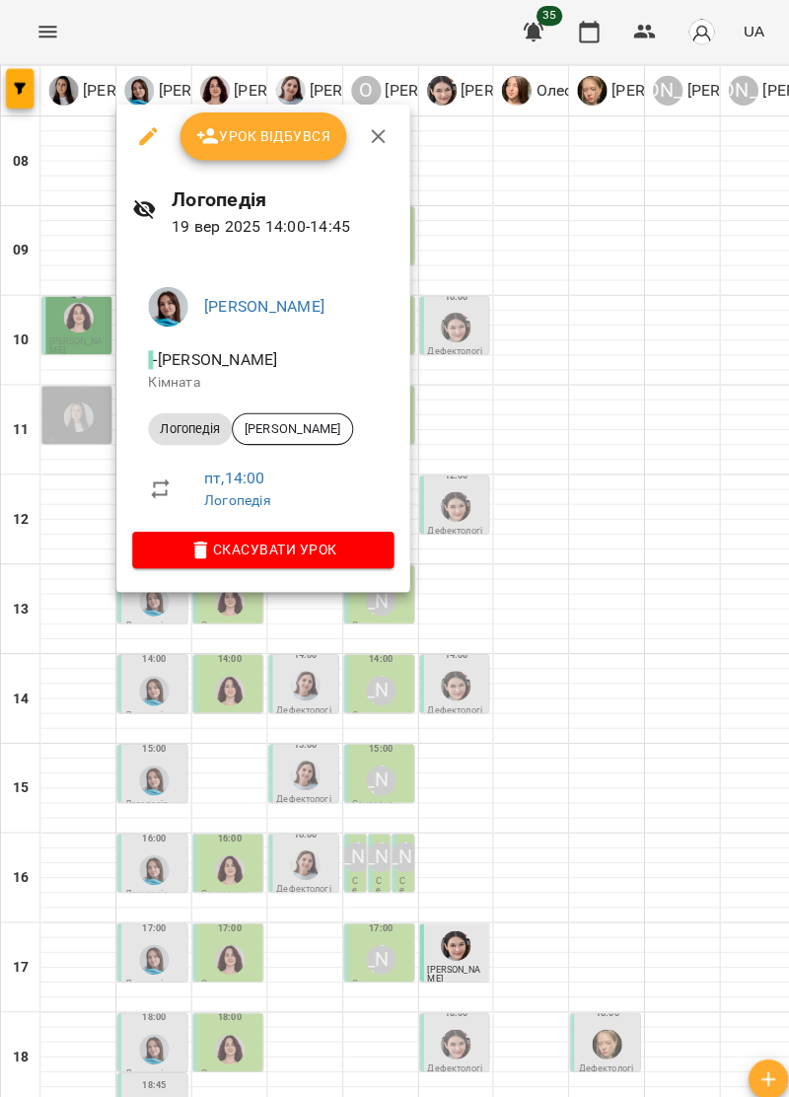
click at [660, 789] on div at bounding box center [394, 548] width 789 height 1097
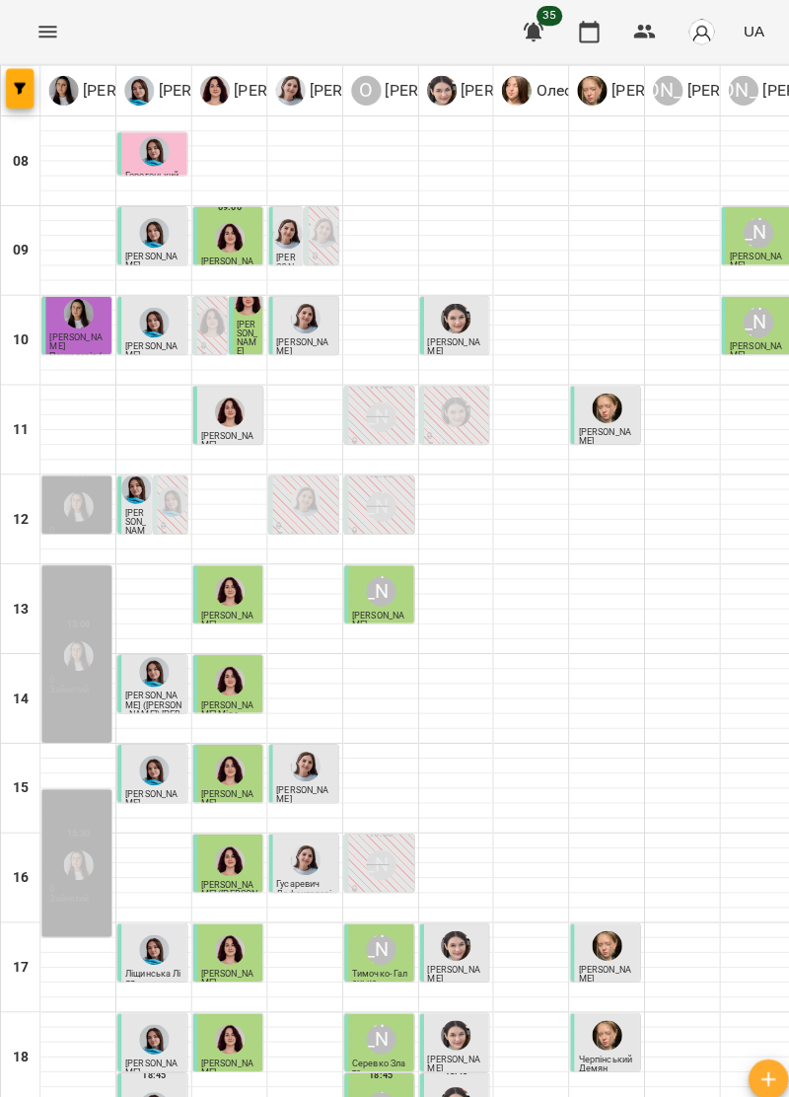
scroll to position [193, 0]
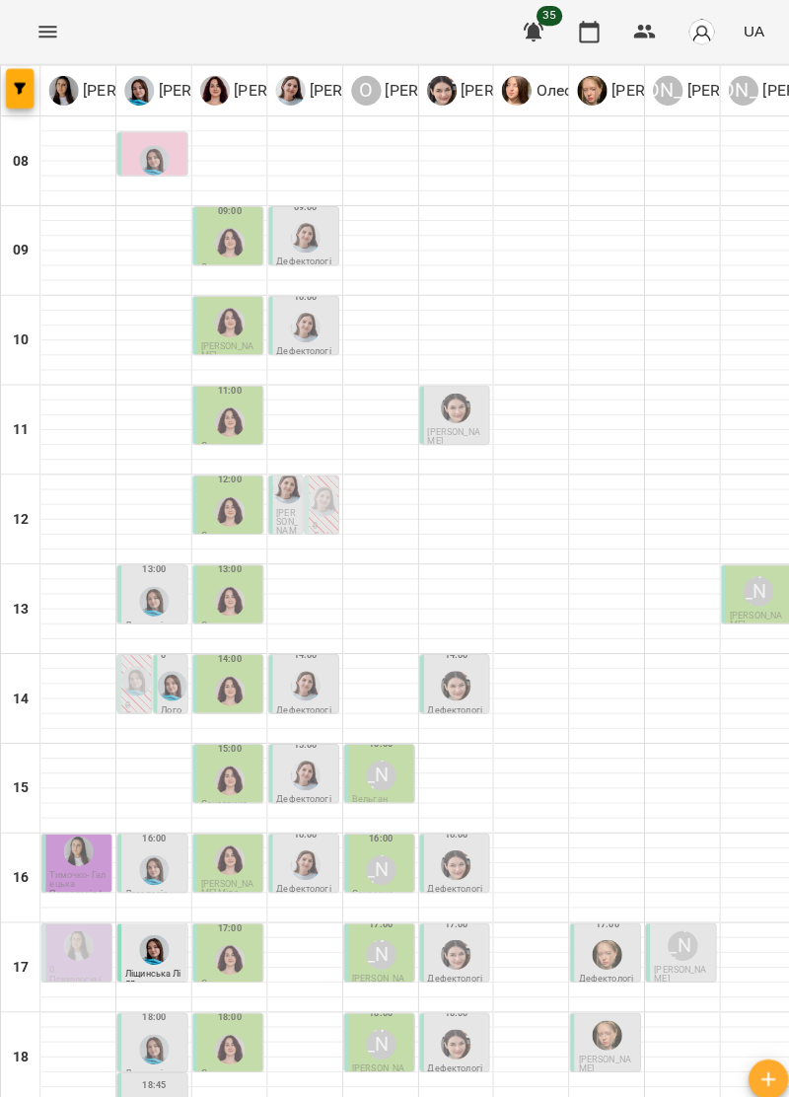
scroll to position [41, 0]
click at [387, 648] on div at bounding box center [377, 655] width 74 height 15
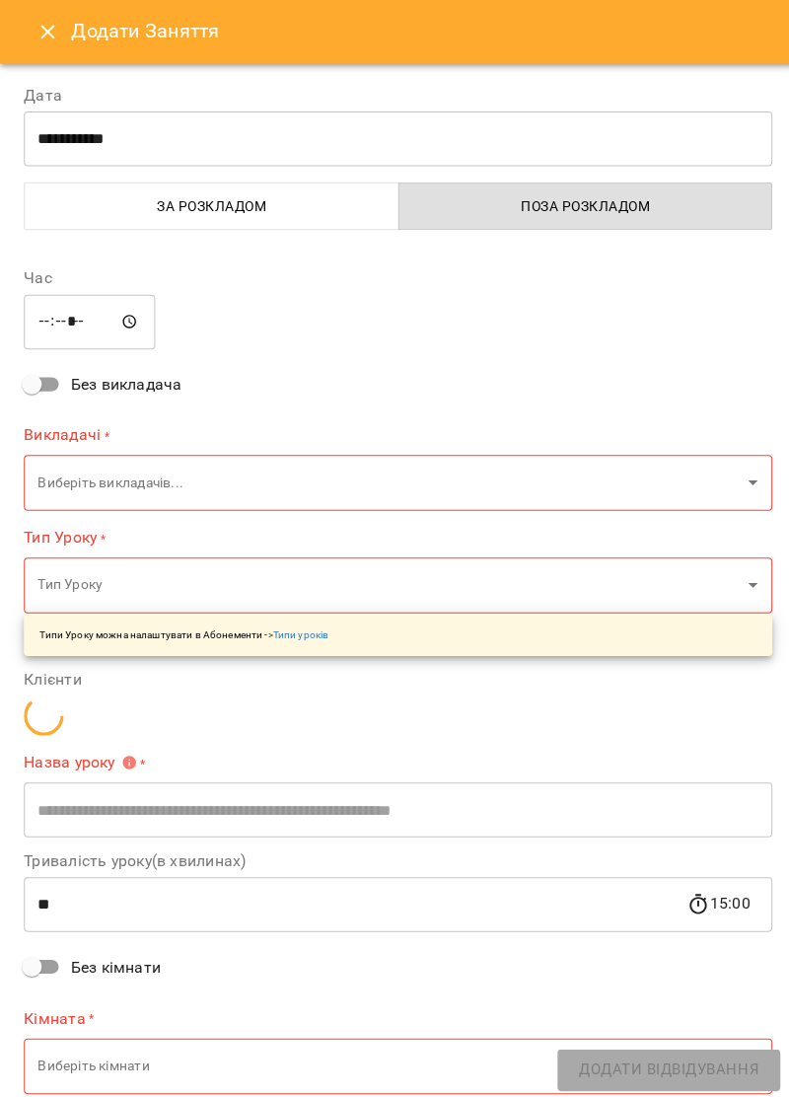
type input "**********"
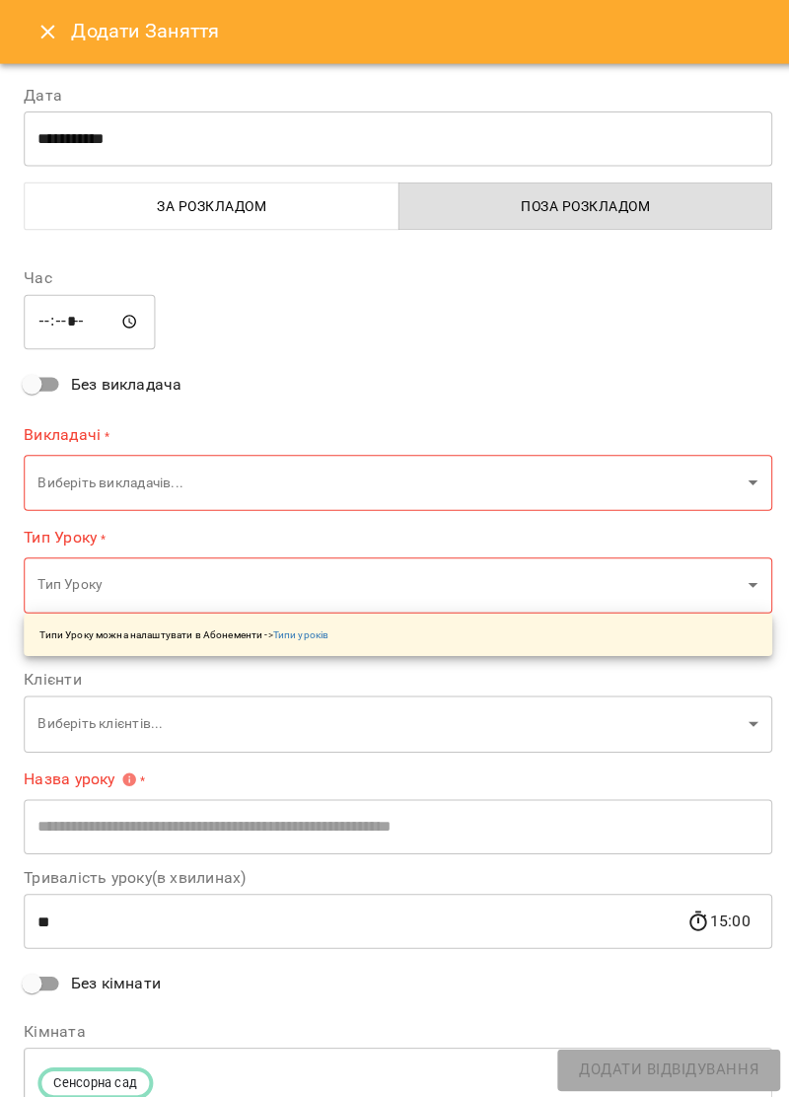
click at [37, 40] on icon "Close" at bounding box center [48, 32] width 24 height 24
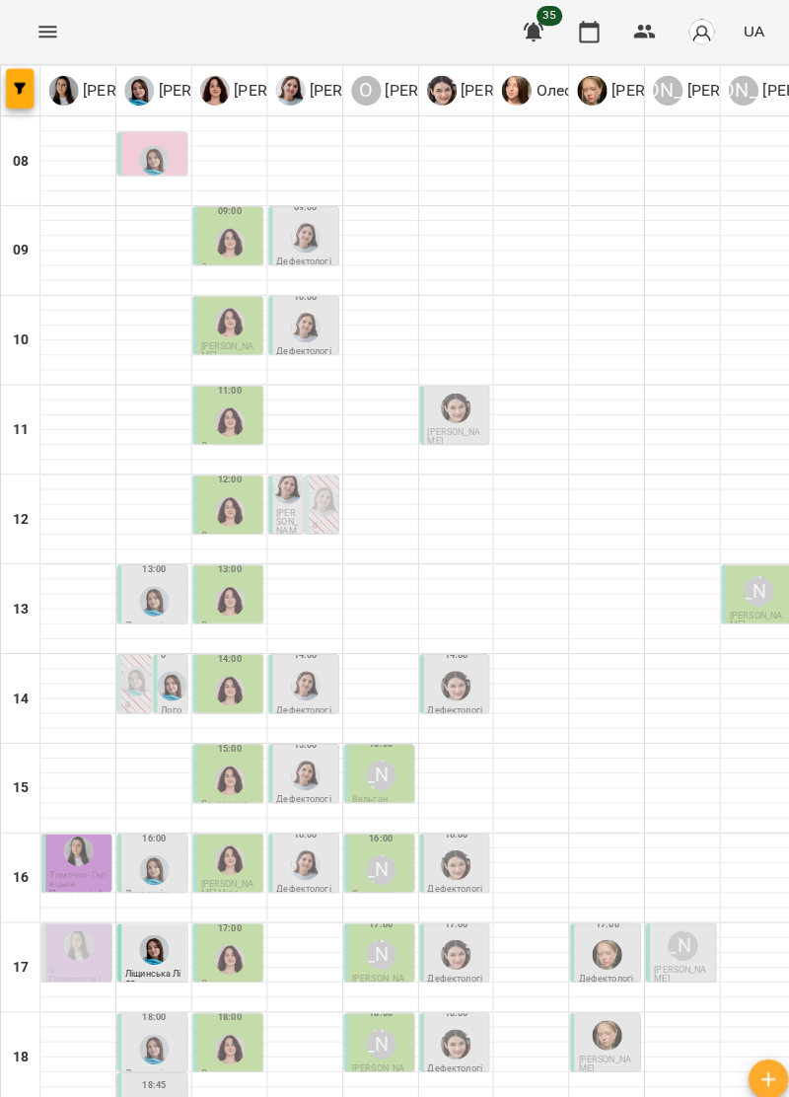
scroll to position [193, 0]
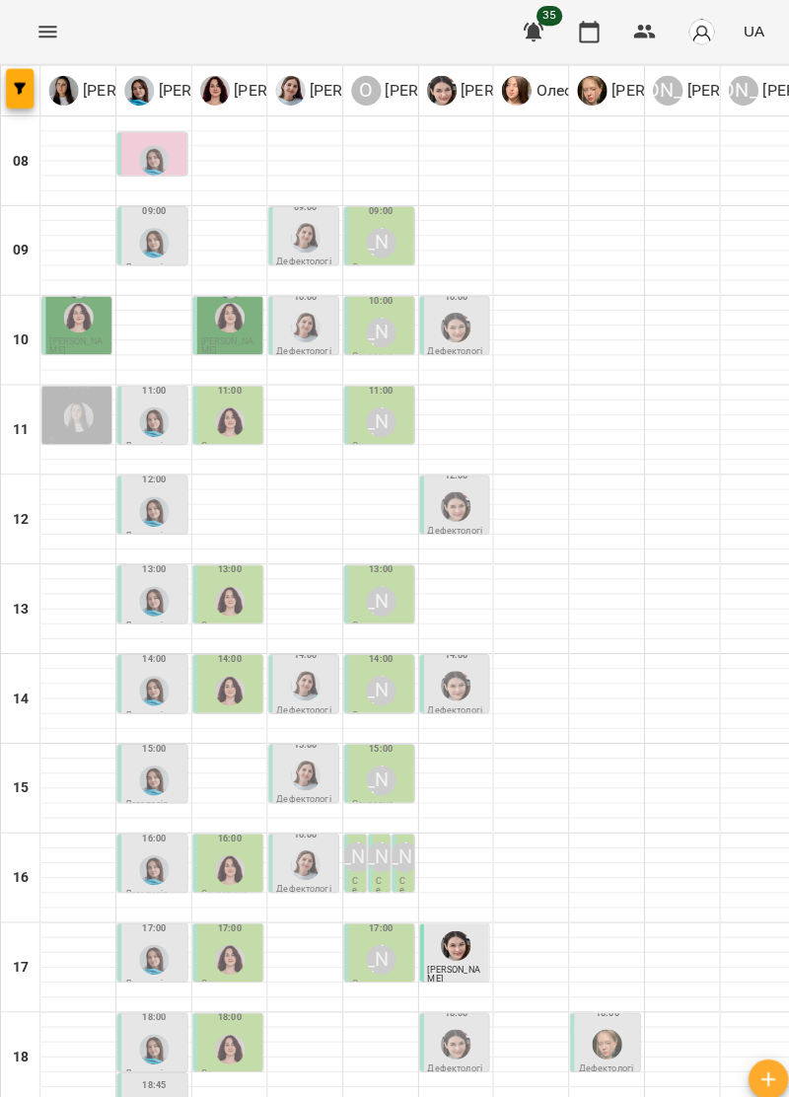
click at [740, 966] on div at bounding box center [751, 966] width 74 height 15
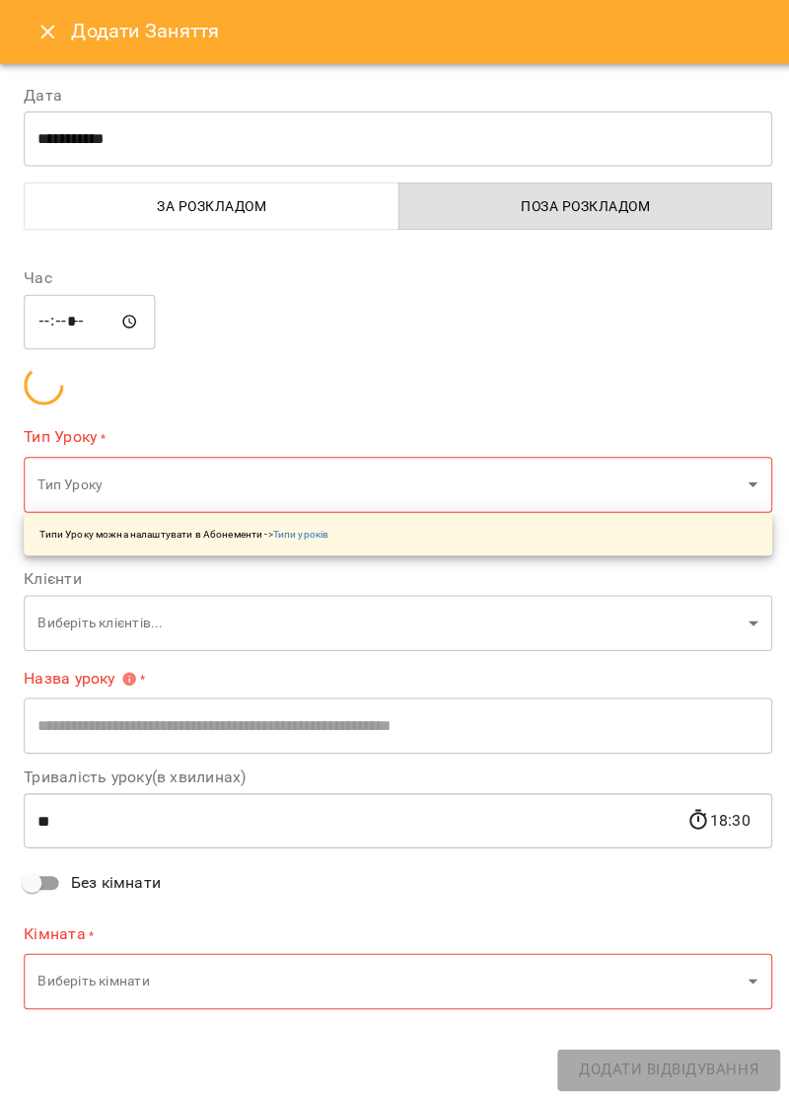
type input "**********"
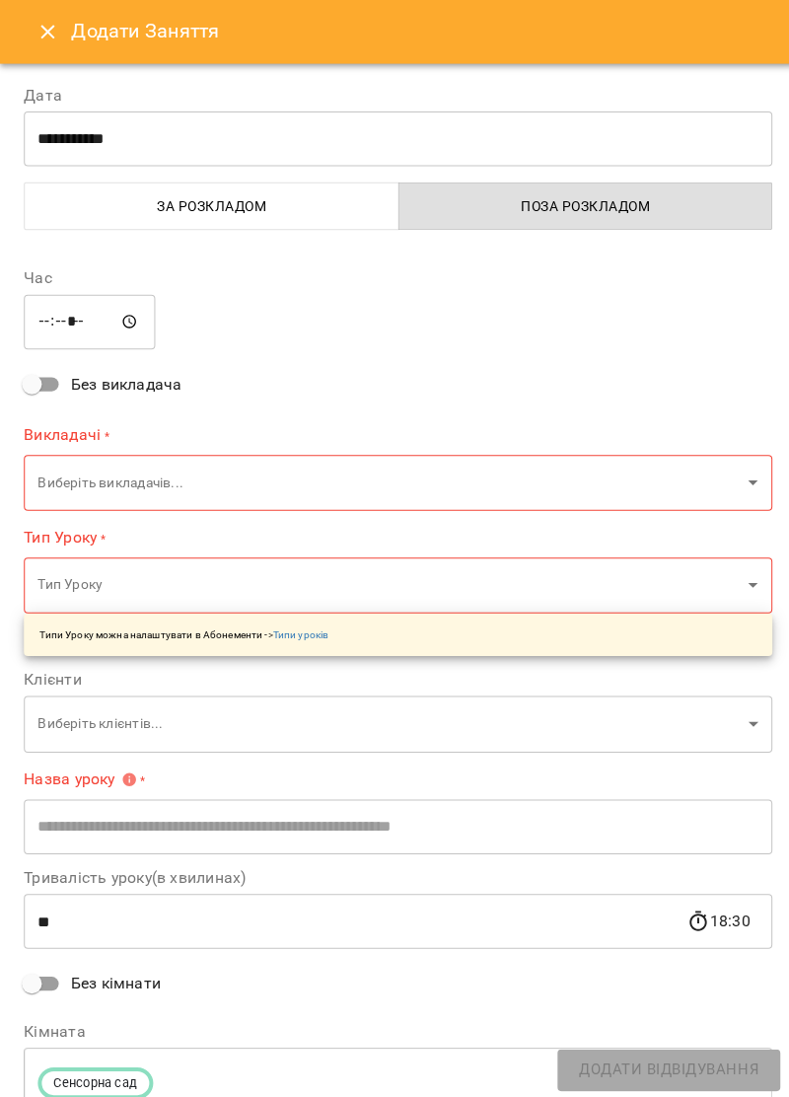
click at [45, 36] on icon "Close" at bounding box center [48, 32] width 24 height 24
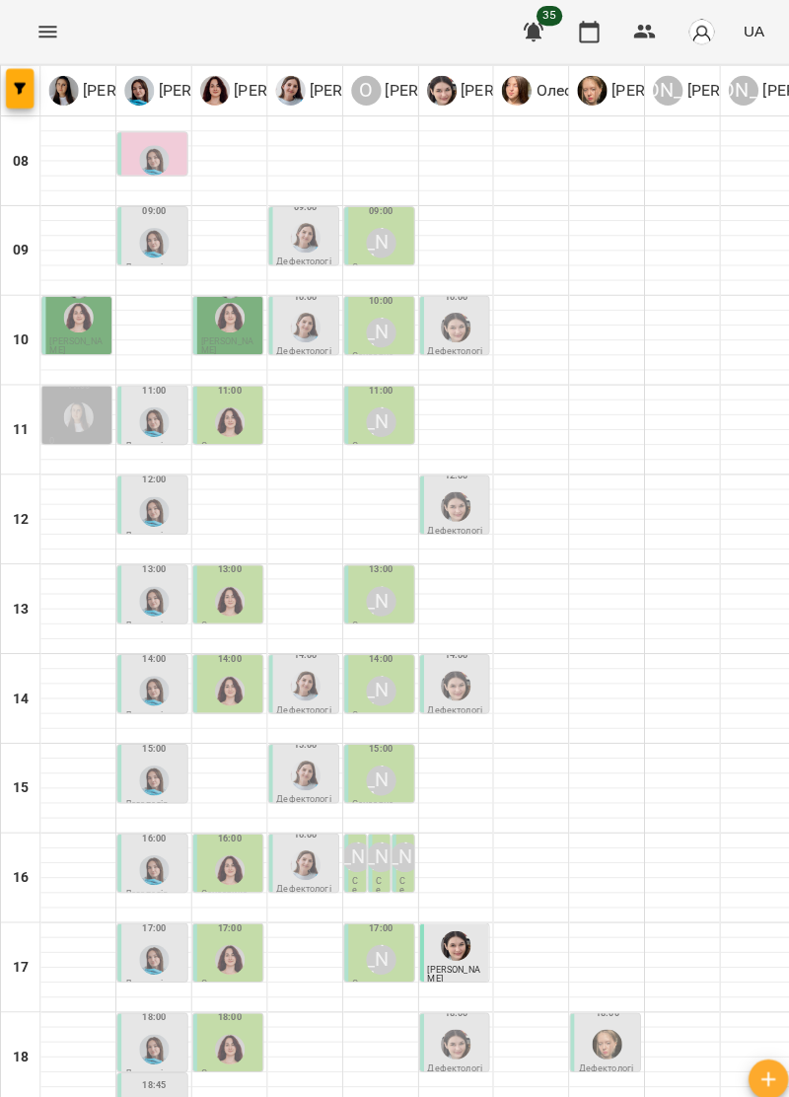
click at [41, 36] on icon "Menu" at bounding box center [47, 32] width 18 height 12
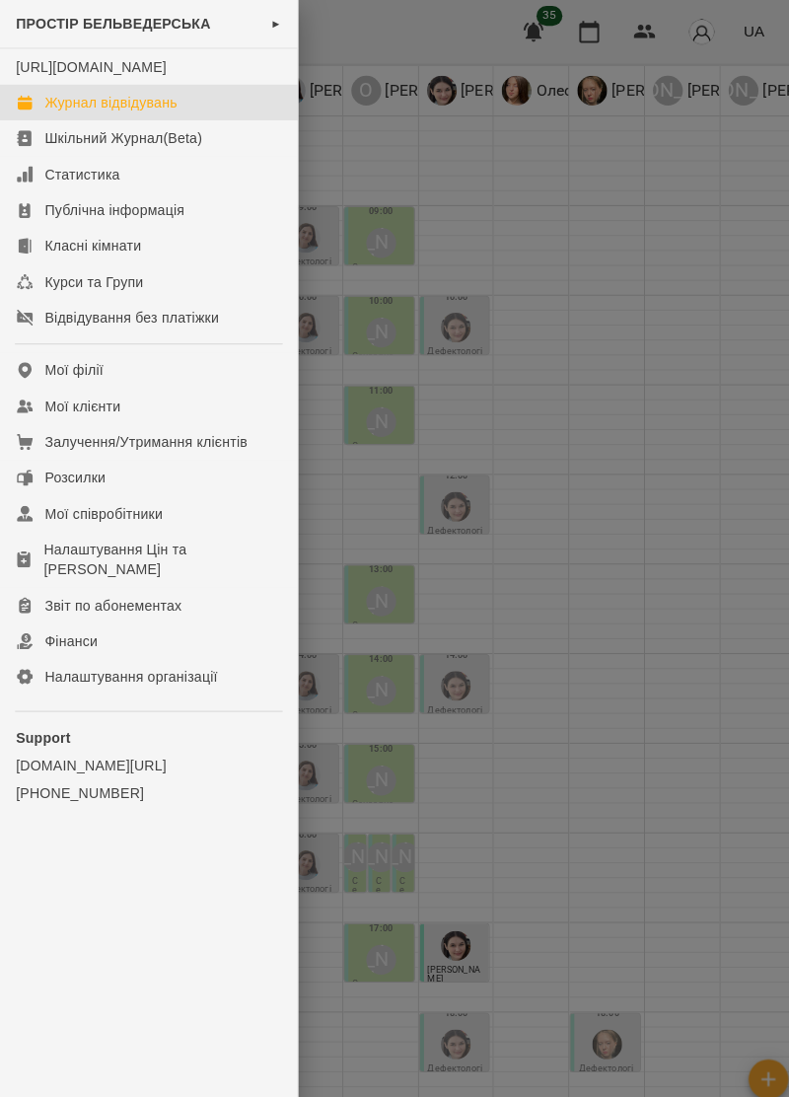
click at [53, 112] on div "Журнал відвідувань" at bounding box center [109, 102] width 131 height 20
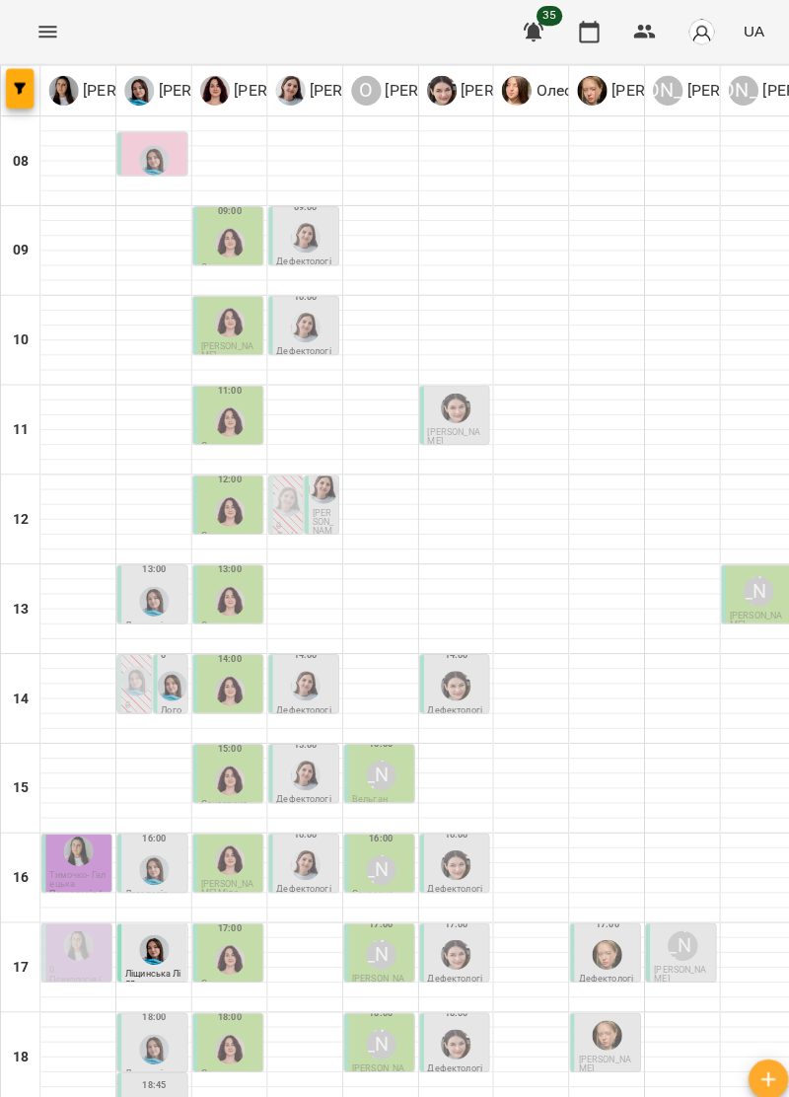
click at [56, 894] on div "17:00" at bounding box center [77, 924] width 57 height 61
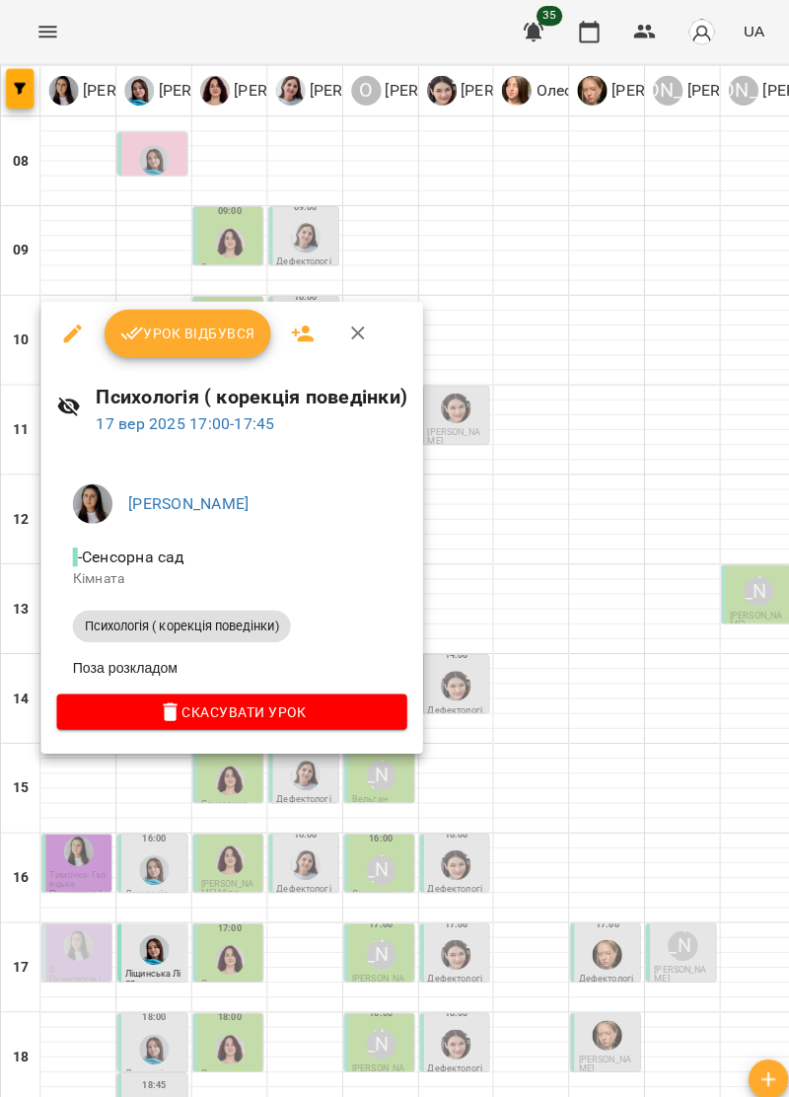
click at [718, 898] on div at bounding box center [394, 548] width 789 height 1097
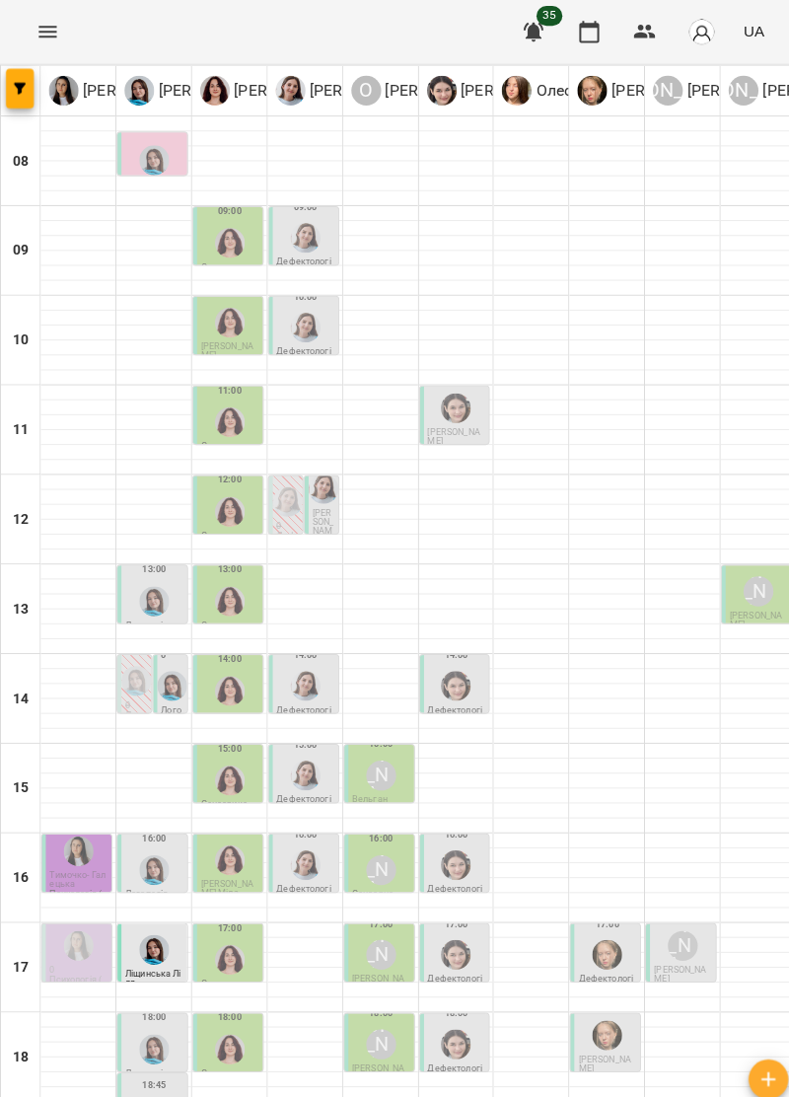
click at [378, 1020] on div "[PERSON_NAME]" at bounding box center [378, 1035] width 30 height 30
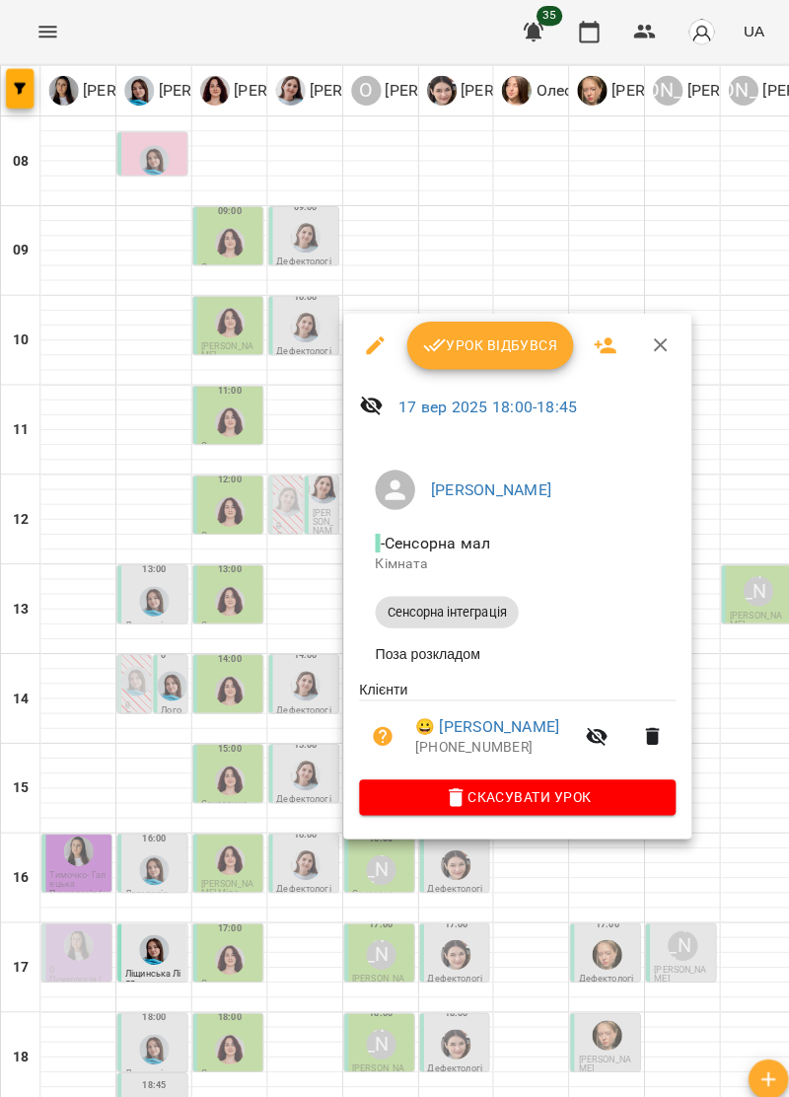
click at [726, 902] on div at bounding box center [394, 548] width 789 height 1097
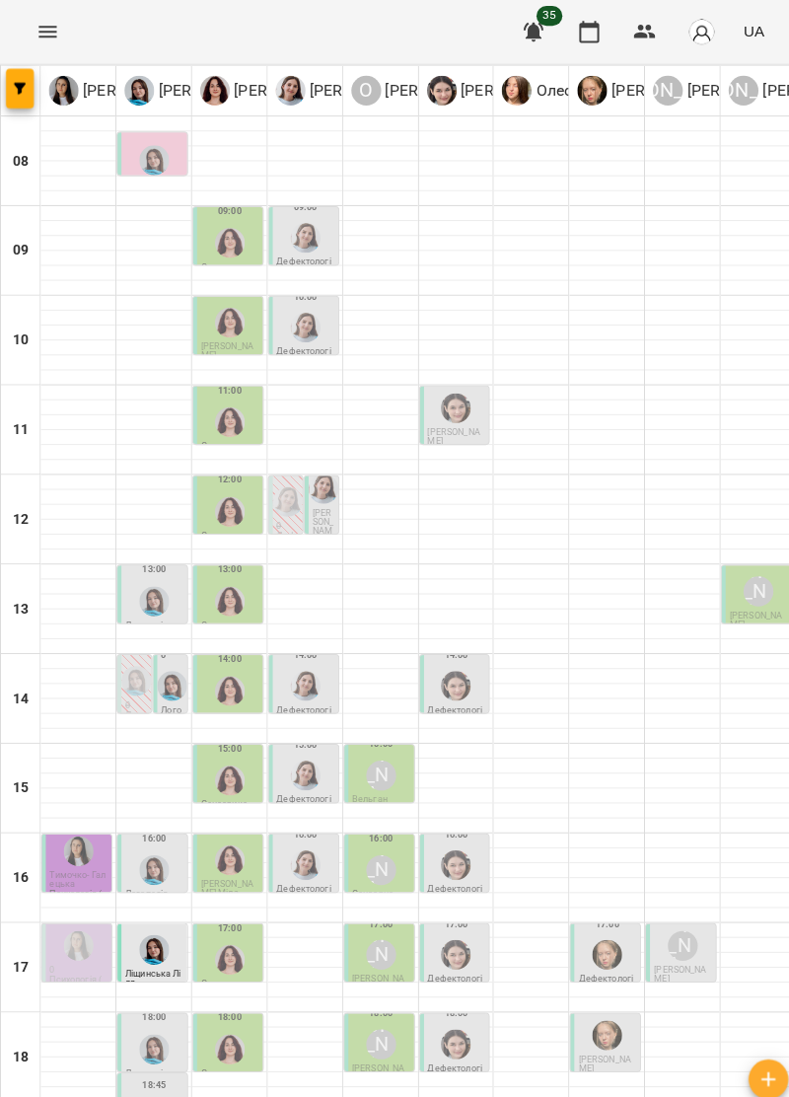
click at [164, 665] on img "Тетяна Хомин" at bounding box center [171, 680] width 30 height 30
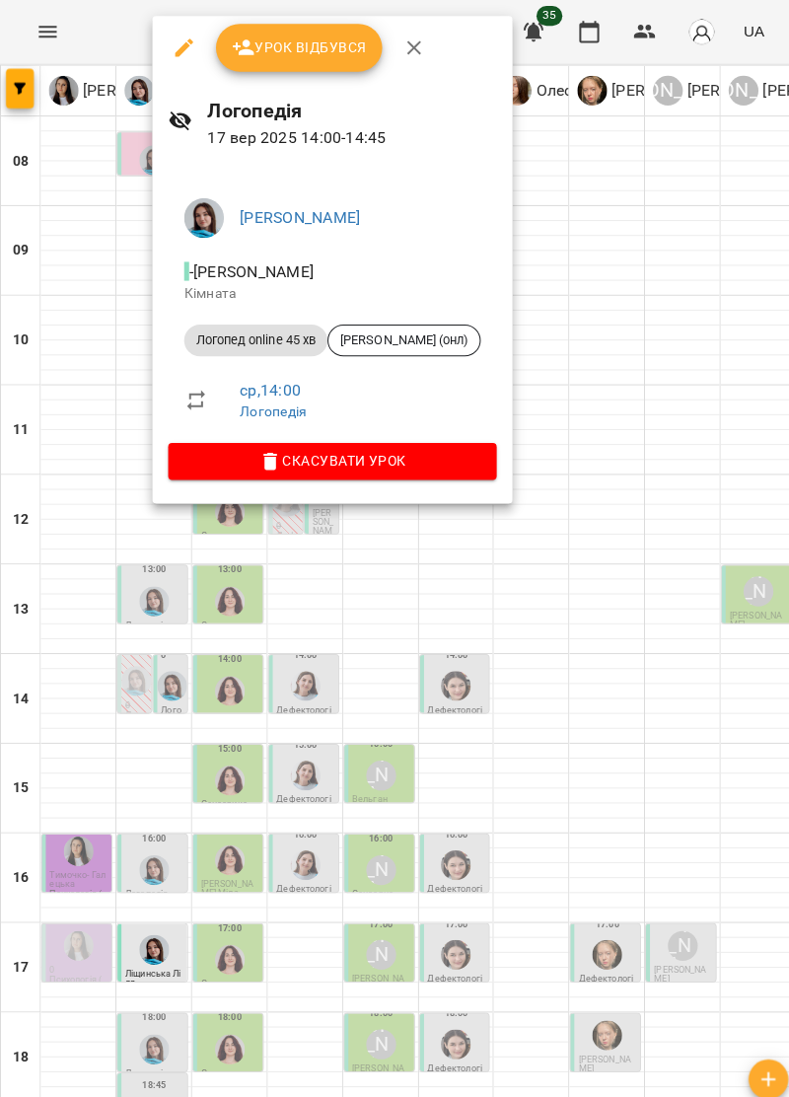
click at [100, 544] on div at bounding box center [394, 548] width 789 height 1097
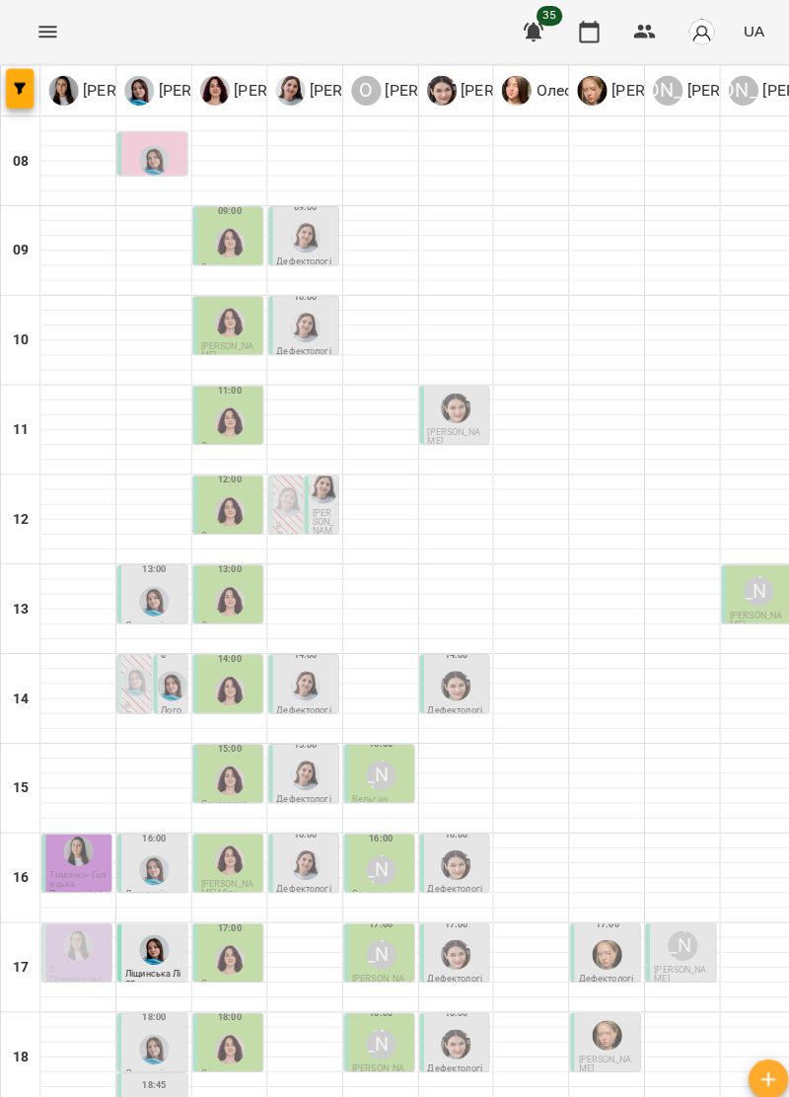
click at [134, 577] on div at bounding box center [152, 595] width 37 height 37
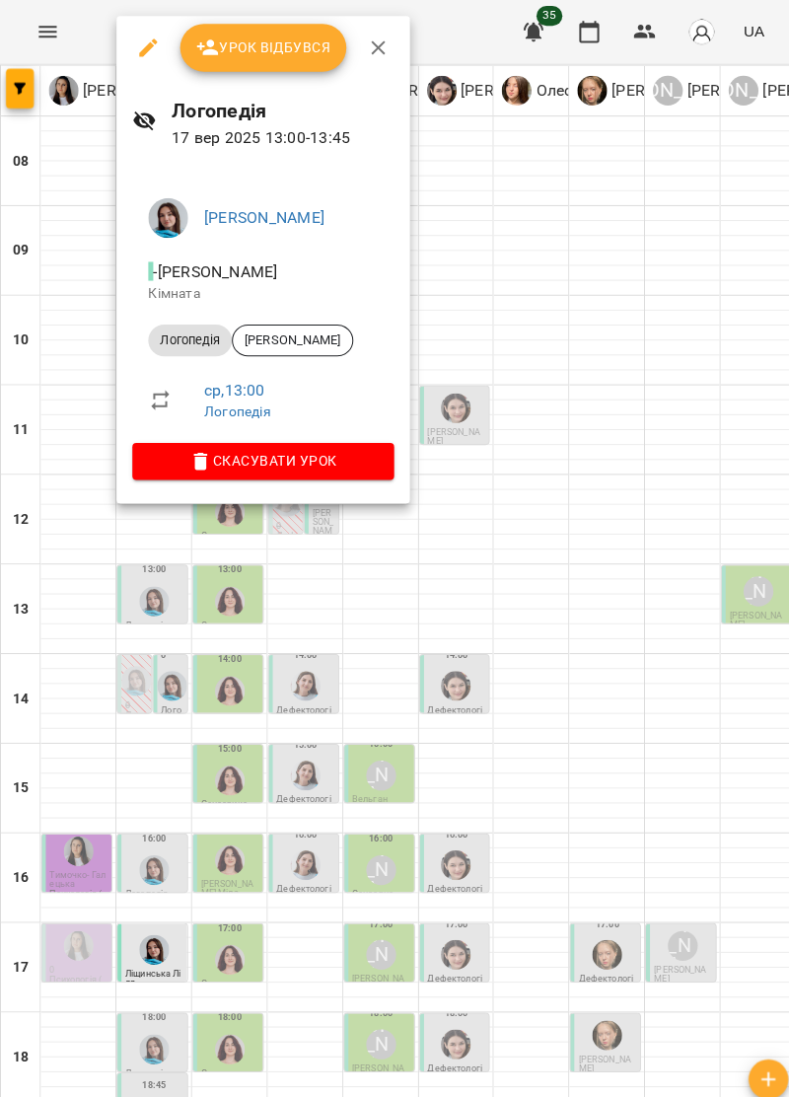
click at [667, 955] on div at bounding box center [394, 548] width 789 height 1097
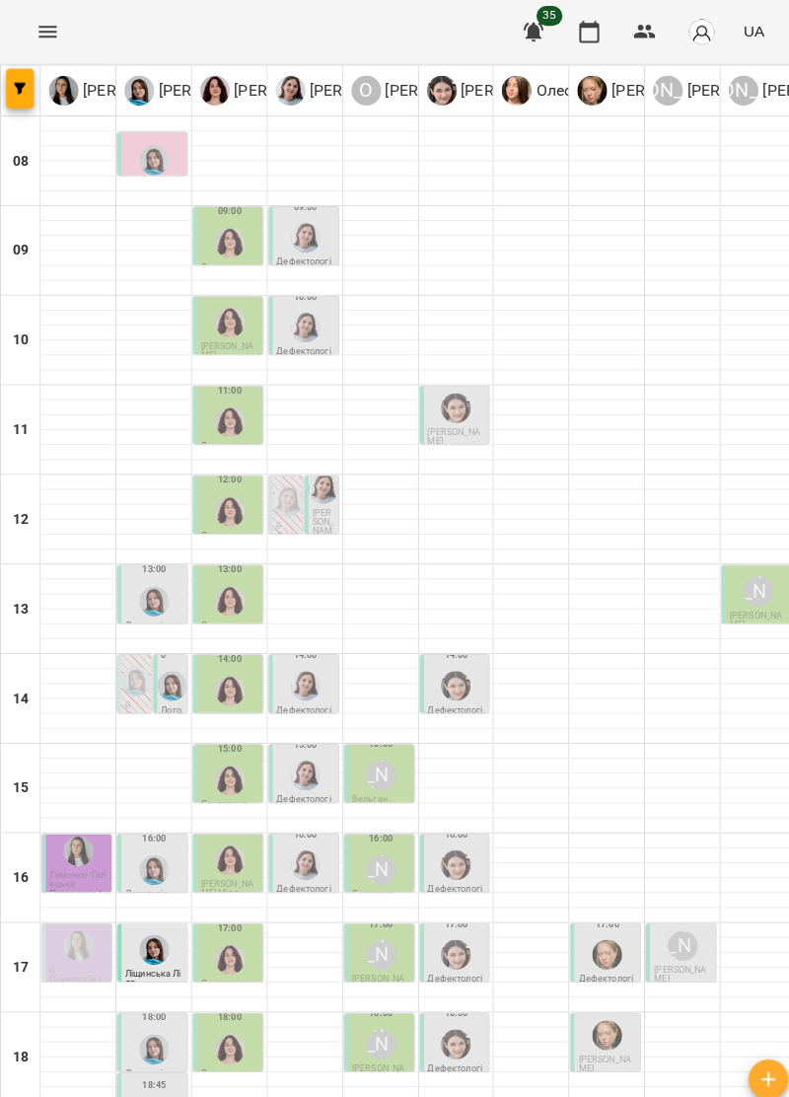
click at [221, 670] on img "Ольга Крикун" at bounding box center [228, 685] width 30 height 30
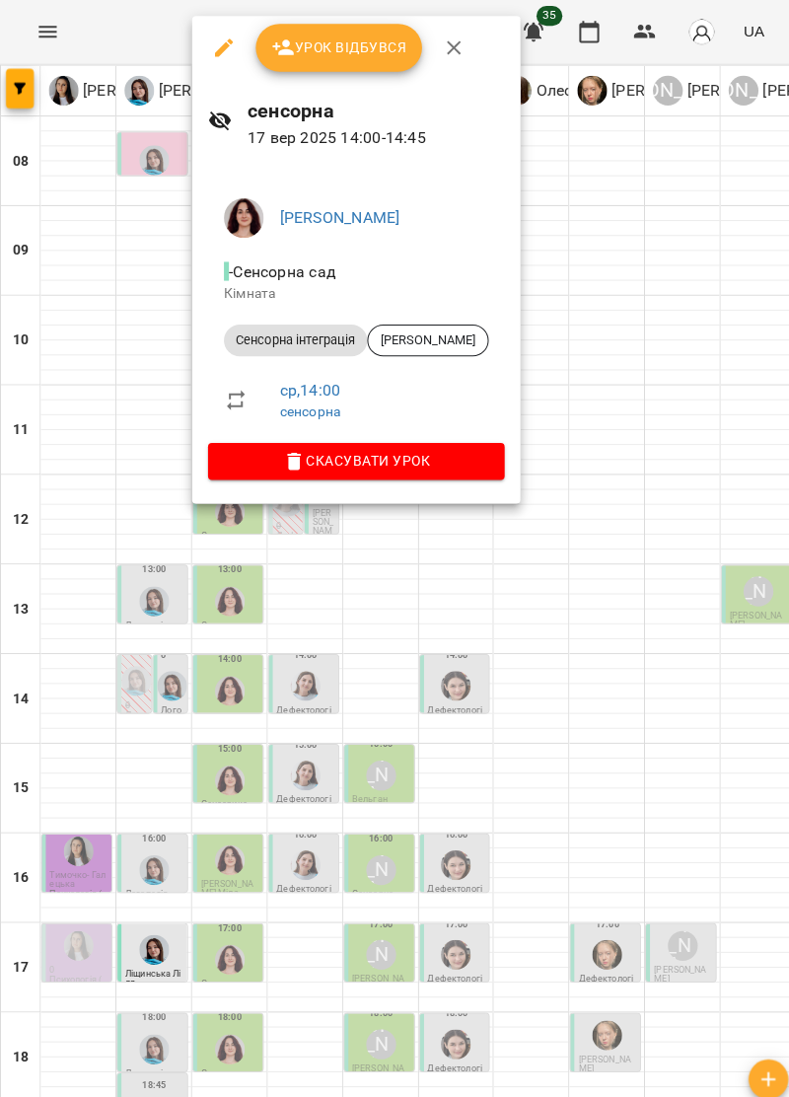
click at [133, 541] on div at bounding box center [394, 548] width 789 height 1097
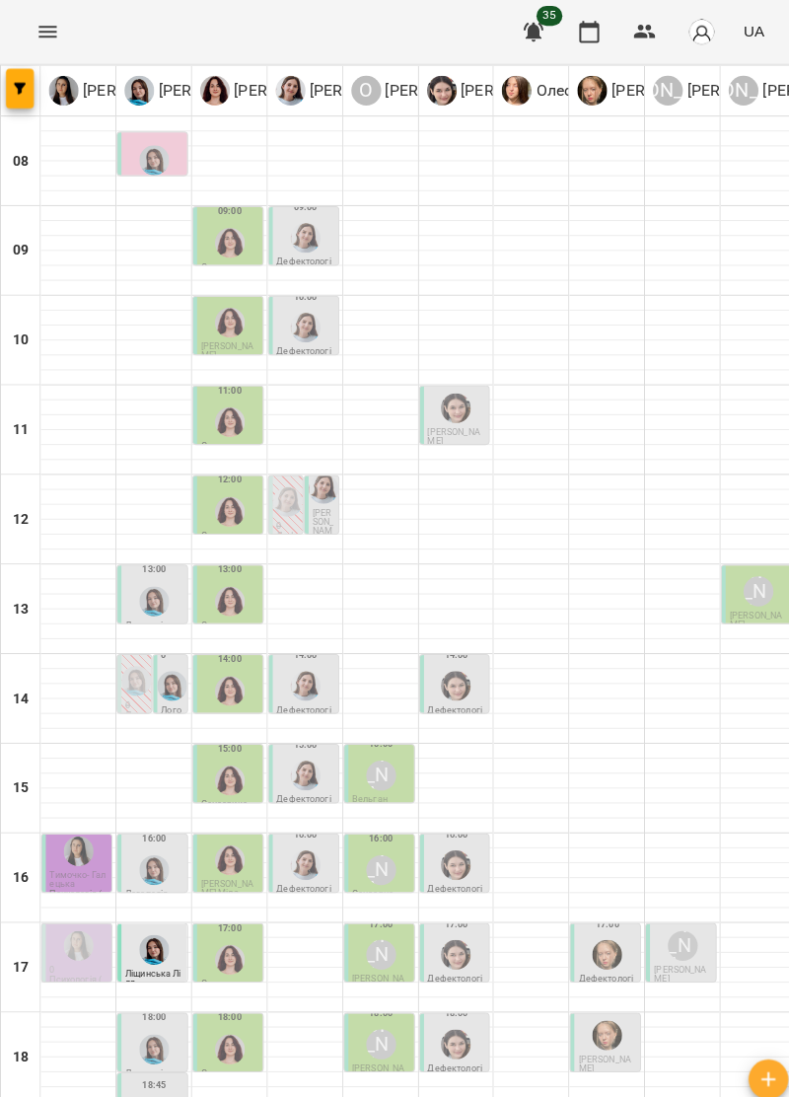
scroll to position [0, 0]
click at [300, 319] on img "Дарія Тріпадуш" at bounding box center [303, 325] width 30 height 30
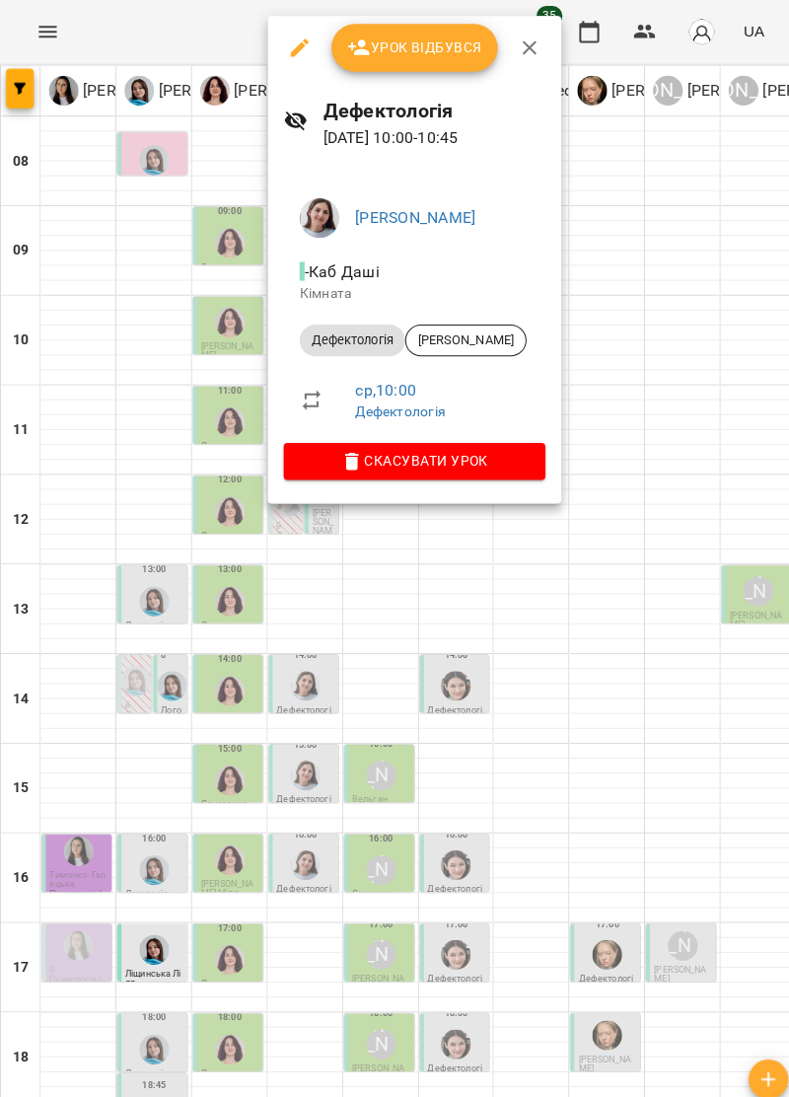
click at [657, 824] on div at bounding box center [394, 548] width 789 height 1097
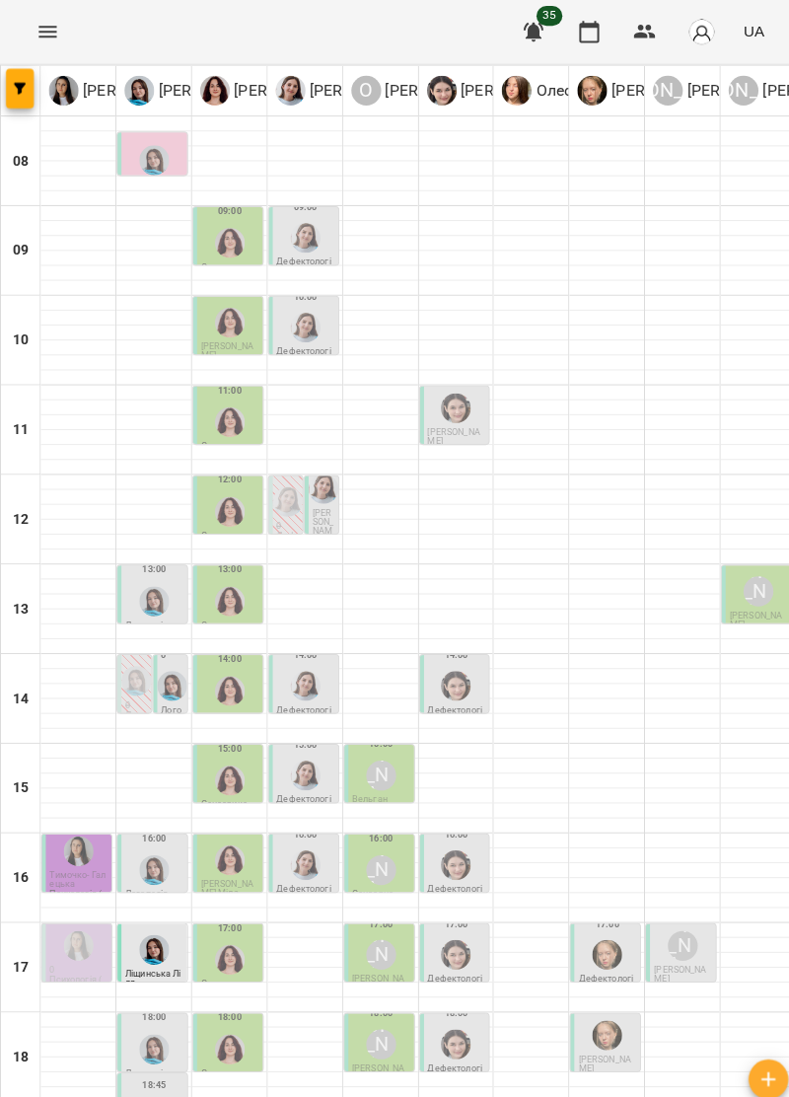
click at [221, 422] on img "Ольга Крикун" at bounding box center [228, 419] width 30 height 30
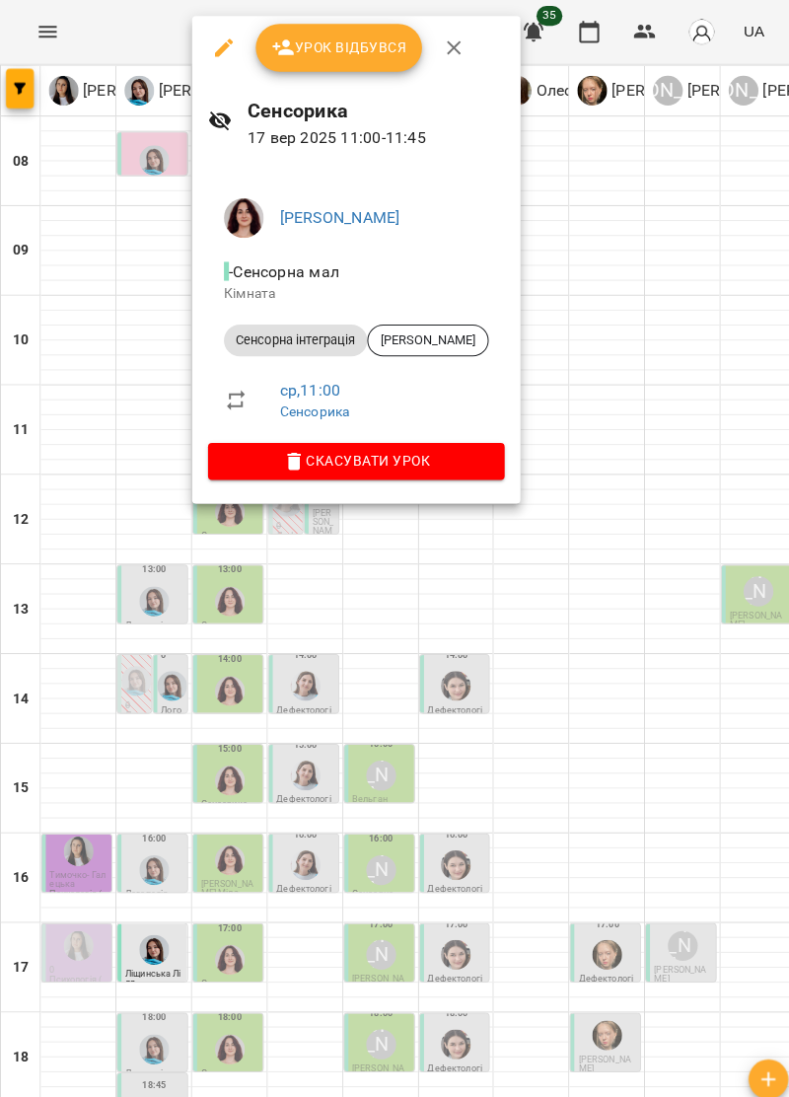
click at [659, 833] on div at bounding box center [394, 548] width 789 height 1097
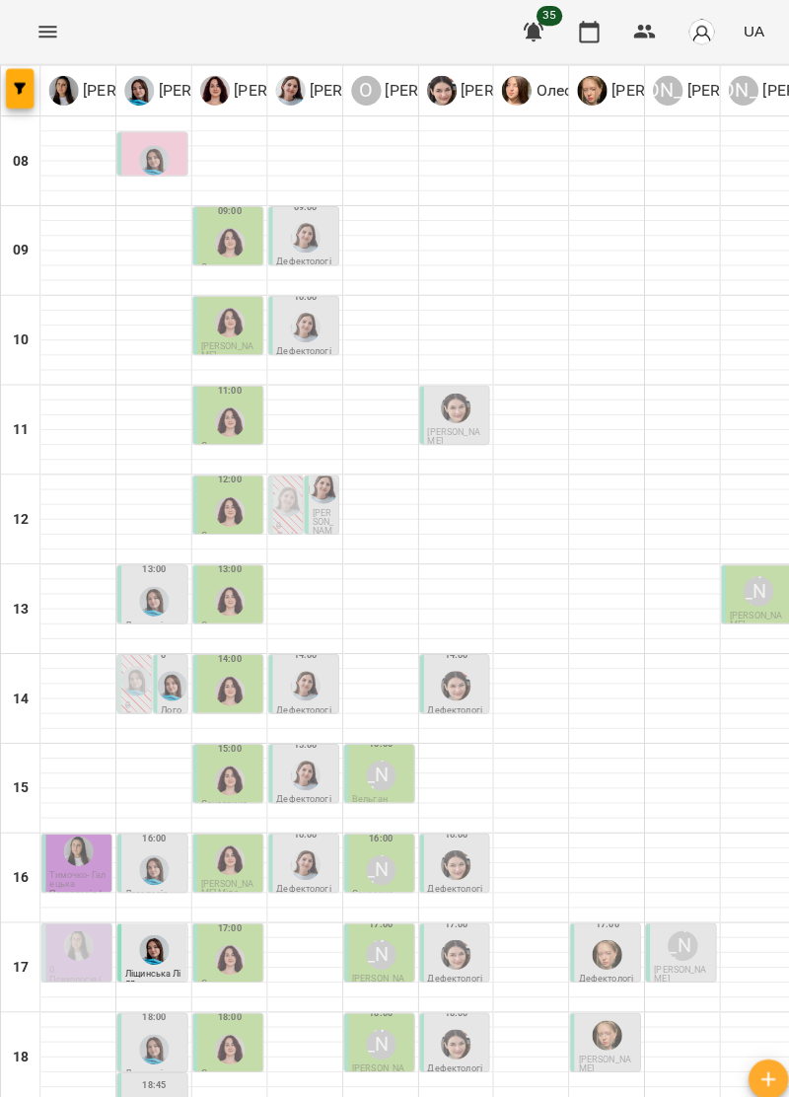
click at [226, 505] on img "Ольга Крикун" at bounding box center [228, 507] width 30 height 30
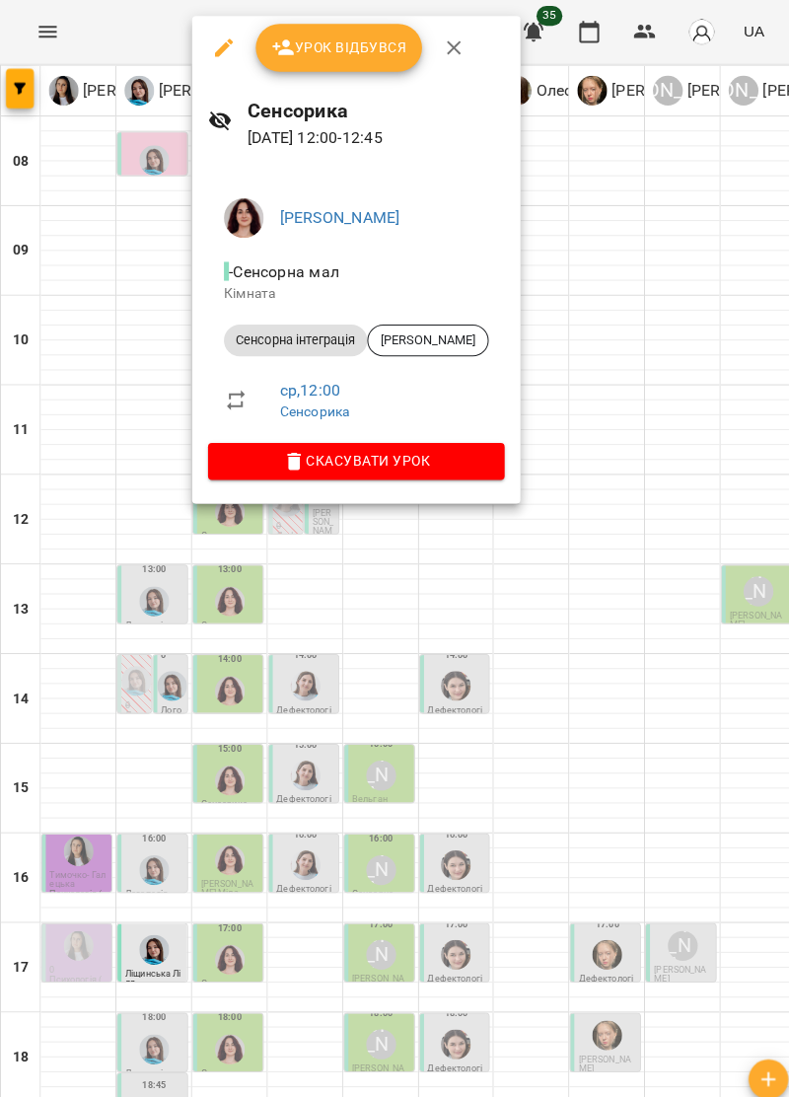
click at [655, 840] on div at bounding box center [394, 548] width 789 height 1097
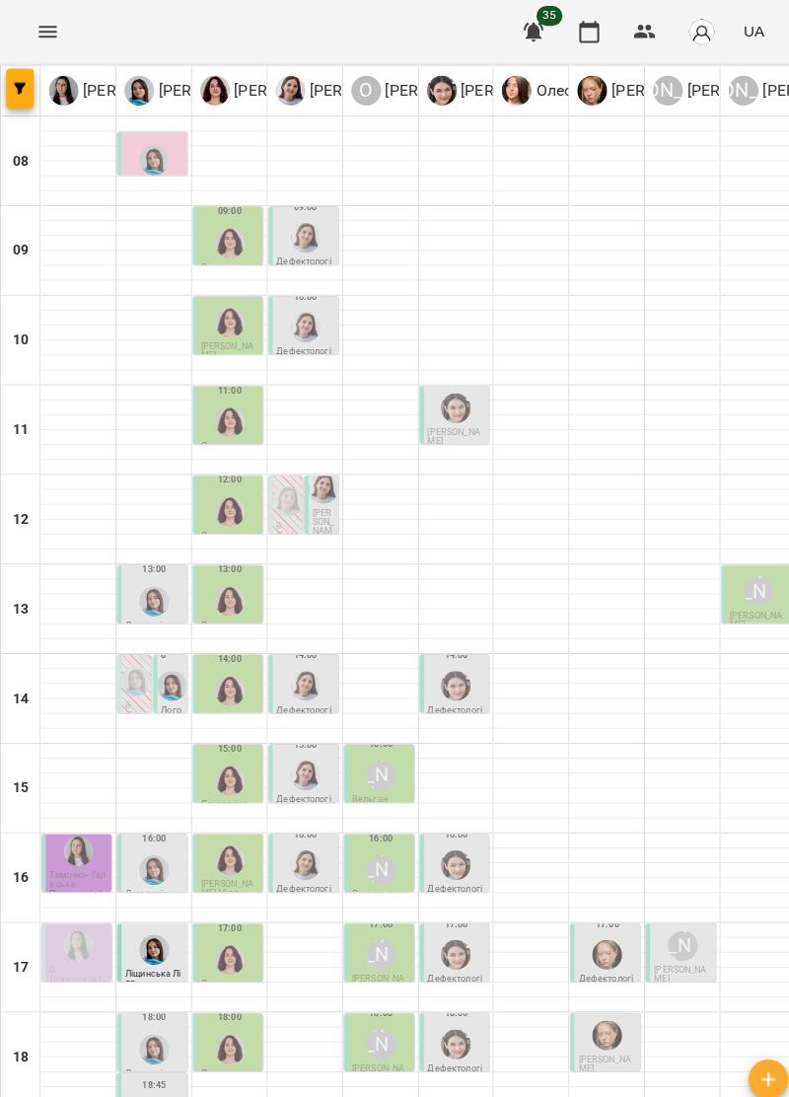
click at [231, 610] on div at bounding box center [227, 595] width 37 height 37
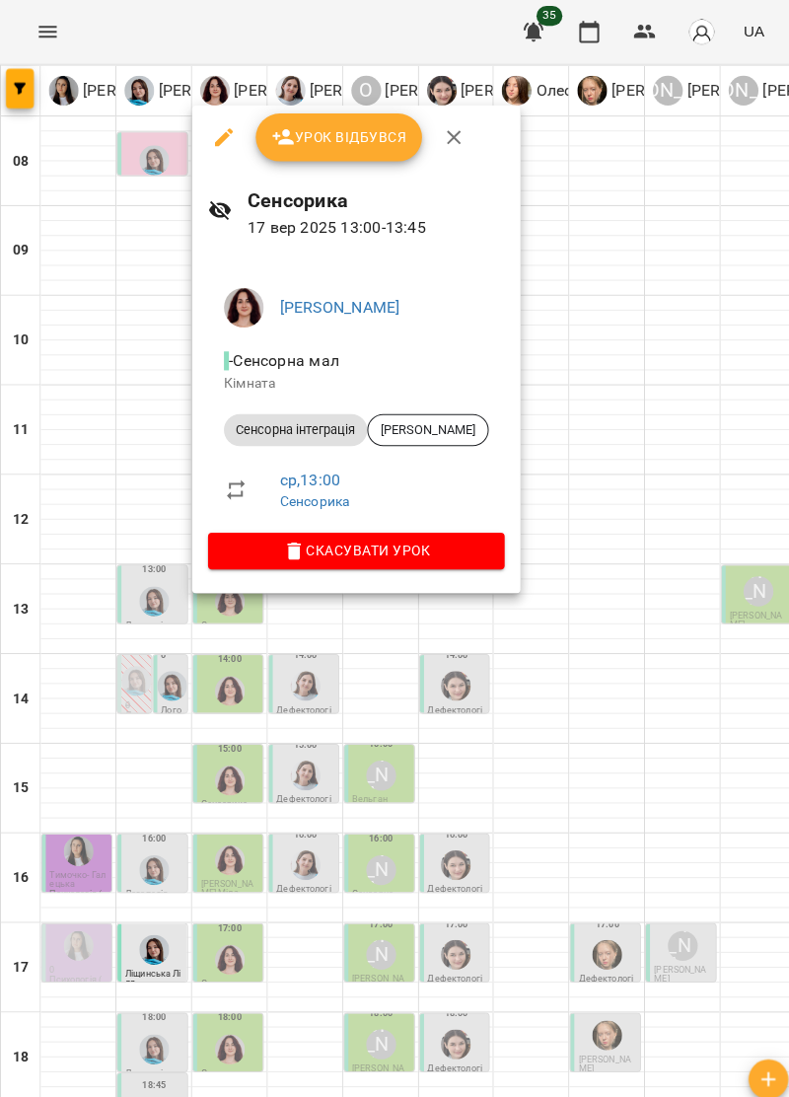
click at [616, 664] on div at bounding box center [394, 548] width 789 height 1097
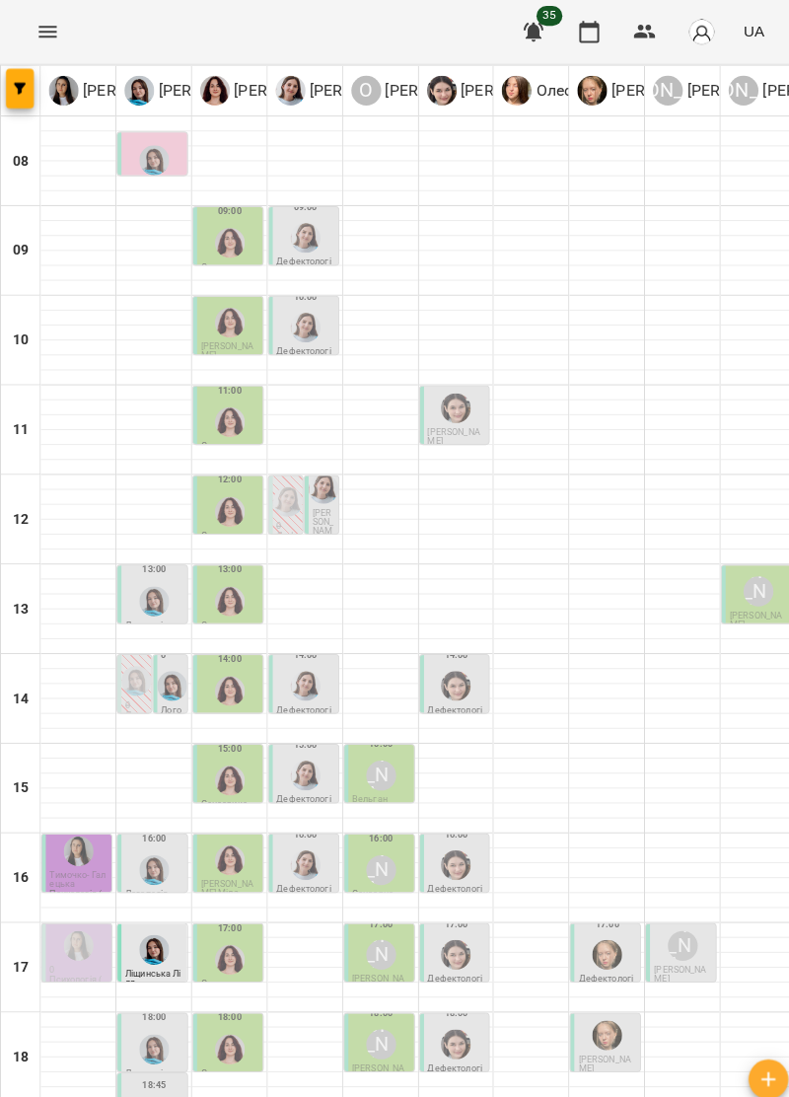
click at [228, 675] on img "Ольга Крикун" at bounding box center [228, 685] width 30 height 30
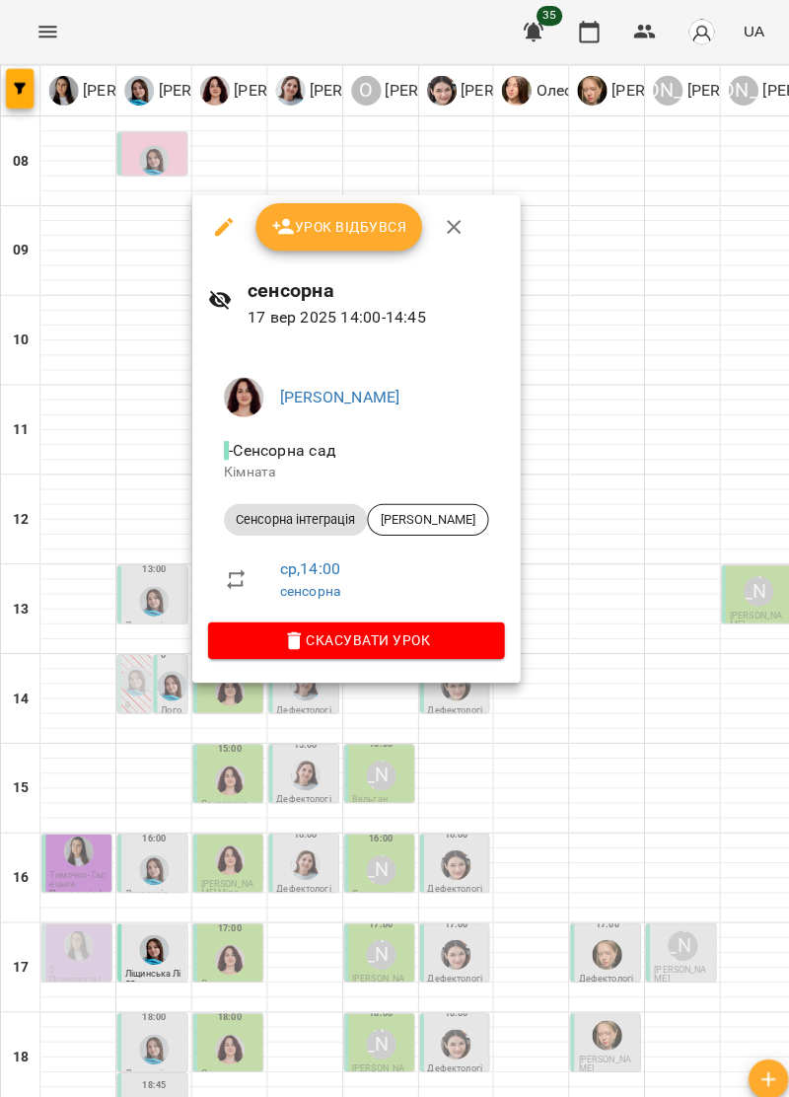
click at [620, 622] on div at bounding box center [394, 548] width 789 height 1097
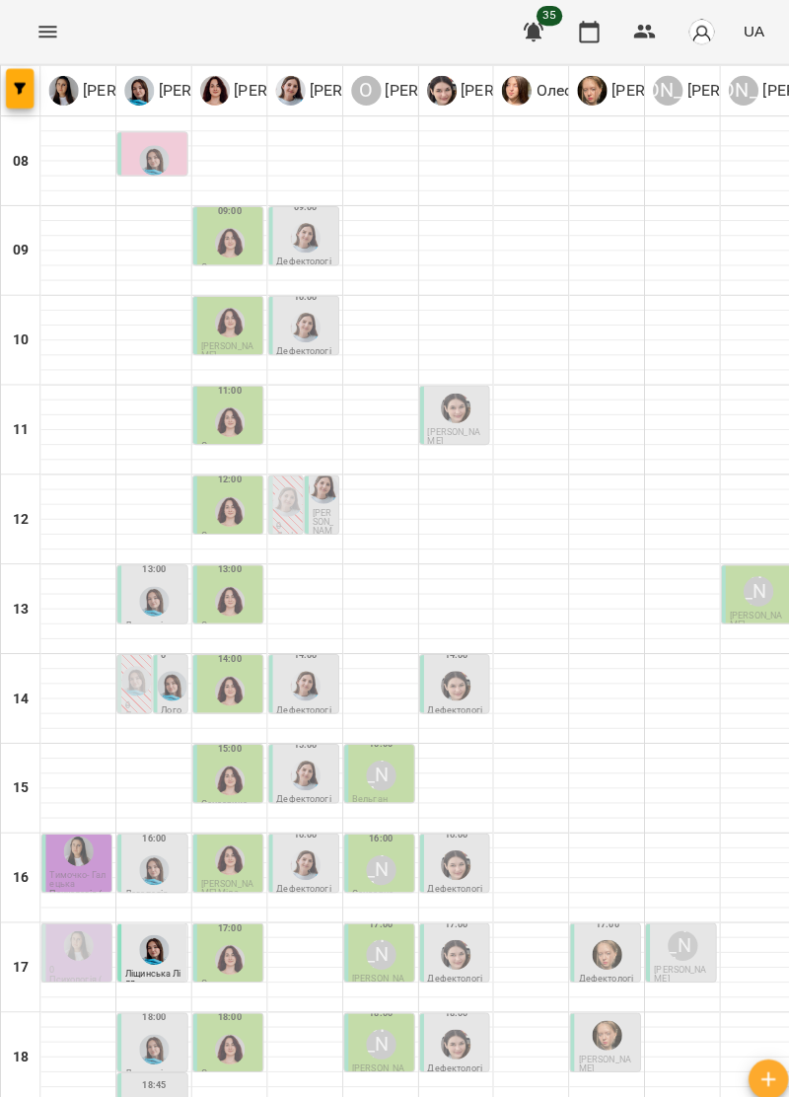
click at [209, 683] on div at bounding box center [227, 684] width 37 height 37
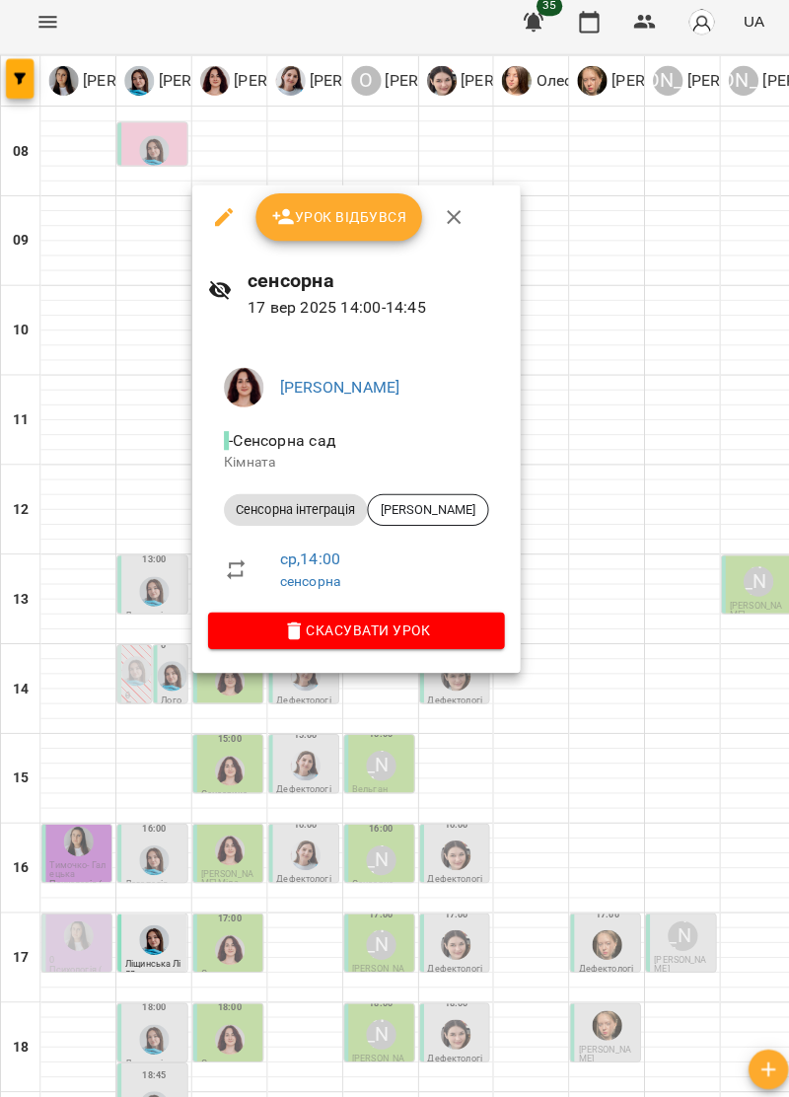
click at [580, 714] on div at bounding box center [394, 548] width 789 height 1097
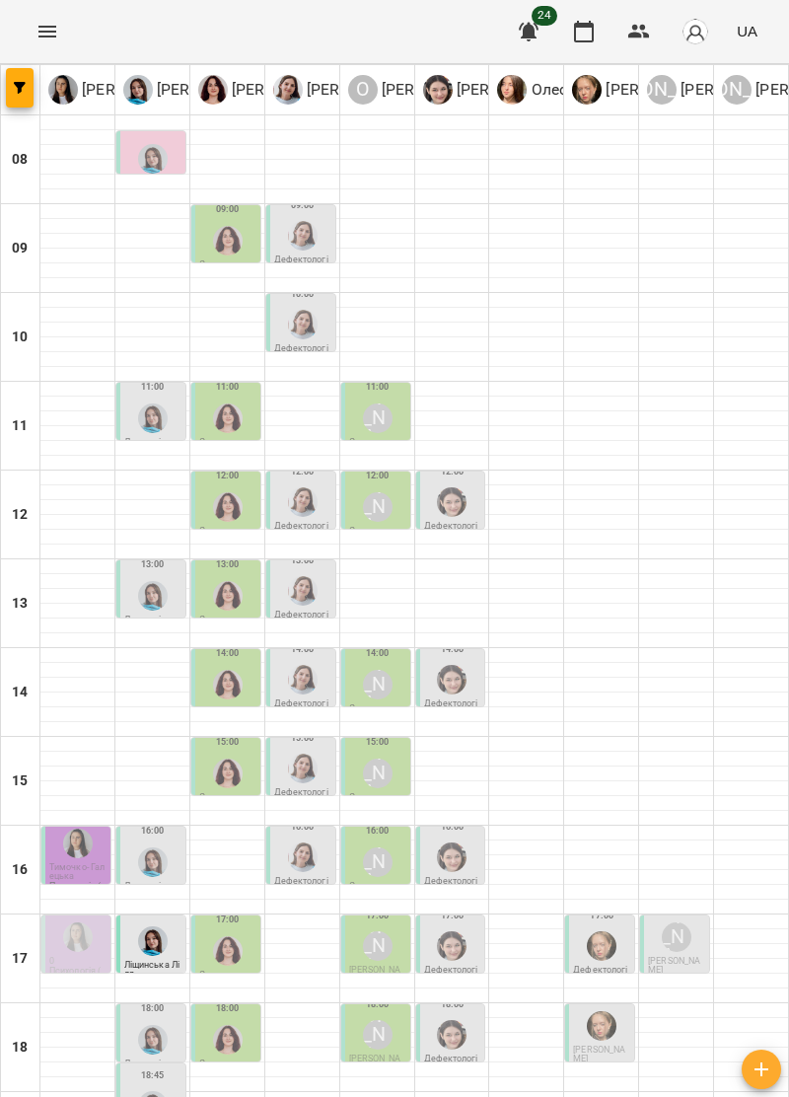
scroll to position [193, 0]
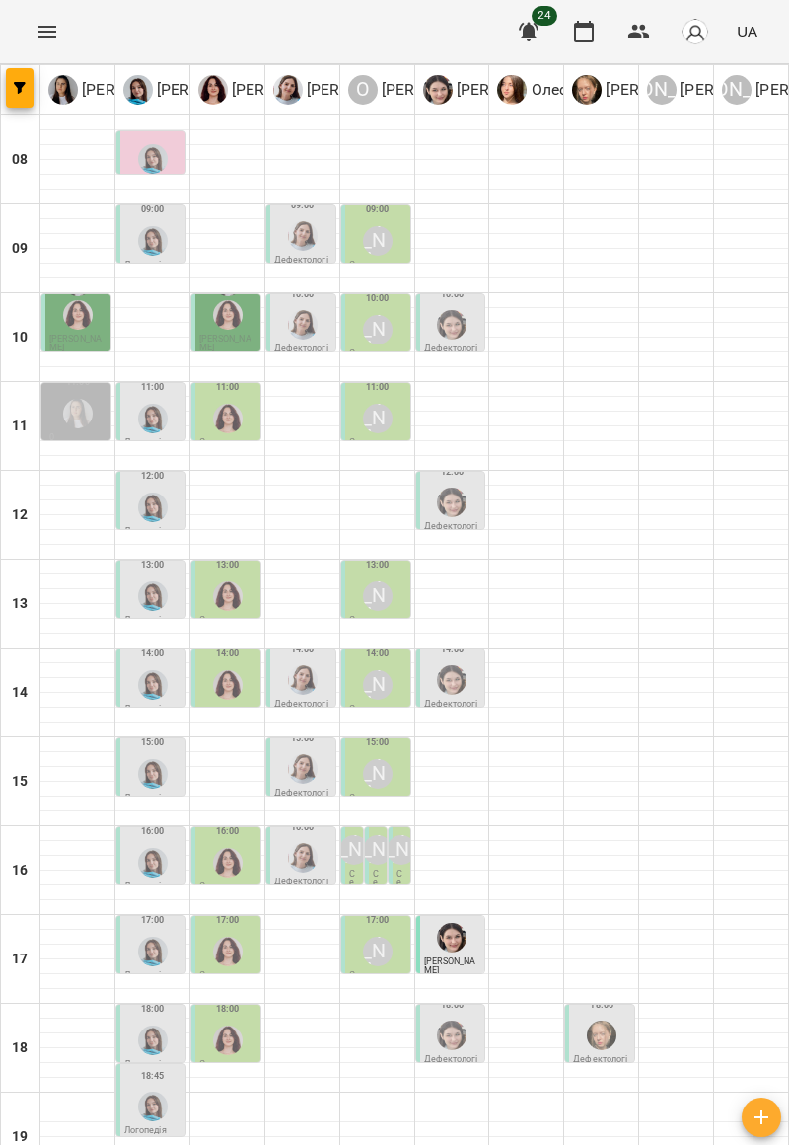
scroll to position [146, 0]
